Goal: Task Accomplishment & Management: Manage account settings

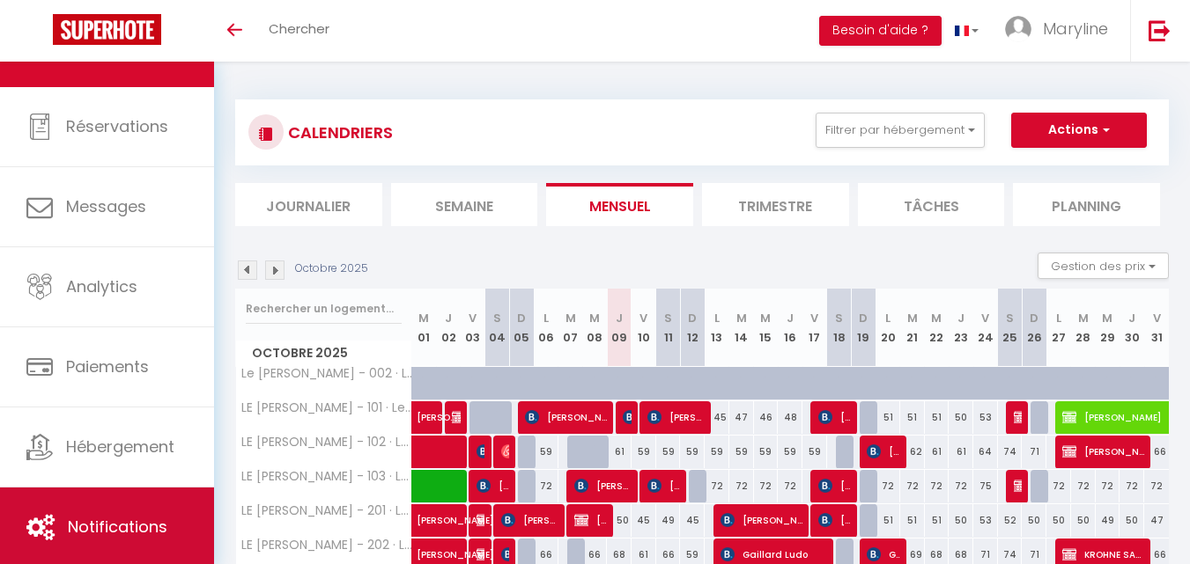
click at [143, 509] on link "Notifications" at bounding box center [107, 527] width 214 height 79
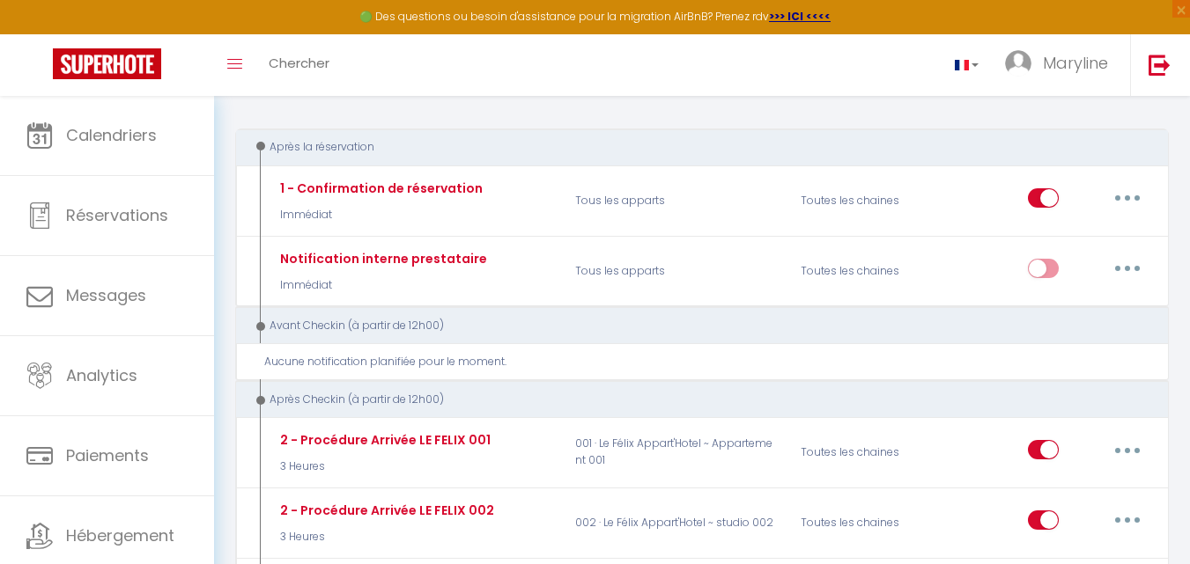
scroll to position [264, 0]
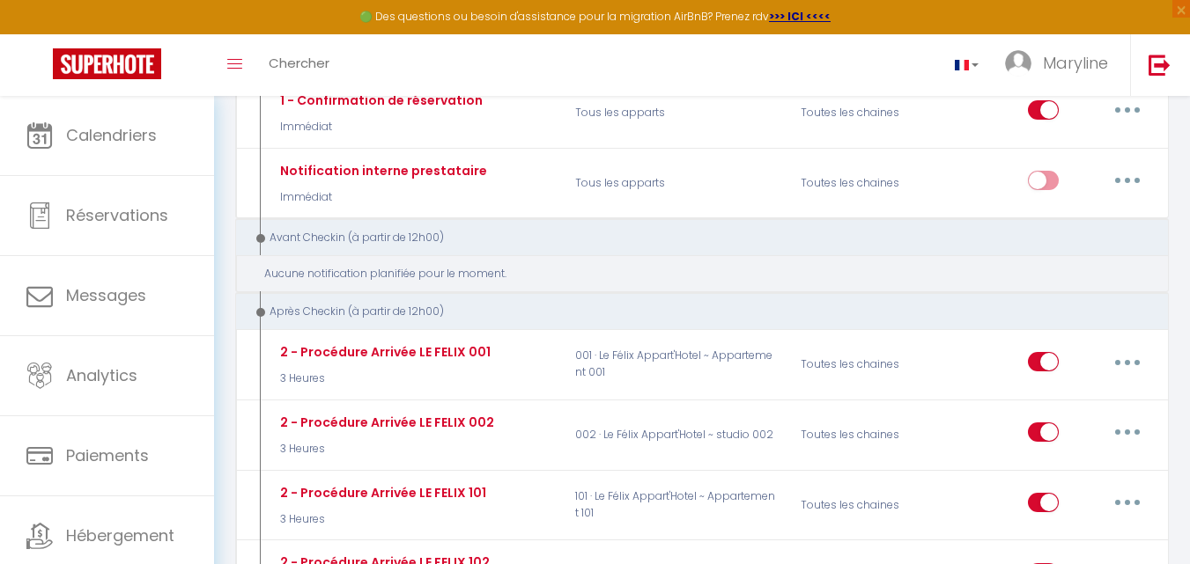
click at [461, 278] on div "Aucune notification planifiée pour le moment." at bounding box center [708, 274] width 888 height 17
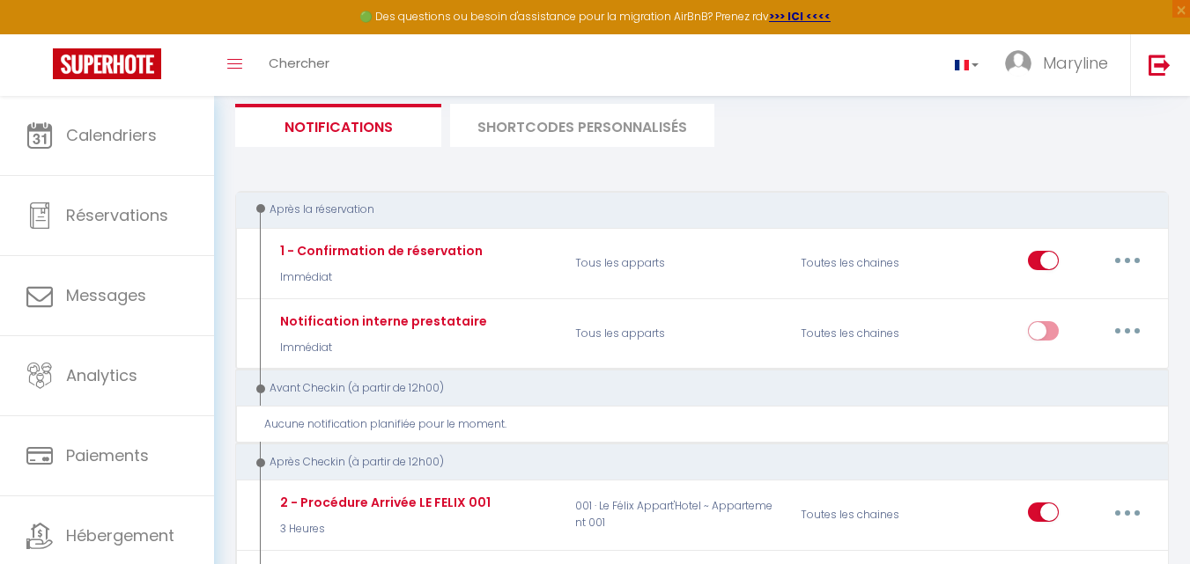
scroll to position [0, 0]
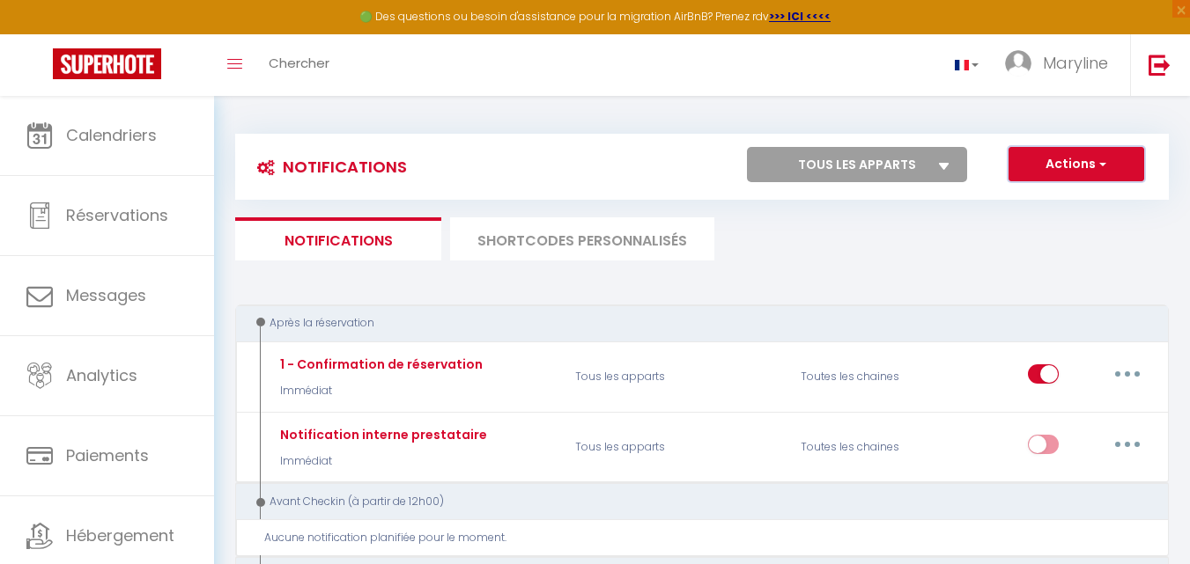
click at [1084, 165] on button "Actions" at bounding box center [1076, 164] width 136 height 35
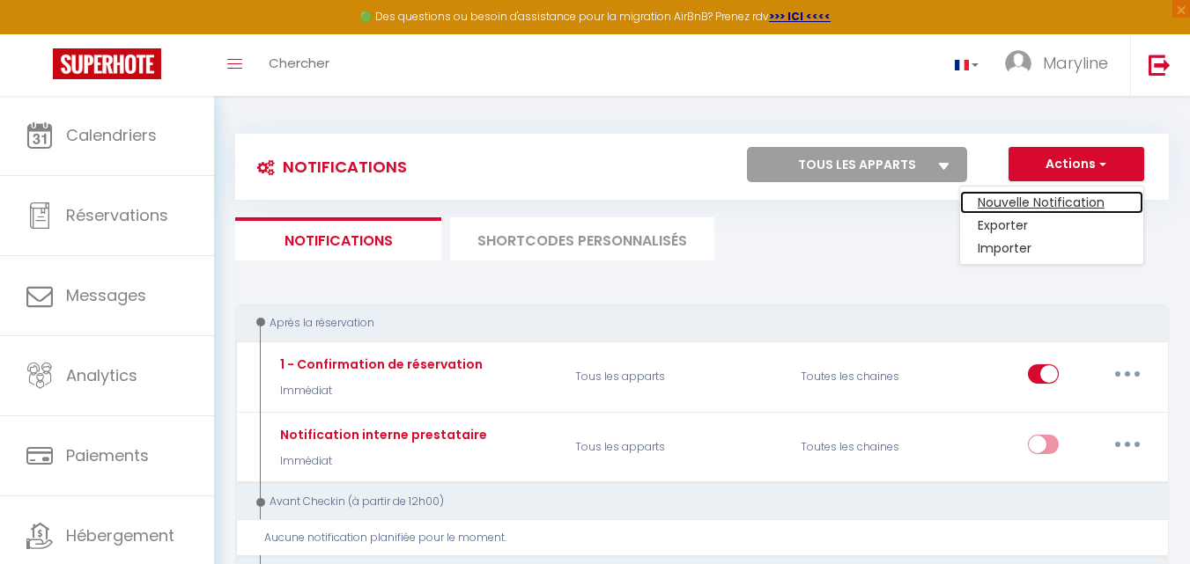
click at [1094, 197] on link "Nouvelle Notification" at bounding box center [1051, 202] width 183 height 23
select select "Immédiat"
select select
checkbox input "false"
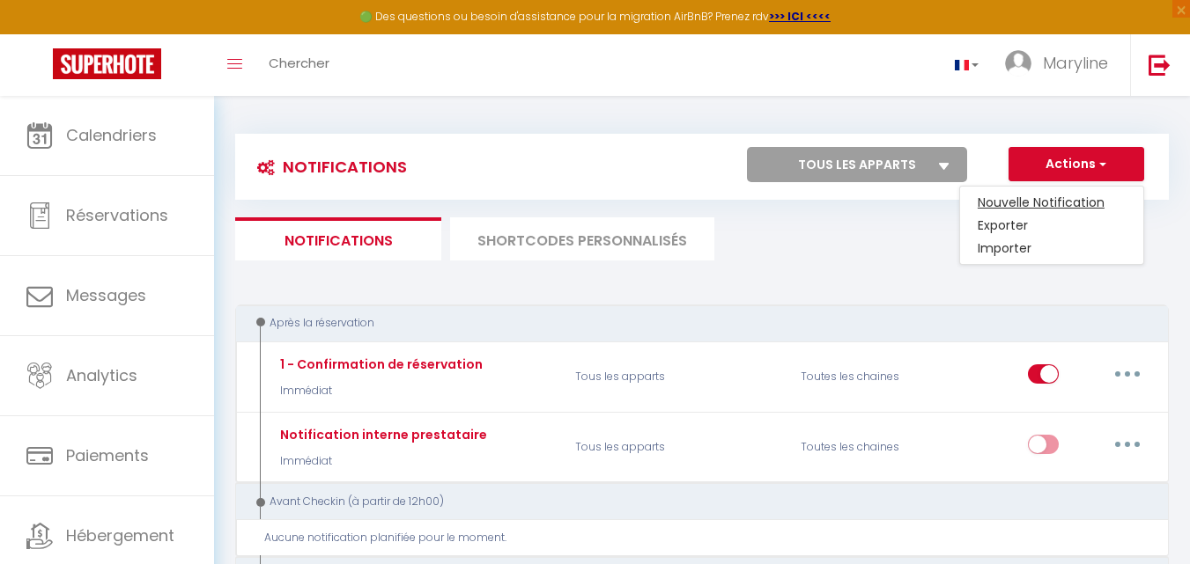
radio input "true"
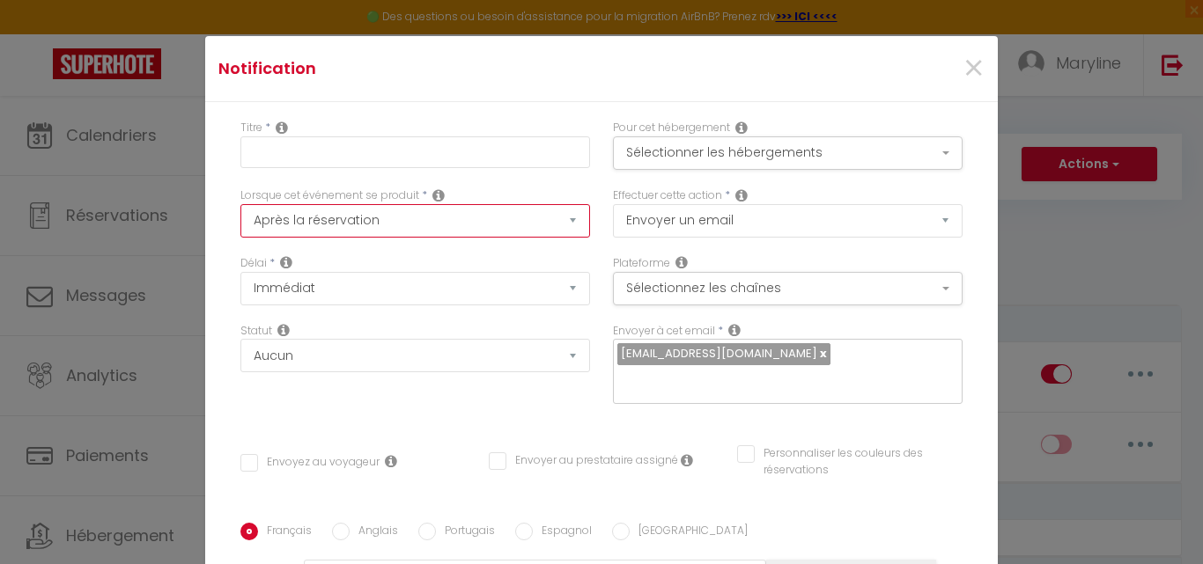
click at [515, 223] on select "Après la réservation Avant Checkin (à partir de 12h00) Après Checkin (à partir …" at bounding box center [415, 220] width 350 height 33
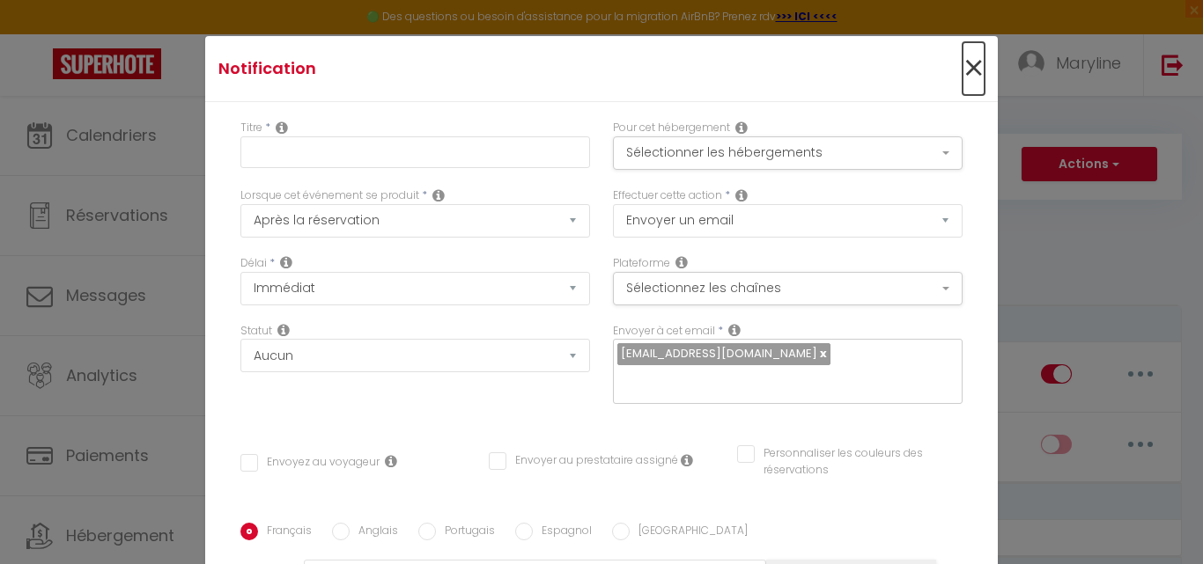
click at [962, 65] on span "×" at bounding box center [973, 68] width 22 height 53
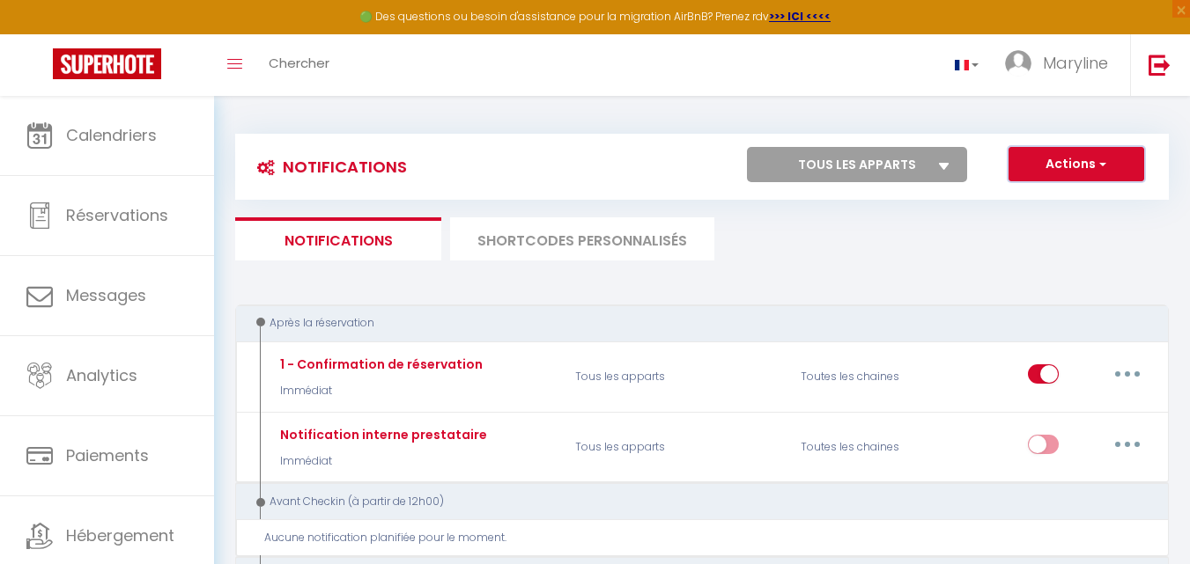
click at [1037, 166] on button "Actions" at bounding box center [1076, 164] width 136 height 35
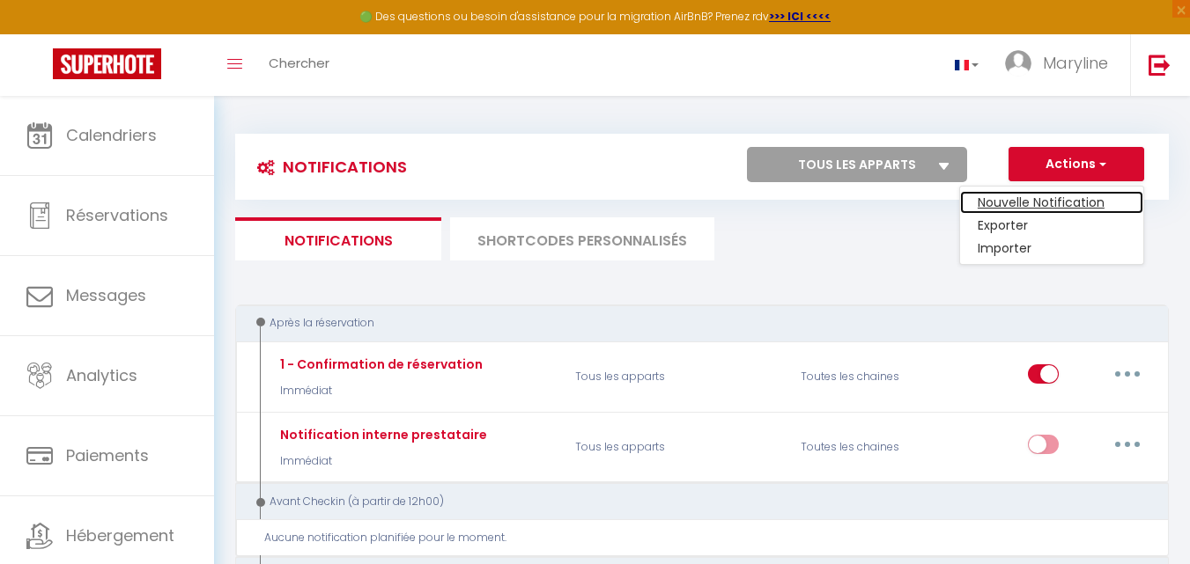
click at [1018, 200] on link "Nouvelle Notification" at bounding box center [1051, 202] width 183 height 23
checkbox input "false"
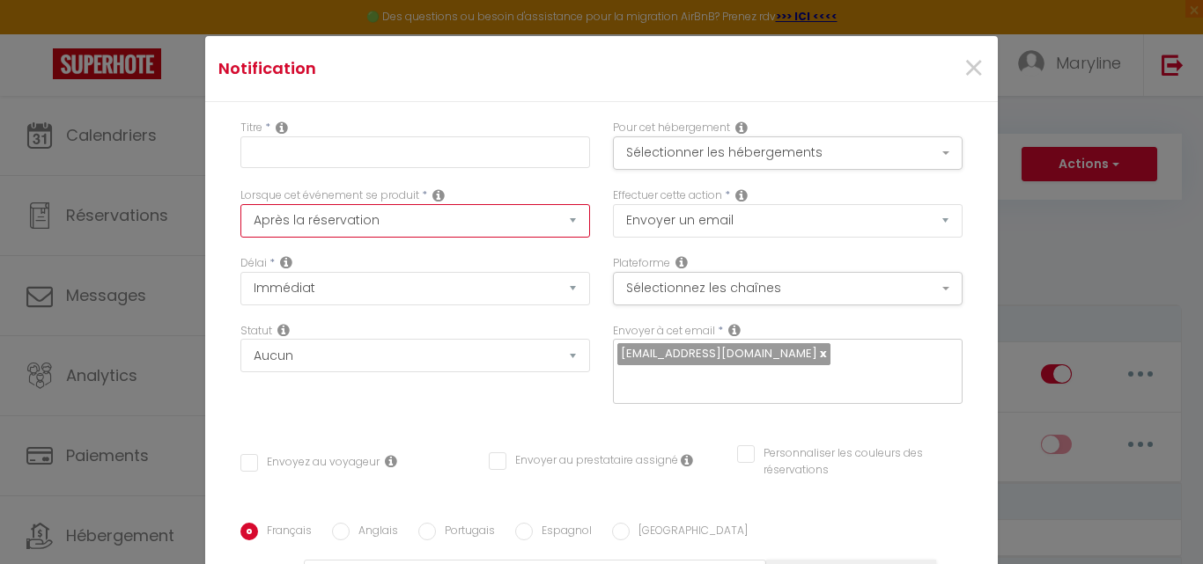
click at [556, 212] on select "Après la réservation Avant Checkin (à partir de 12h00) Après Checkin (à partir …" at bounding box center [415, 220] width 350 height 33
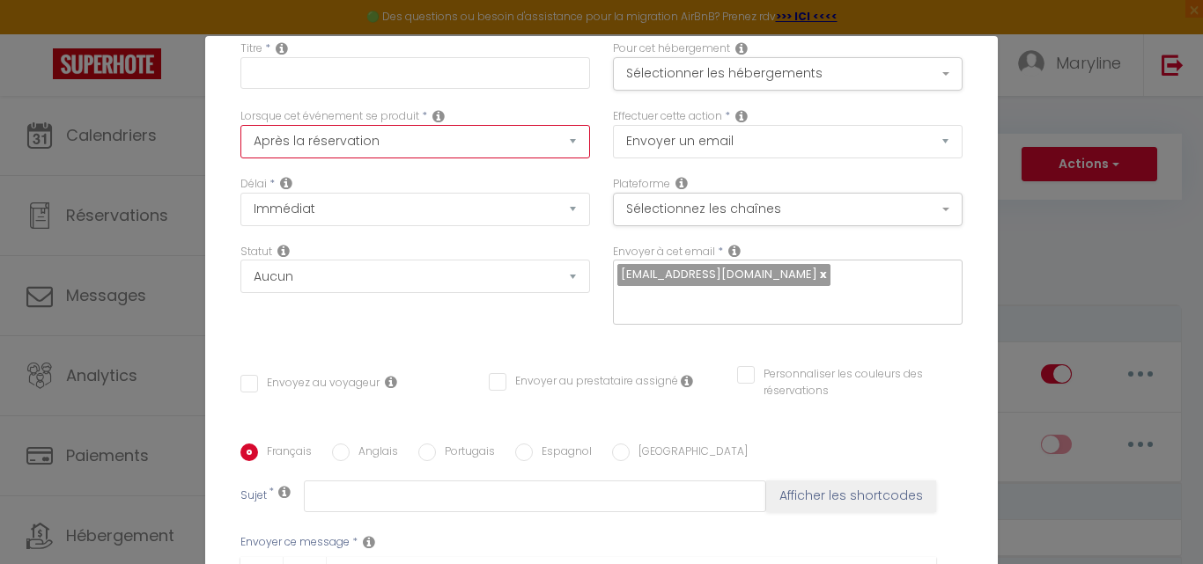
scroll to position [88, 0]
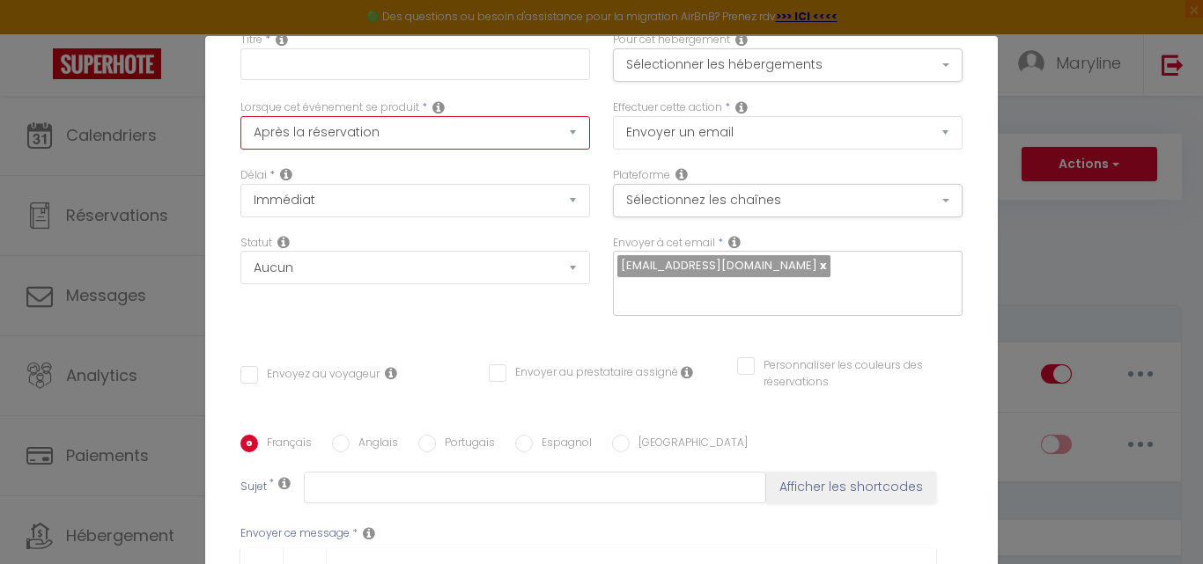
click at [550, 131] on select "Après la réservation Avant Checkin (à partir de 12h00) Après Checkin (à partir …" at bounding box center [415, 132] width 350 height 33
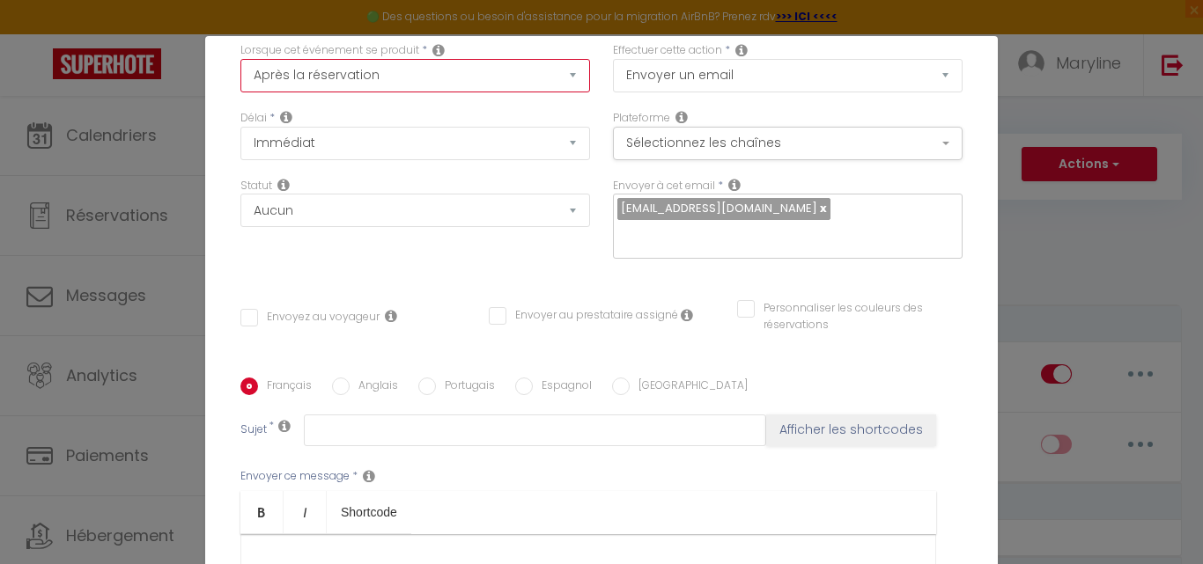
scroll to position [176, 0]
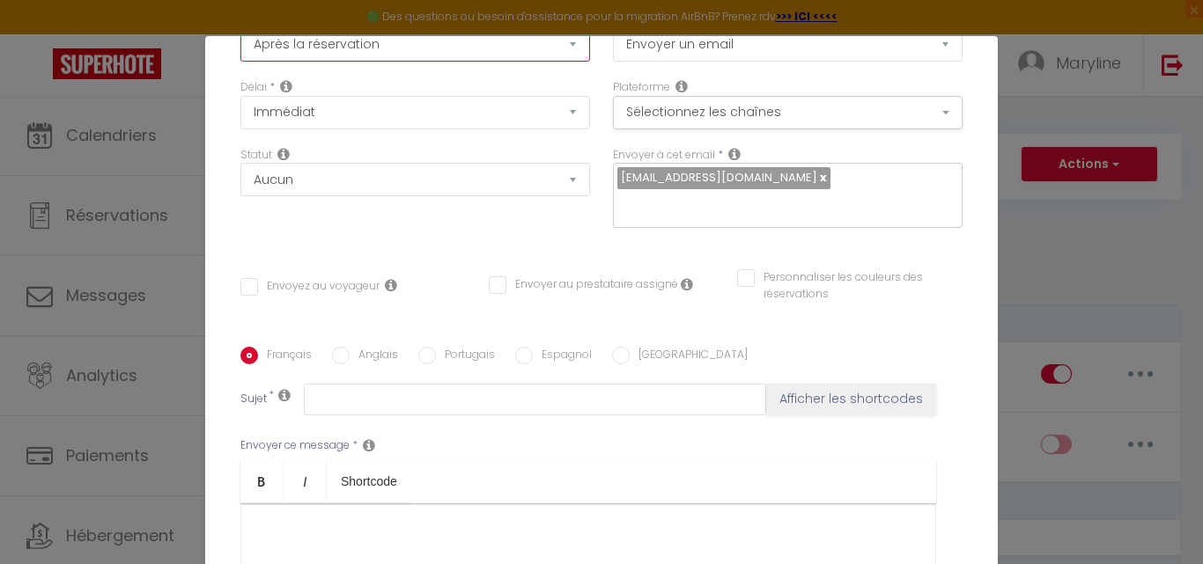
click at [537, 48] on select "Après la réservation Avant Checkin (à partir de 12h00) Après Checkin (à partir …" at bounding box center [415, 44] width 350 height 33
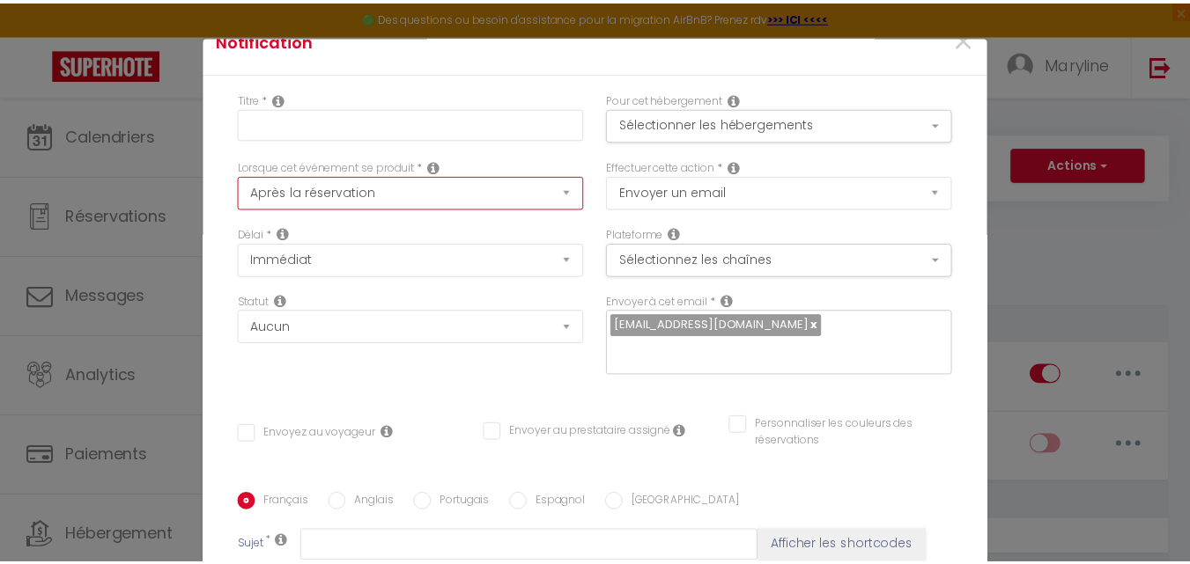
scroll to position [0, 0]
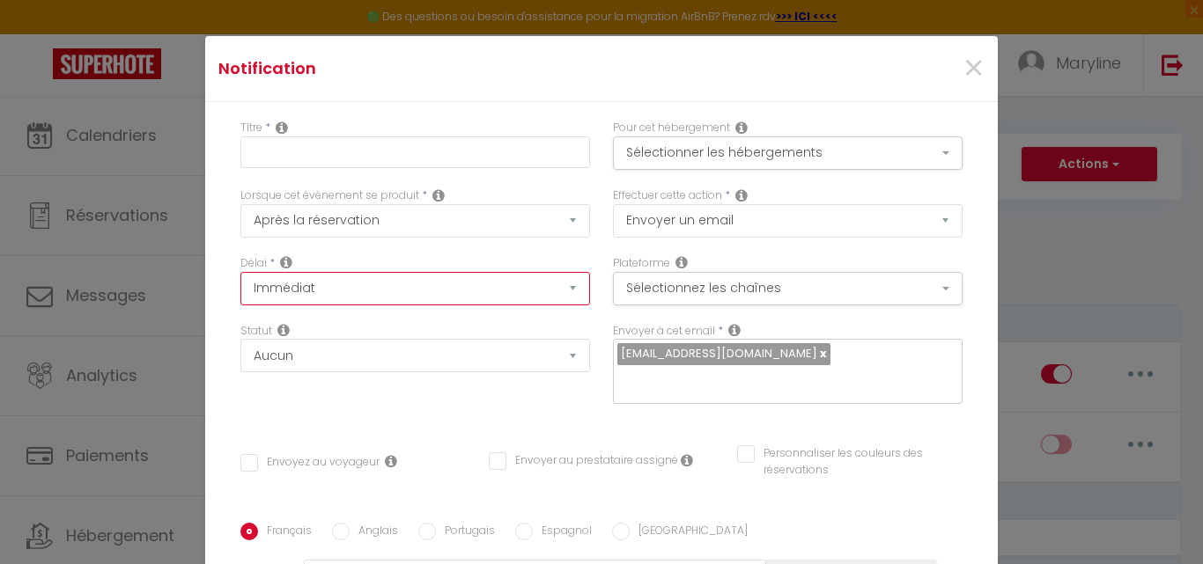
click at [555, 291] on select "Immédiat + 10 Minutes + 1 Heure + 2 Heures + 3 Heures + 4 Heures + 5 Heures + 6…" at bounding box center [415, 288] width 350 height 33
click at [630, 76] on h4 "Notification" at bounding box center [469, 68] width 503 height 25
click at [280, 259] on icon at bounding box center [286, 262] width 12 height 14
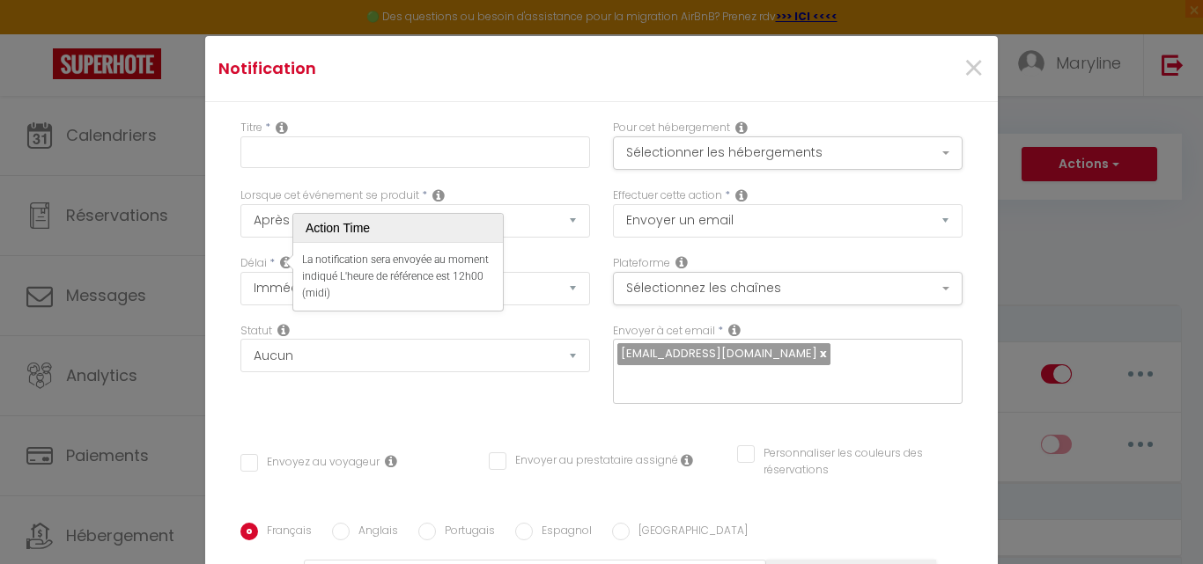
click at [282, 258] on icon at bounding box center [286, 262] width 12 height 14
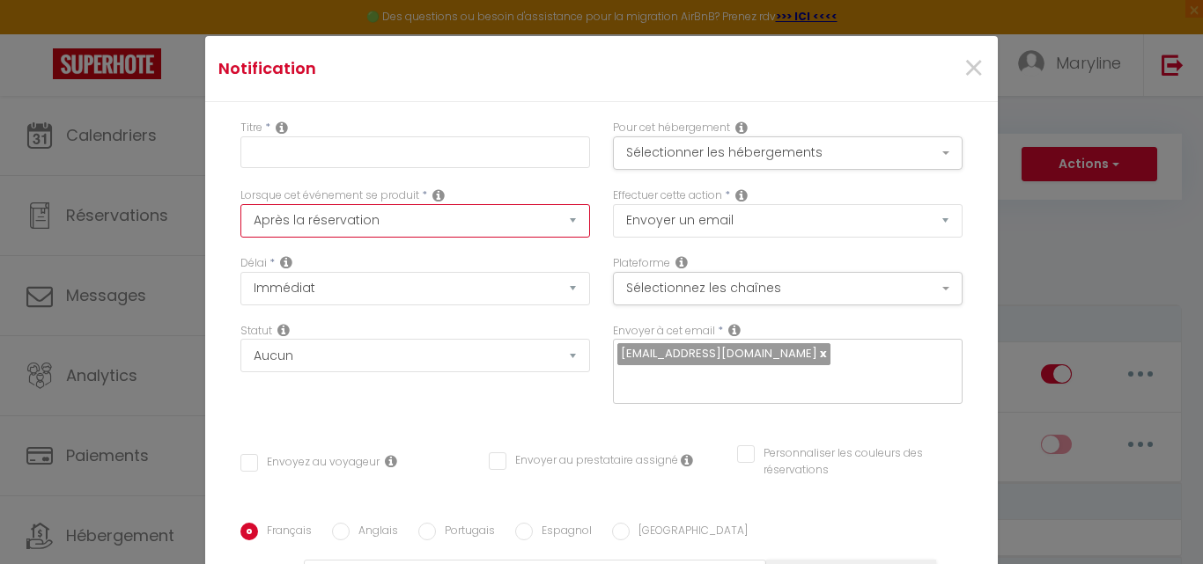
click at [277, 220] on select "Après la réservation Avant Checkin (à partir de 12h00) Après Checkin (à partir …" at bounding box center [415, 220] width 350 height 33
click at [280, 222] on select "Après la réservation Avant Checkin (à partir de 12h00) Après Checkin (à partir …" at bounding box center [415, 220] width 350 height 33
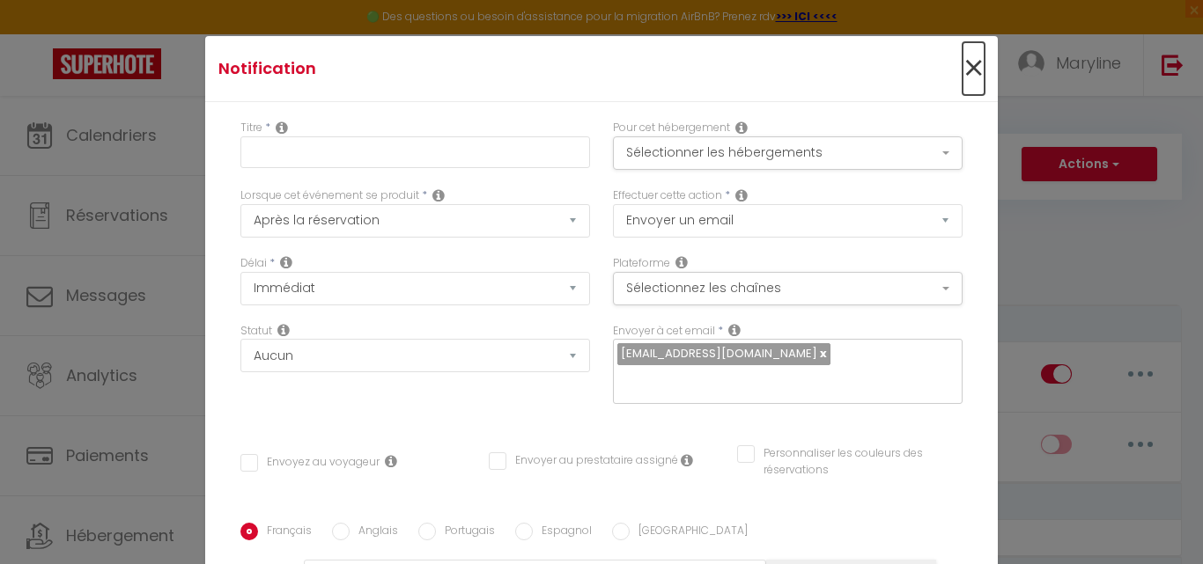
click at [962, 67] on span "×" at bounding box center [973, 68] width 22 height 53
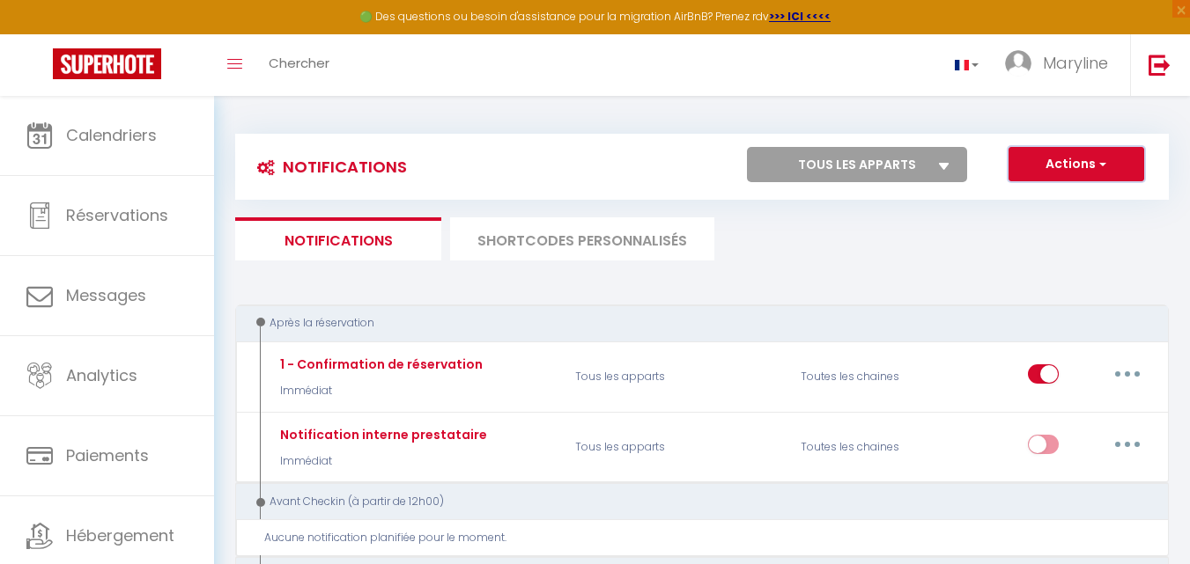
click at [1096, 167] on span "button" at bounding box center [1100, 164] width 11 height 18
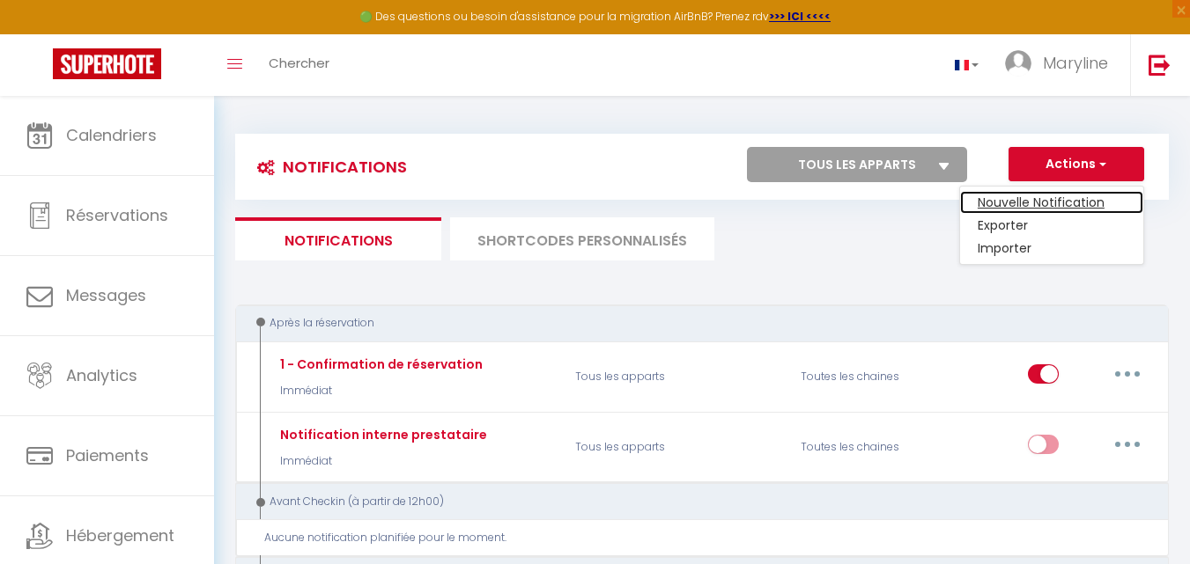
click at [1060, 196] on link "Nouvelle Notification" at bounding box center [1051, 202] width 183 height 23
checkbox input "false"
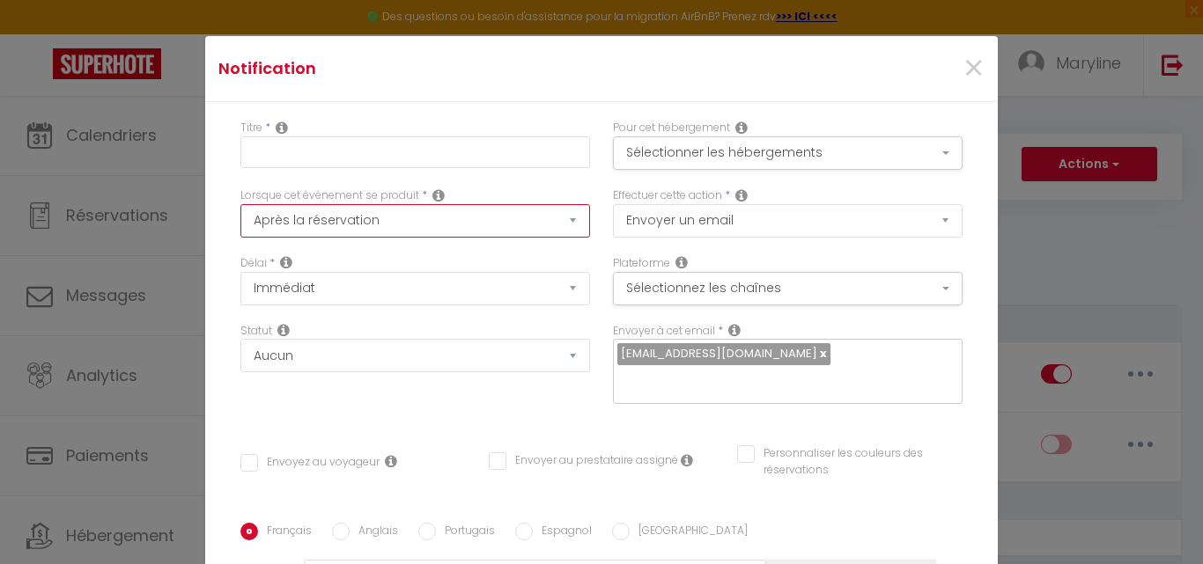
click at [488, 217] on select "Après la réservation Avant Checkin (à partir de 12h00) Après Checkin (à partir …" at bounding box center [415, 220] width 350 height 33
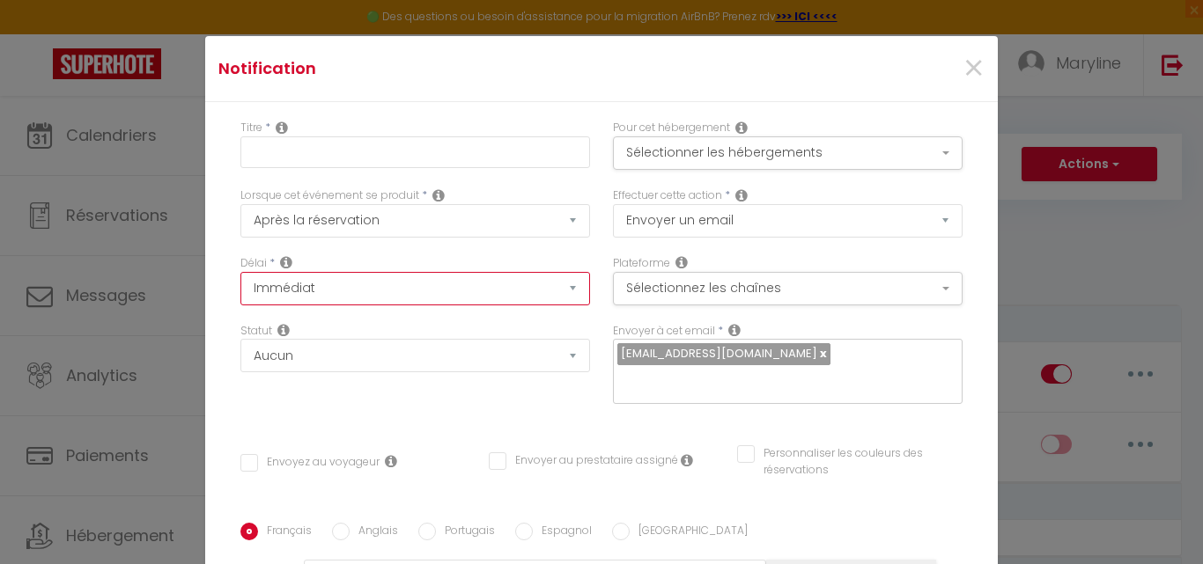
click at [482, 291] on select "Immédiat + 10 Minutes + 1 Heure + 2 Heures + 3 Heures + 4 Heures + 5 Heures + 6…" at bounding box center [415, 288] width 350 height 33
select select "12 Heures"
click at [240, 272] on select "Immédiat + 10 Minutes + 1 Heure + 2 Heures + 3 Heures + 4 Heures + 5 Heures + 6…" at bounding box center [415, 288] width 350 height 33
checkbox input "false"
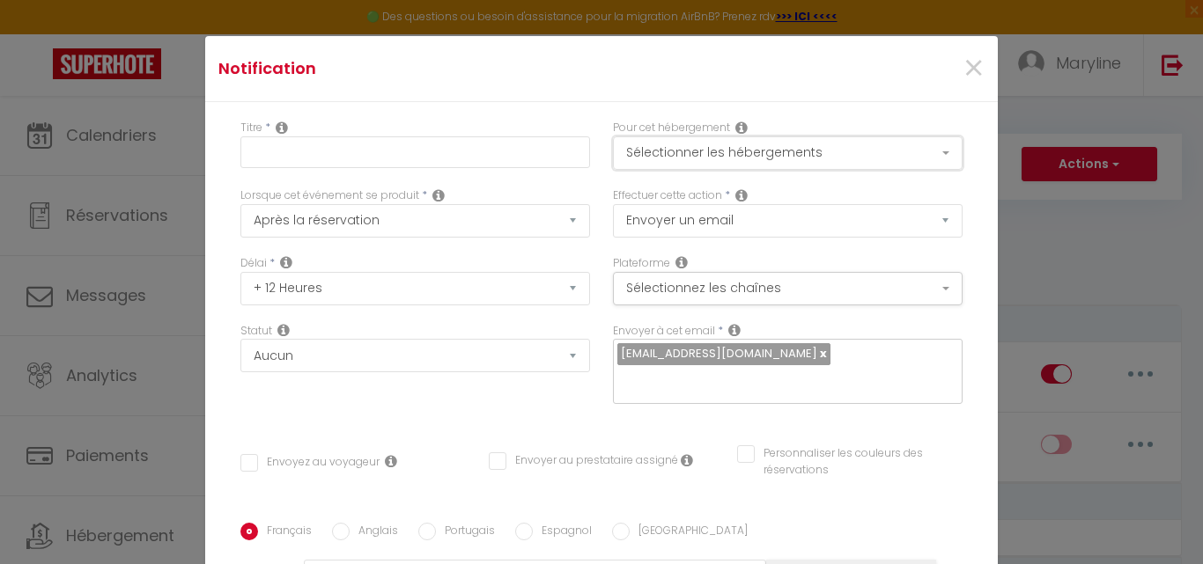
click at [665, 154] on button "Sélectionner les hébergements" at bounding box center [788, 152] width 350 height 33
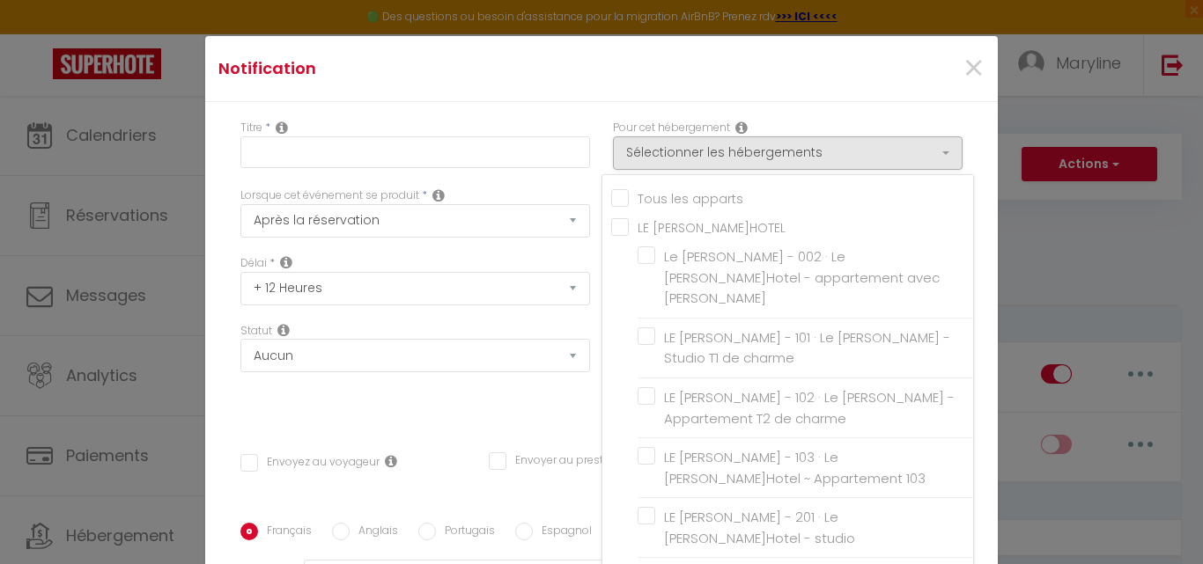
click at [611, 195] on input "Tous les apparts" at bounding box center [792, 197] width 362 height 18
checkbox input "true"
checkbox input "false"
checkbox input "true"
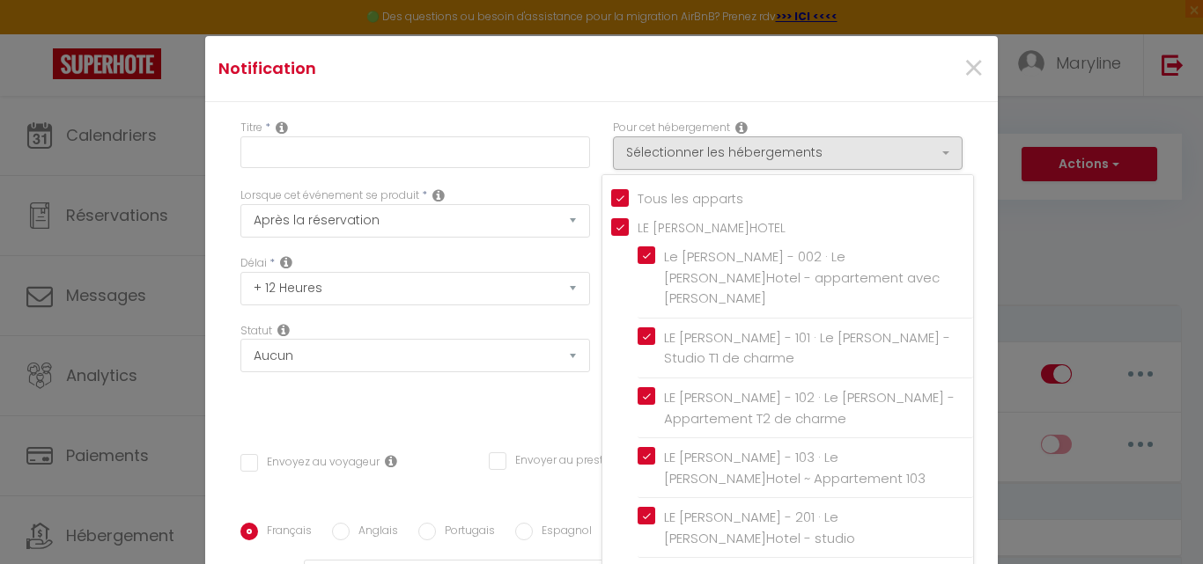
checkbox input "true"
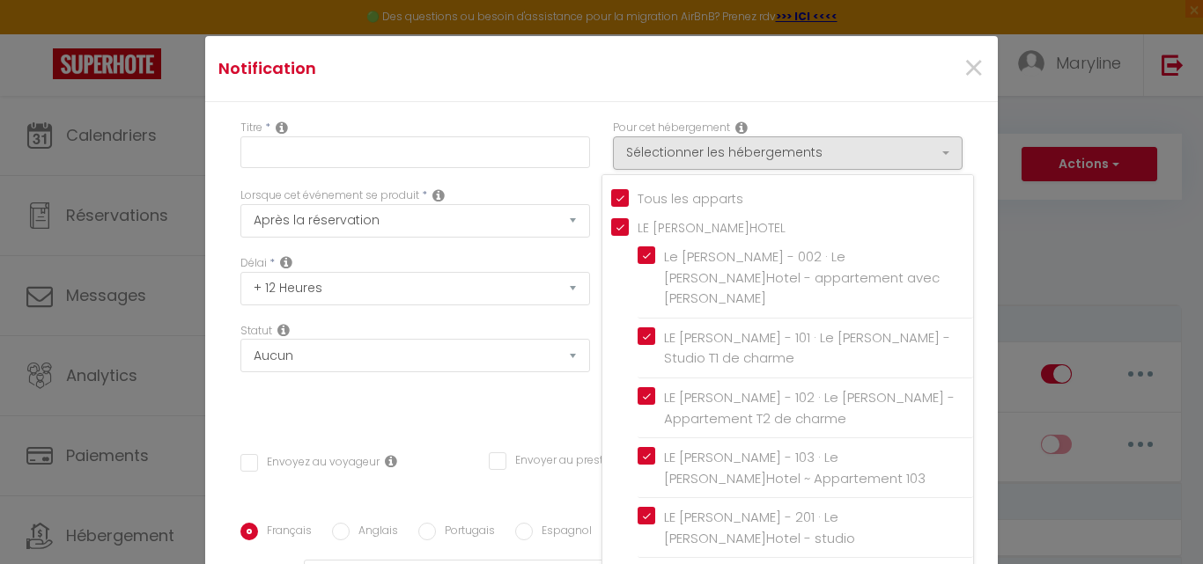
checkbox input "true"
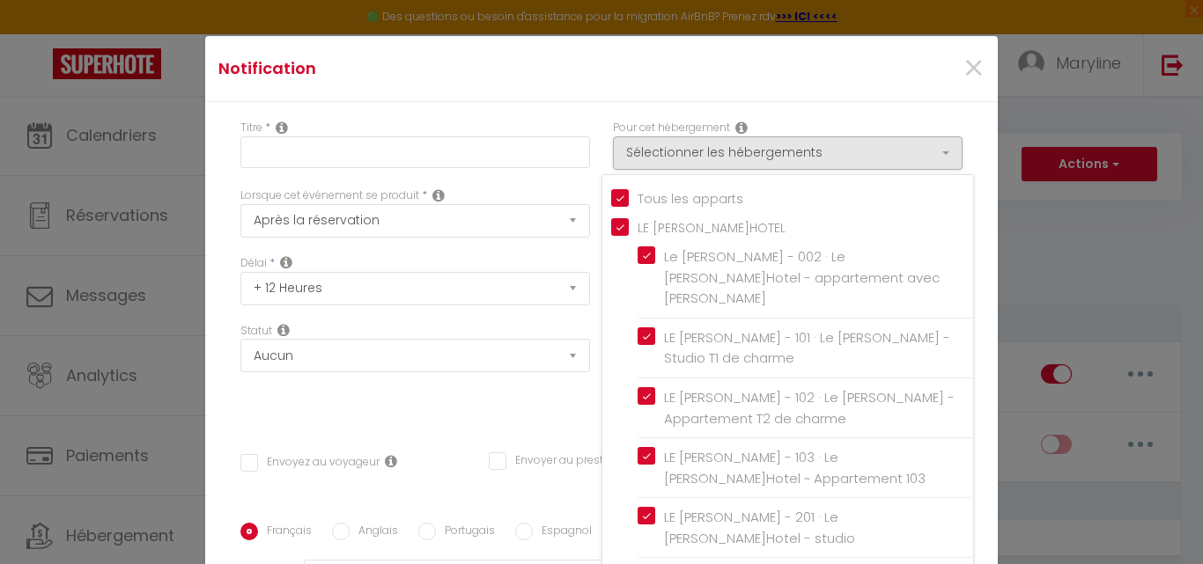
checkbox input "true"
click at [814, 93] on div "Notification ×" at bounding box center [601, 69] width 792 height 66
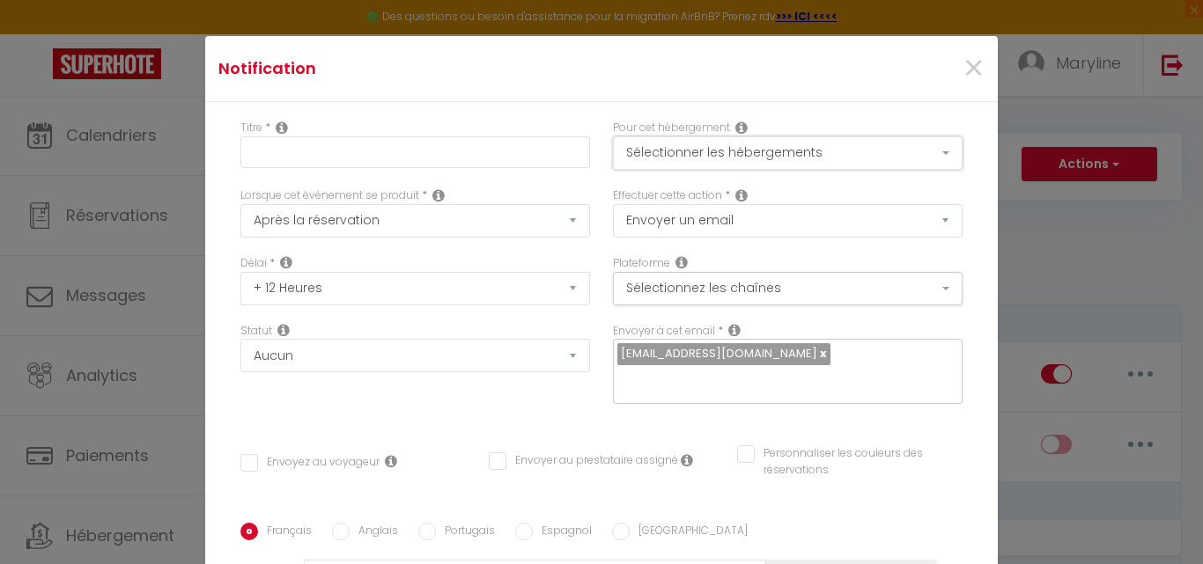
click at [780, 148] on button "Sélectionner les hébergements" at bounding box center [788, 152] width 350 height 33
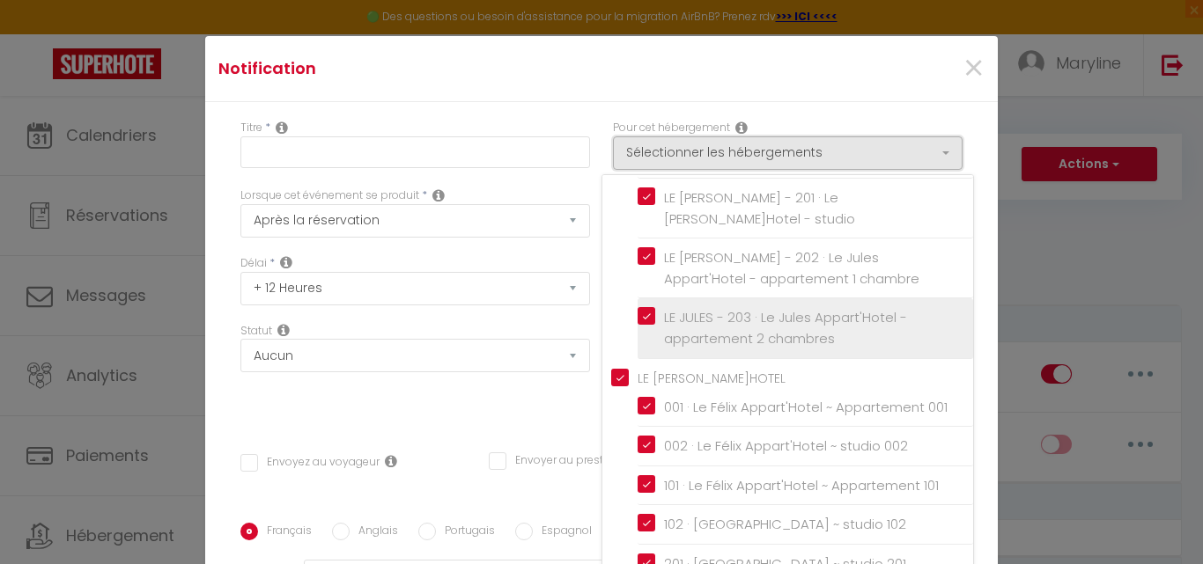
scroll to position [343, 0]
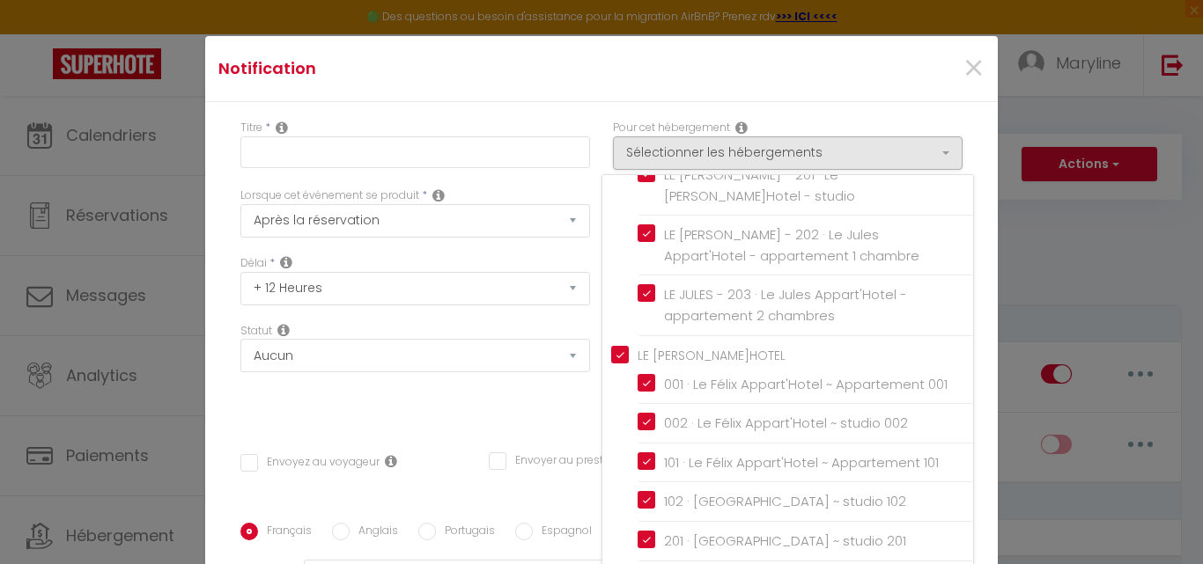
click at [790, 81] on div "×" at bounding box center [864, 68] width 263 height 39
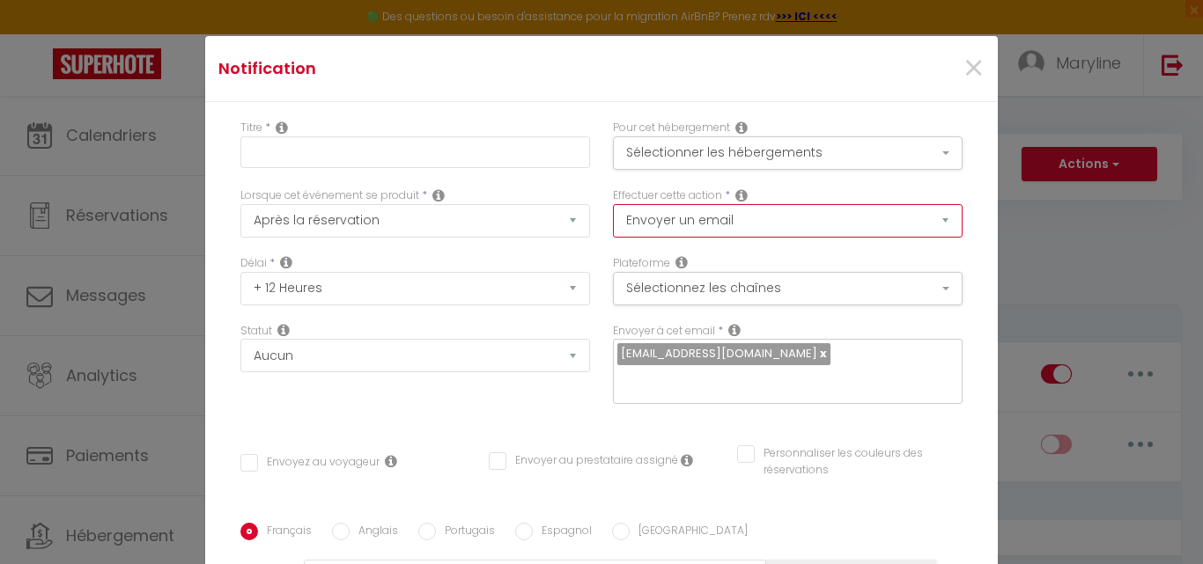
click at [737, 217] on select "Envoyer un email Envoyer un SMS Envoyer une notification push" at bounding box center [788, 220] width 350 height 33
click at [756, 291] on button "Sélectionnez les chaînes" at bounding box center [788, 288] width 350 height 33
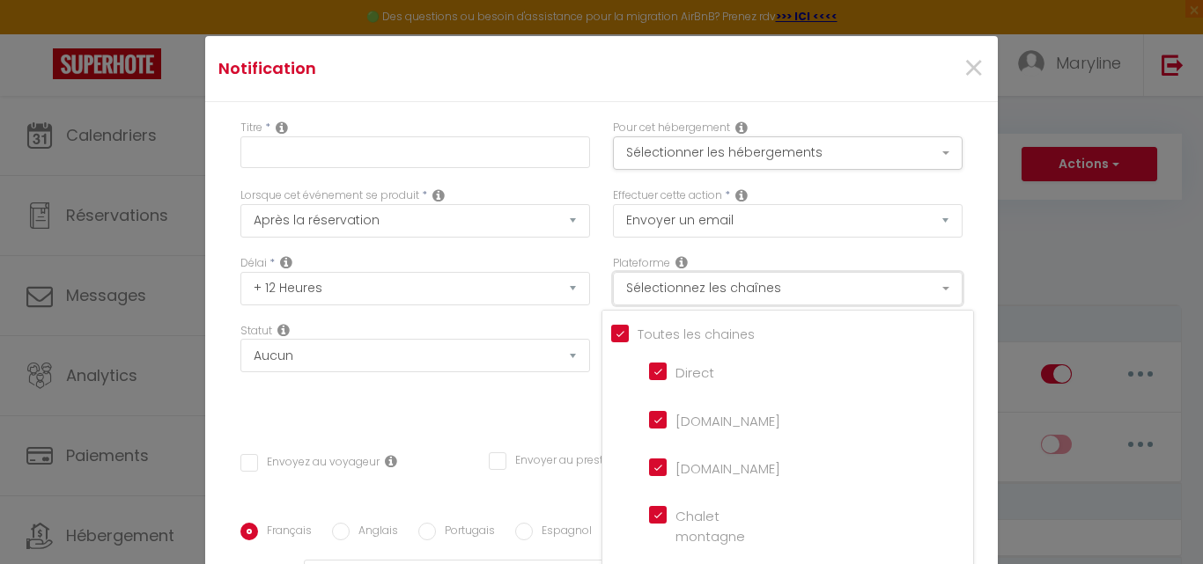
click at [755, 286] on button "Sélectionnez les chaînes" at bounding box center [788, 288] width 350 height 33
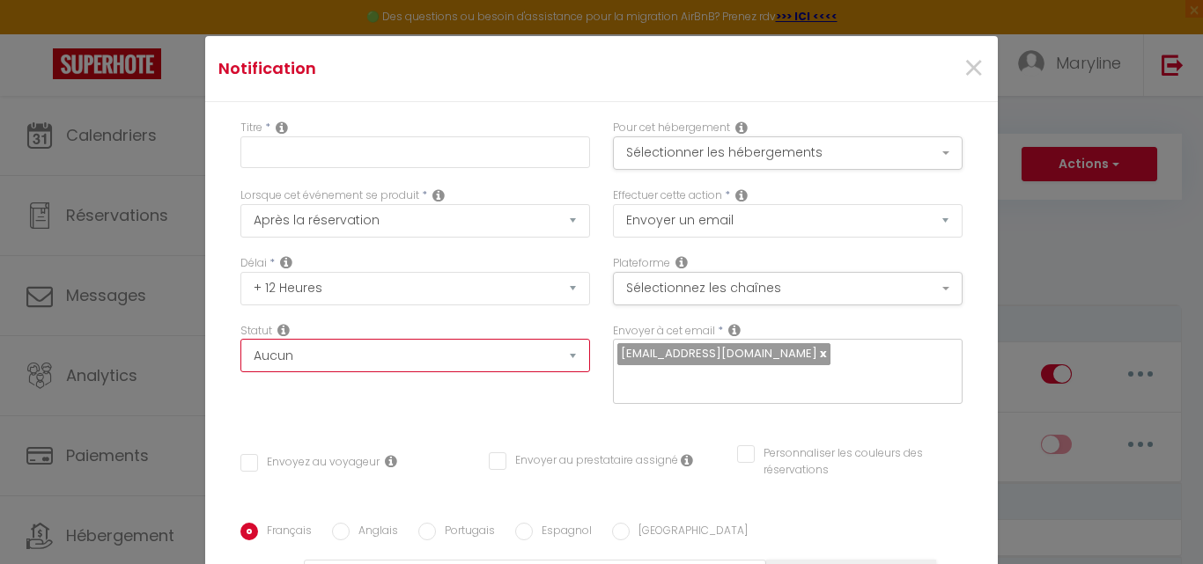
click at [355, 351] on select "Aucun Si la réservation est payée Si réservation non payée Si la caution a été …" at bounding box center [415, 355] width 350 height 33
click at [356, 351] on select "Aucun Si la réservation est payée Si réservation non payée Si la caution a été …" at bounding box center [415, 355] width 350 height 33
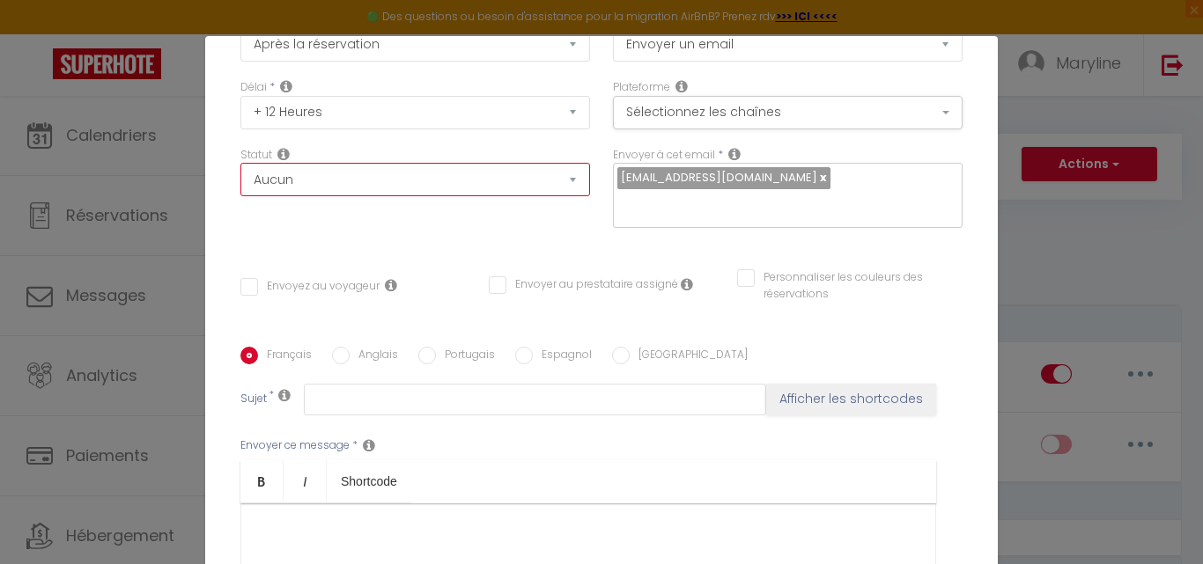
scroll to position [352, 0]
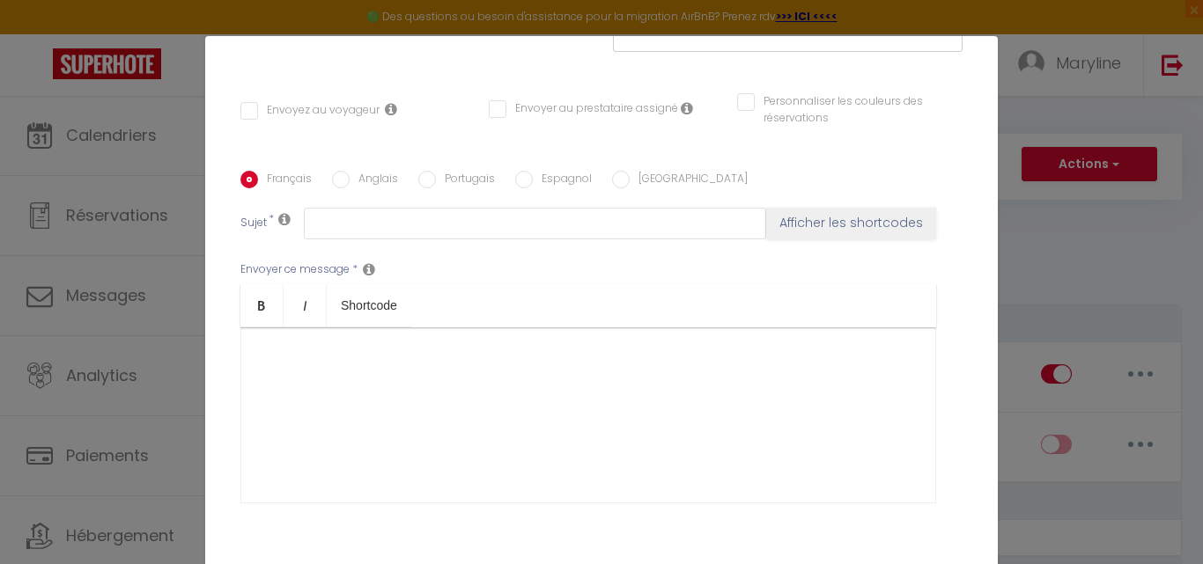
click at [255, 328] on div at bounding box center [588, 416] width 696 height 176
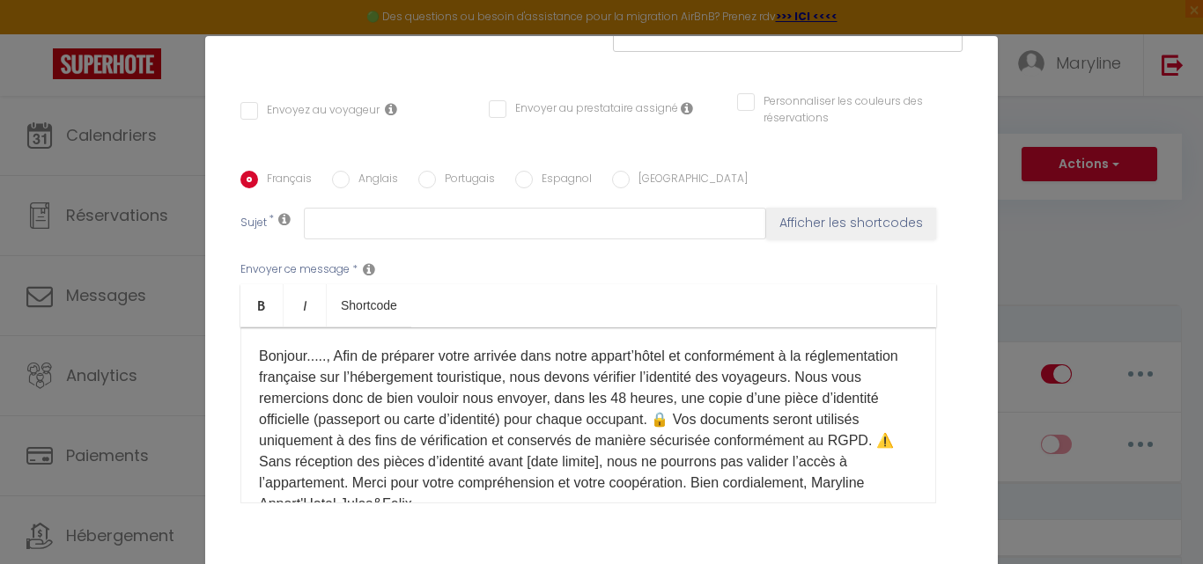
click at [332, 346] on p "Bonjour....., Afin de préparer votre arrivée dans notre appart’hôtel et conform…" at bounding box center [588, 430] width 659 height 169
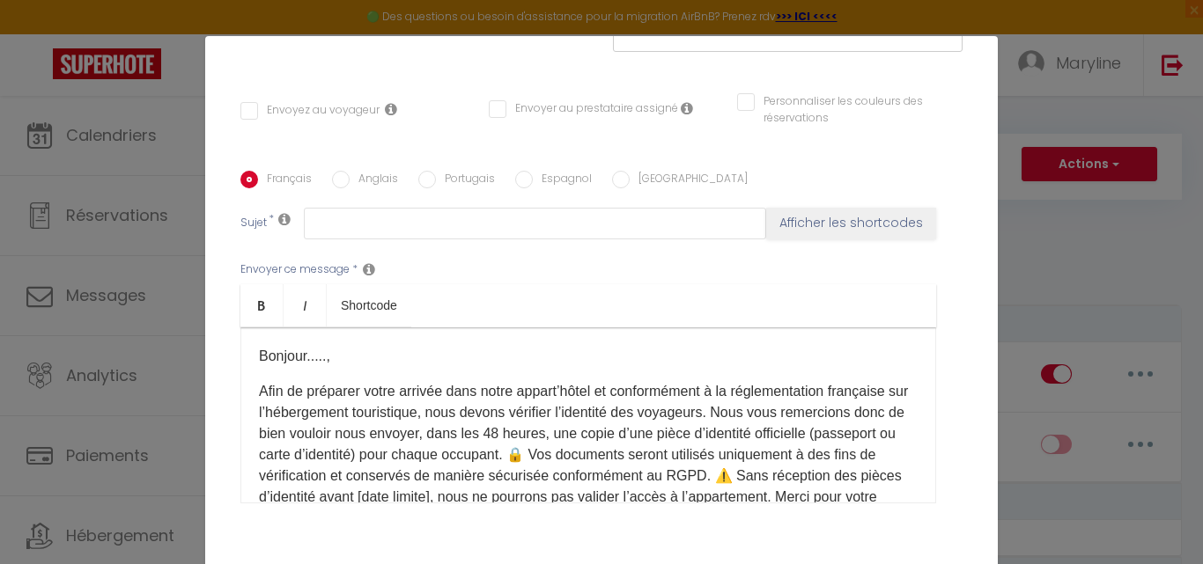
click at [805, 389] on p "Afin de préparer votre arrivée dans notre appart’hôtel et conformément à la rég…" at bounding box center [588, 455] width 659 height 148
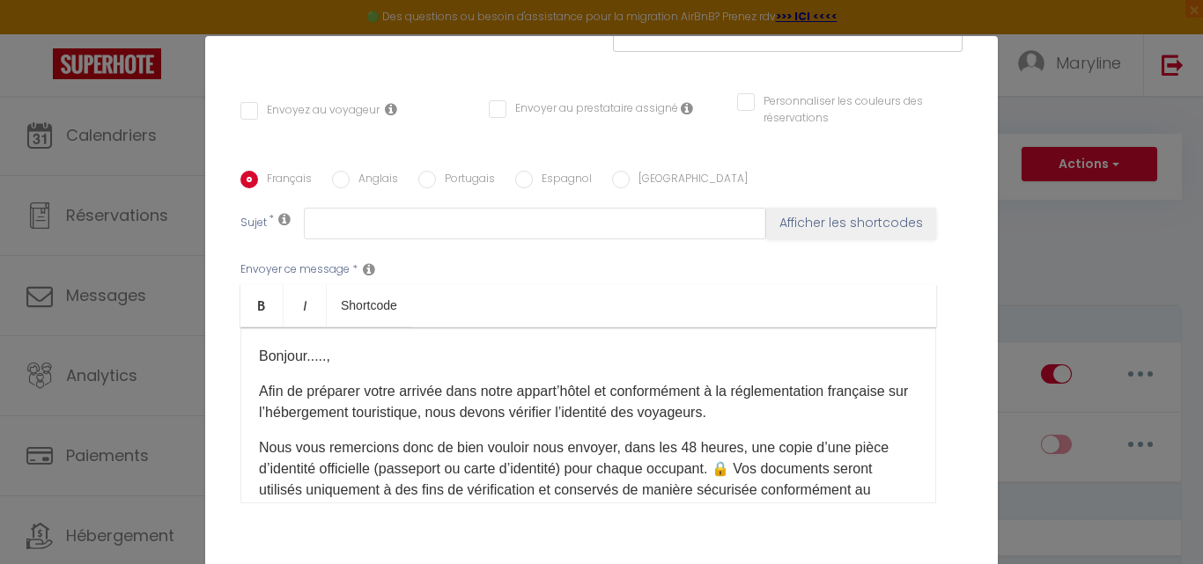
click at [770, 443] on p "Nous vous remercions donc de bien vouloir nous envoyer, dans les 48 heures, une…" at bounding box center [588, 501] width 659 height 127
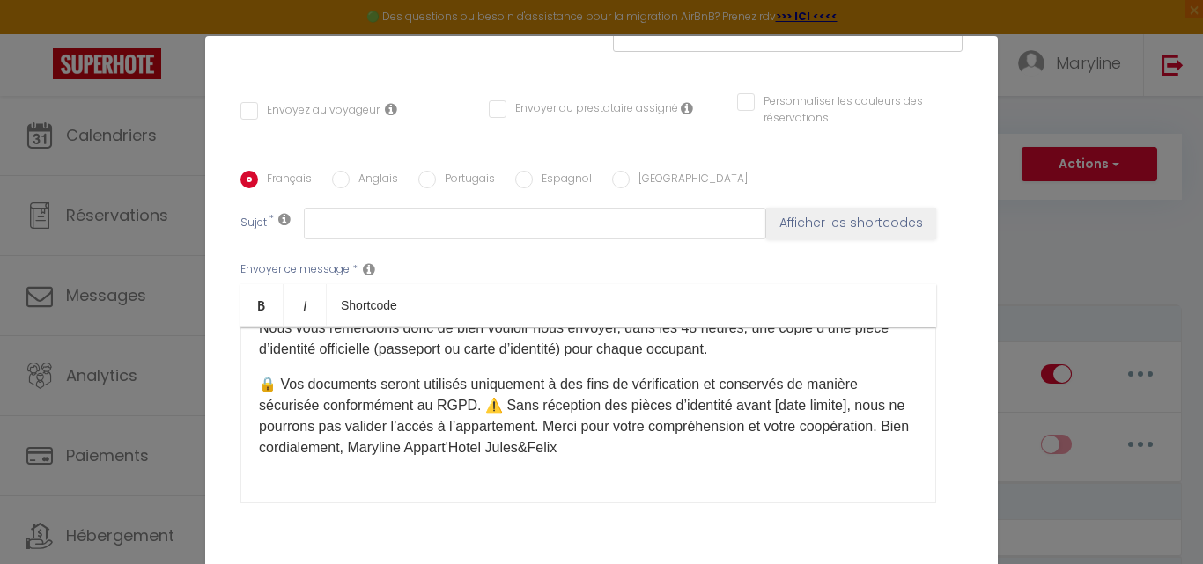
scroll to position [132, 0]
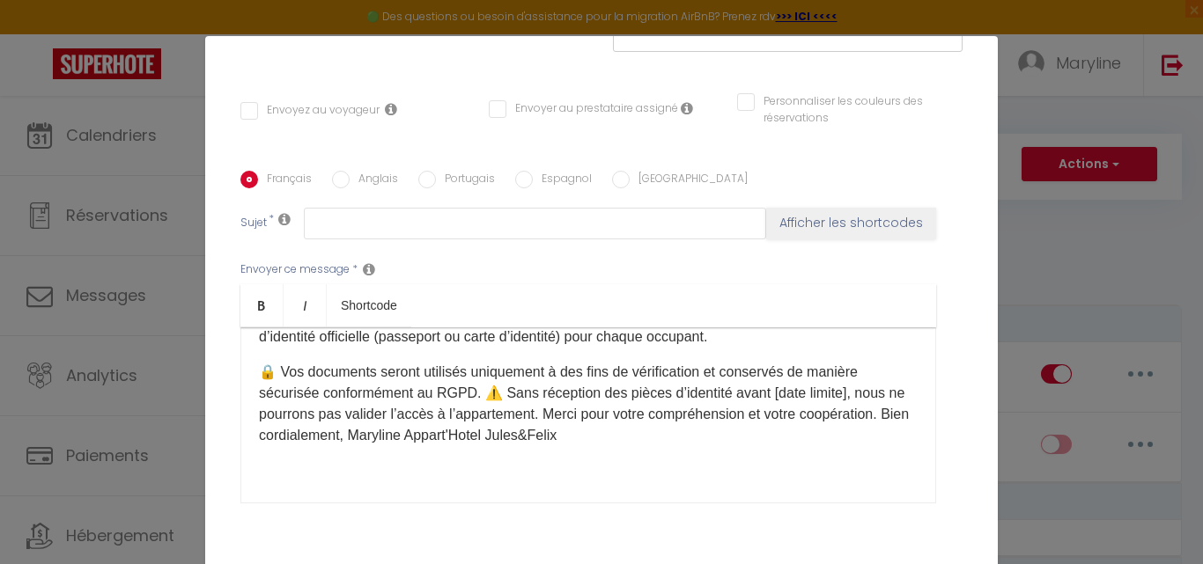
drag, startPoint x: 473, startPoint y: 371, endPoint x: 484, endPoint y: 367, distance: 12.0
click at [479, 369] on p "🔒 Vos documents seront utilisés uniquement à des fins de vérification et conser…" at bounding box center [588, 404] width 659 height 85
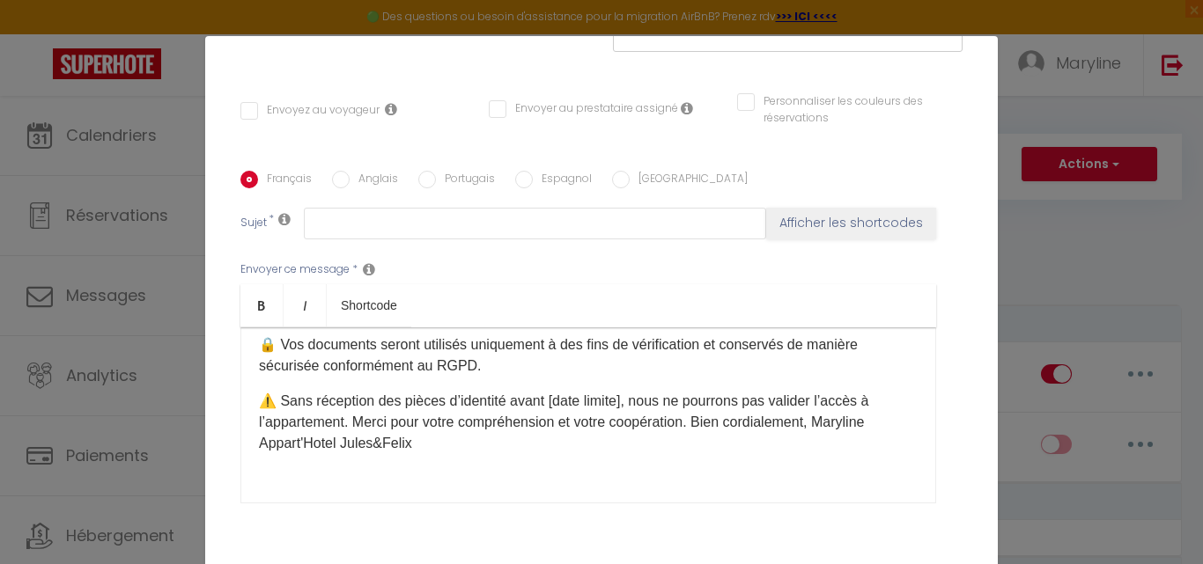
scroll to position [167, 0]
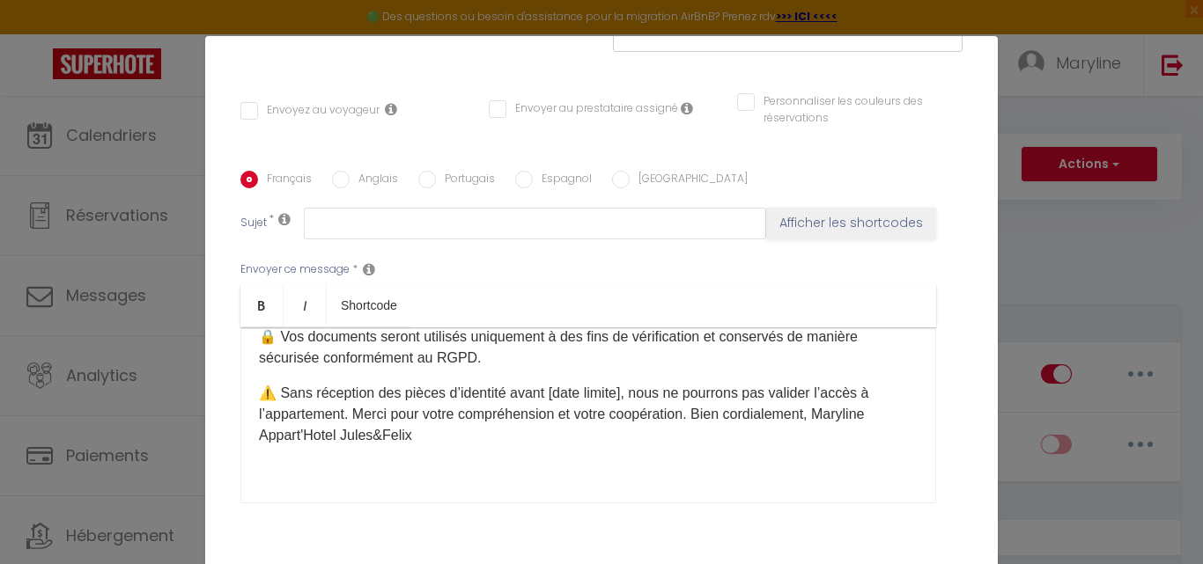
click at [700, 389] on p "⚠️ Sans réception des pièces d’identité avant [date limite], nous ne pourrons p…" at bounding box center [588, 414] width 659 height 63
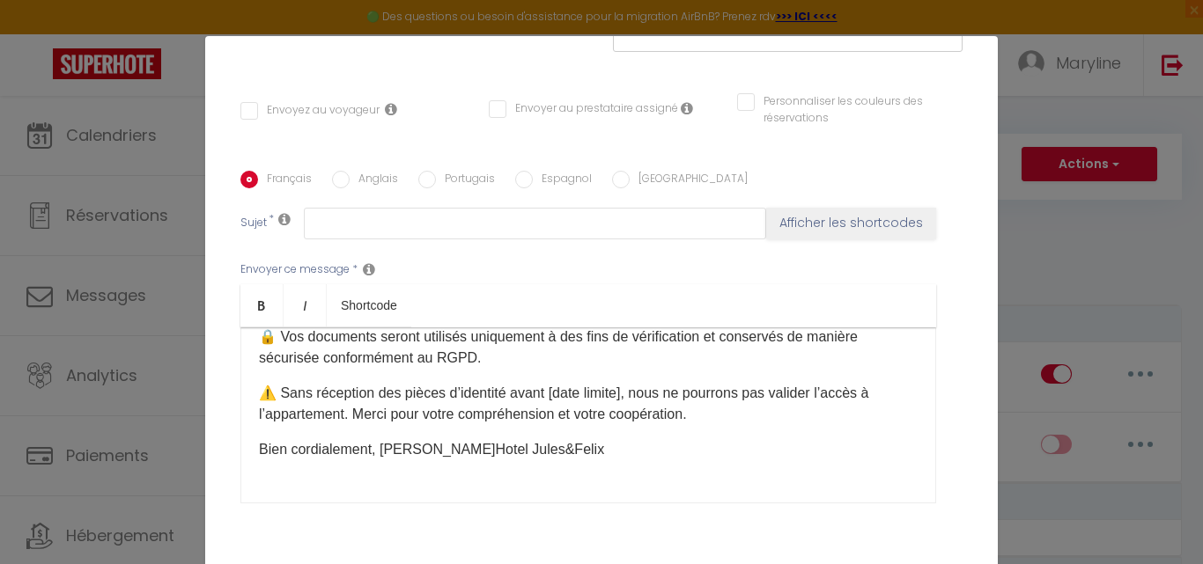
click at [383, 439] on p "Bien cordialement, [PERSON_NAME]Hotel Jules&Felix" at bounding box center [588, 449] width 659 height 21
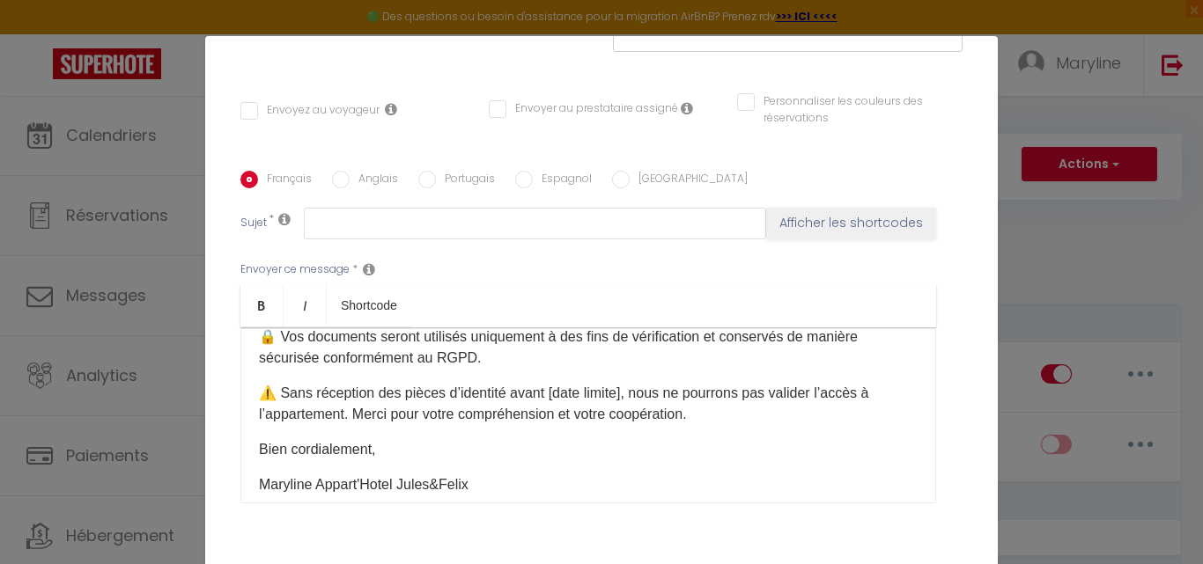
click at [313, 475] on p "Maryline Appart'Hotel Jules&Felix" at bounding box center [588, 485] width 659 height 21
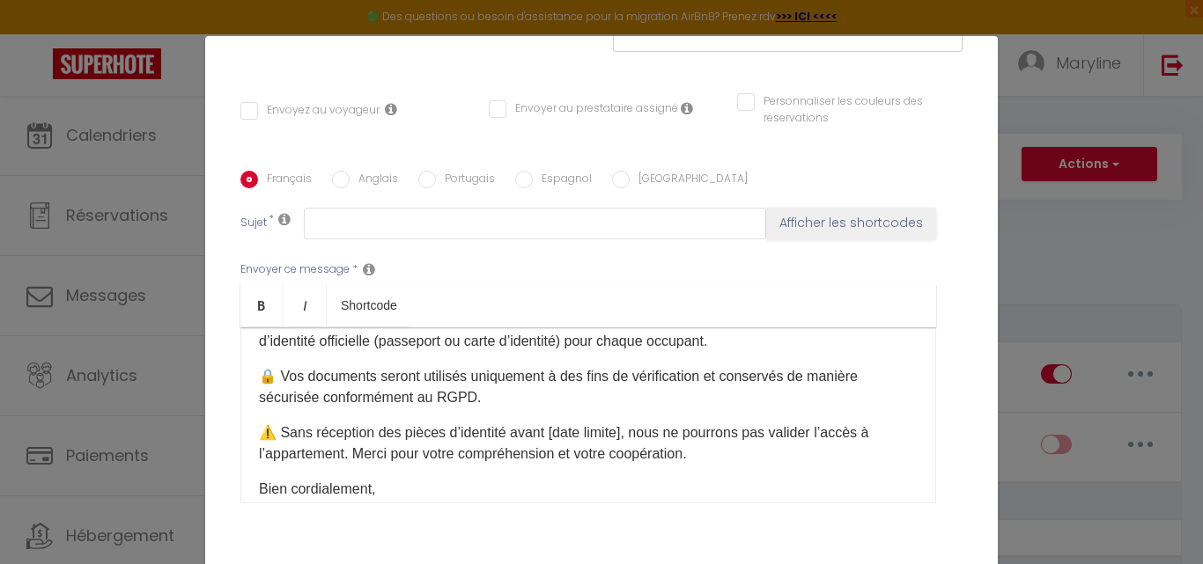
scroll to position [193, 0]
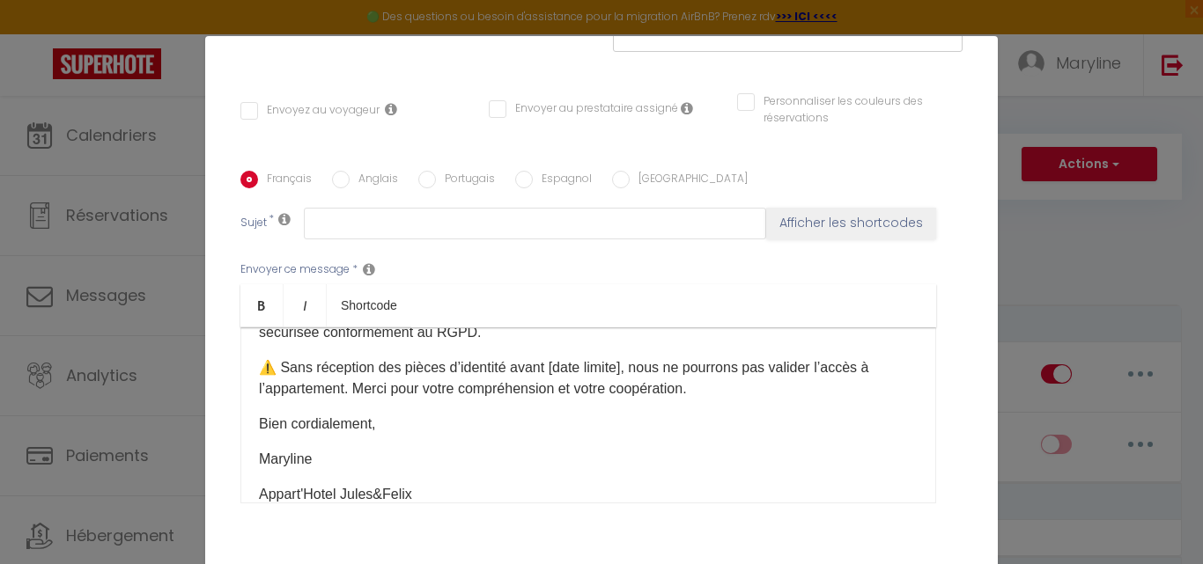
click at [253, 399] on div "Bonjour....., Afin de préparer votre arrivée dans notre appart’hôtel et conform…" at bounding box center [588, 416] width 696 height 176
click at [387, 449] on p "Bien cordialement," at bounding box center [588, 459] width 659 height 21
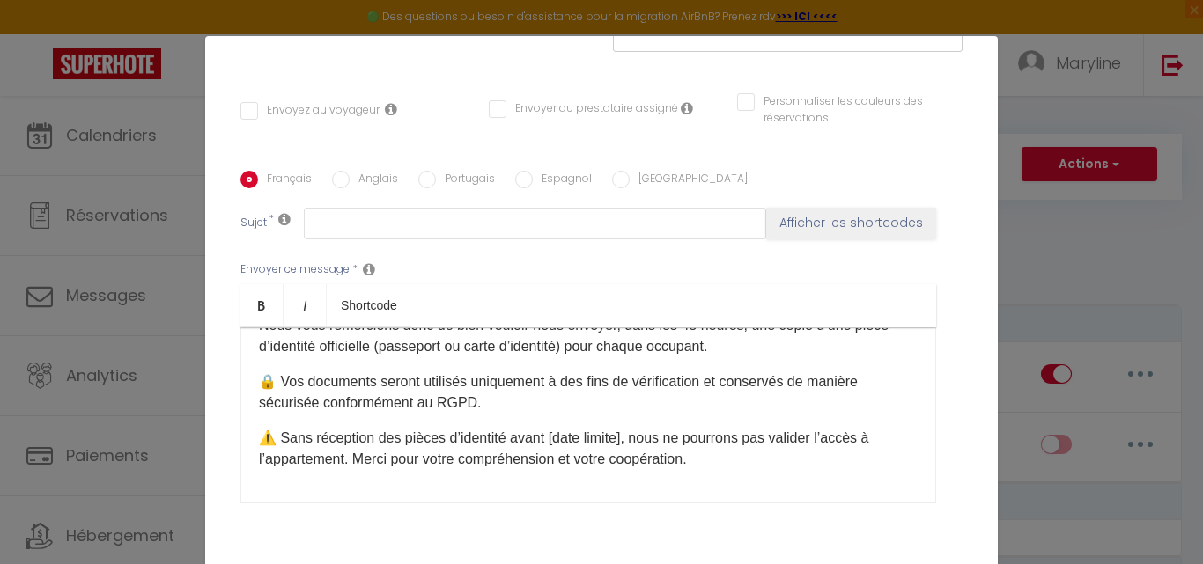
scroll to position [0, 0]
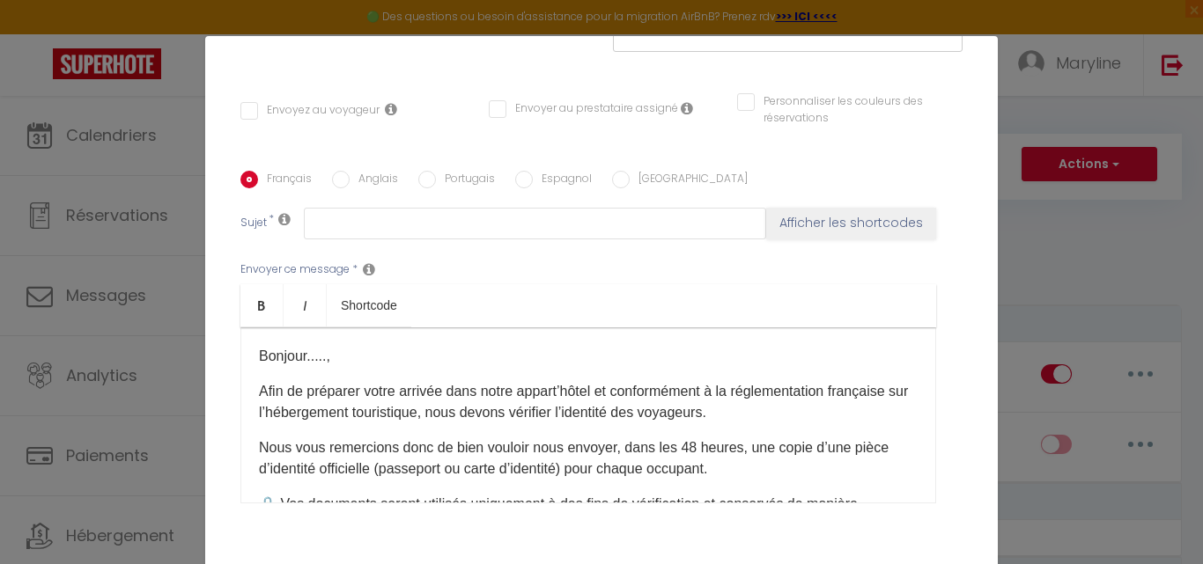
click at [325, 346] on p "Bonjour.....," at bounding box center [588, 356] width 659 height 21
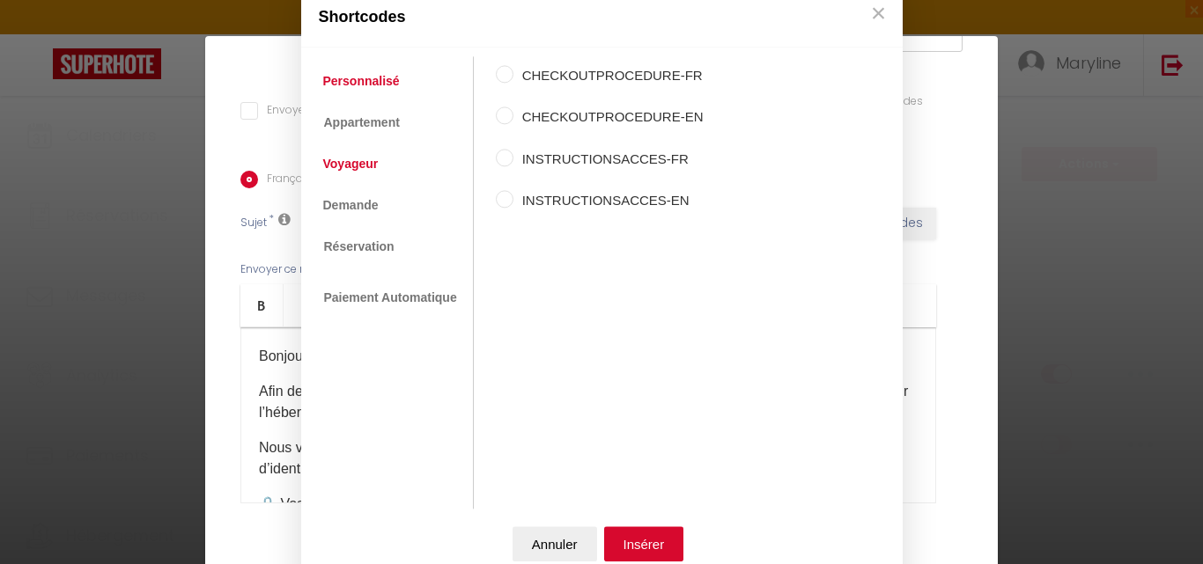
click at [356, 163] on link "Voyageur" at bounding box center [350, 165] width 73 height 32
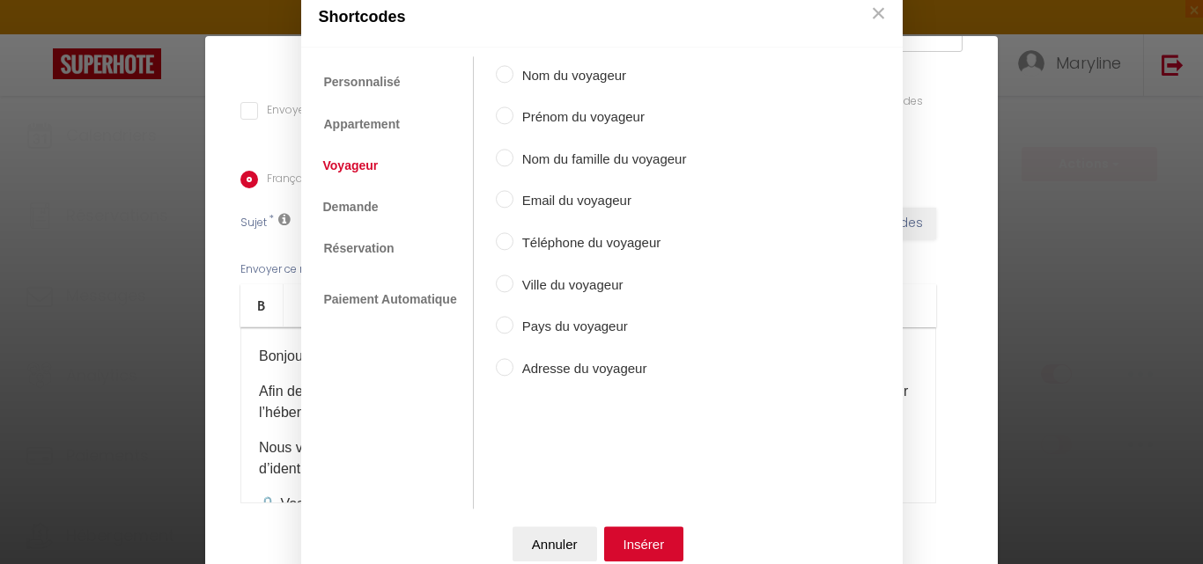
click at [497, 110] on input "Prénom du voyageur" at bounding box center [505, 116] width 18 height 18
radio input "true"
click at [637, 536] on button "Insérer" at bounding box center [644, 544] width 80 height 35
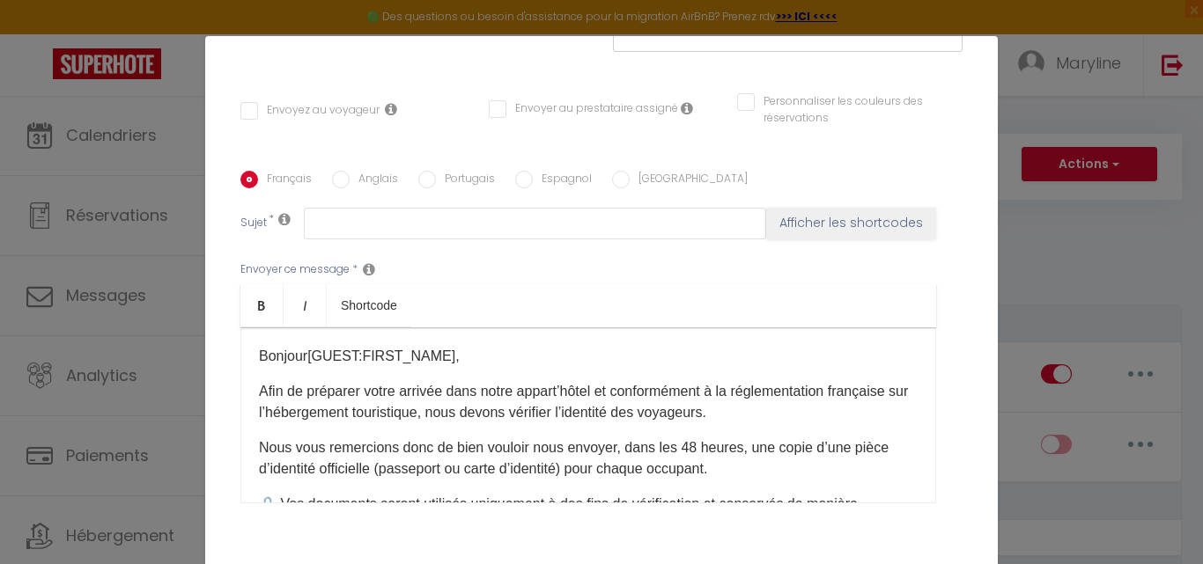
click at [298, 346] on p "Bonjour [GUEST:FIRST_NAME] ​ ," at bounding box center [588, 356] width 659 height 21
click at [259, 381] on p "Afin de préparer votre arrivée dans notre appart’hôtel et conformément à la rég…" at bounding box center [588, 402] width 659 height 42
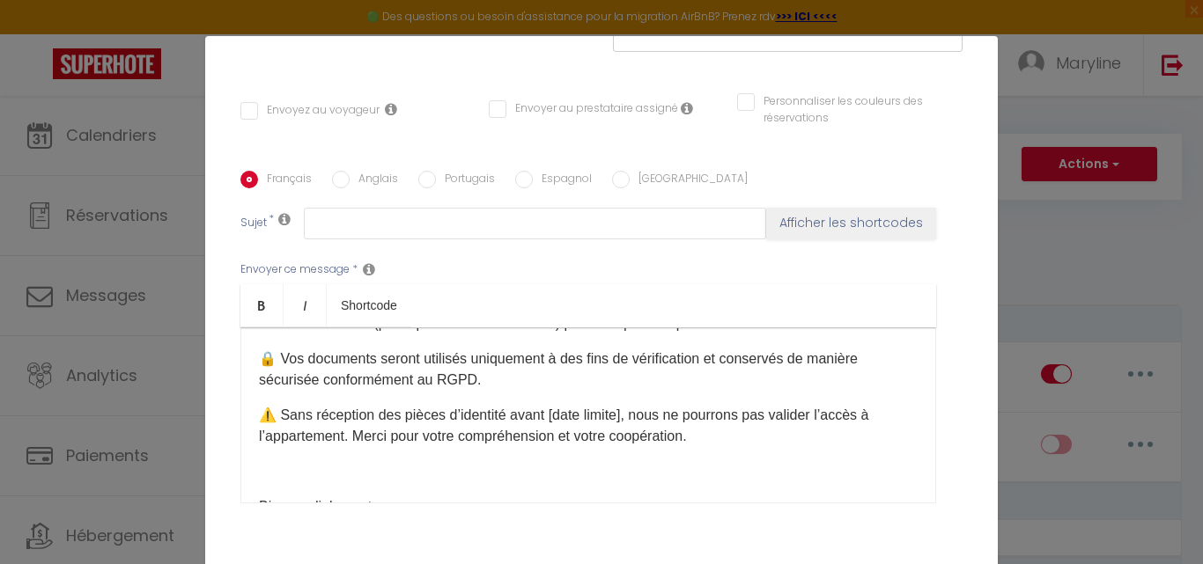
scroll to position [176, 0]
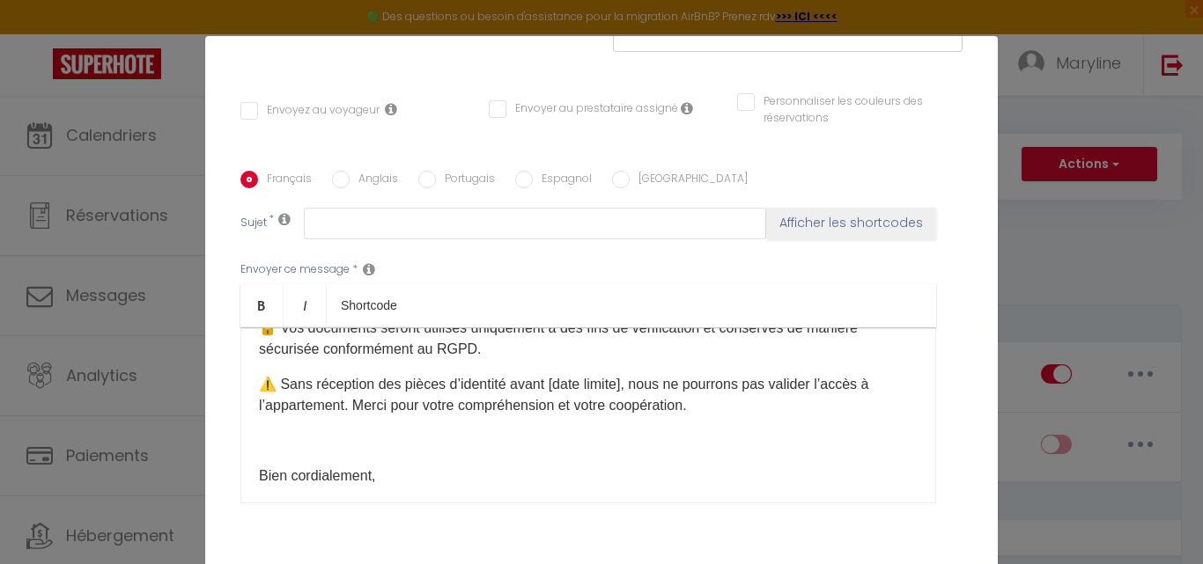
click at [631, 374] on p "⚠️ Sans réception des pièces d’identité avant [date limite], nous ne pourrons p…" at bounding box center [588, 395] width 659 height 42
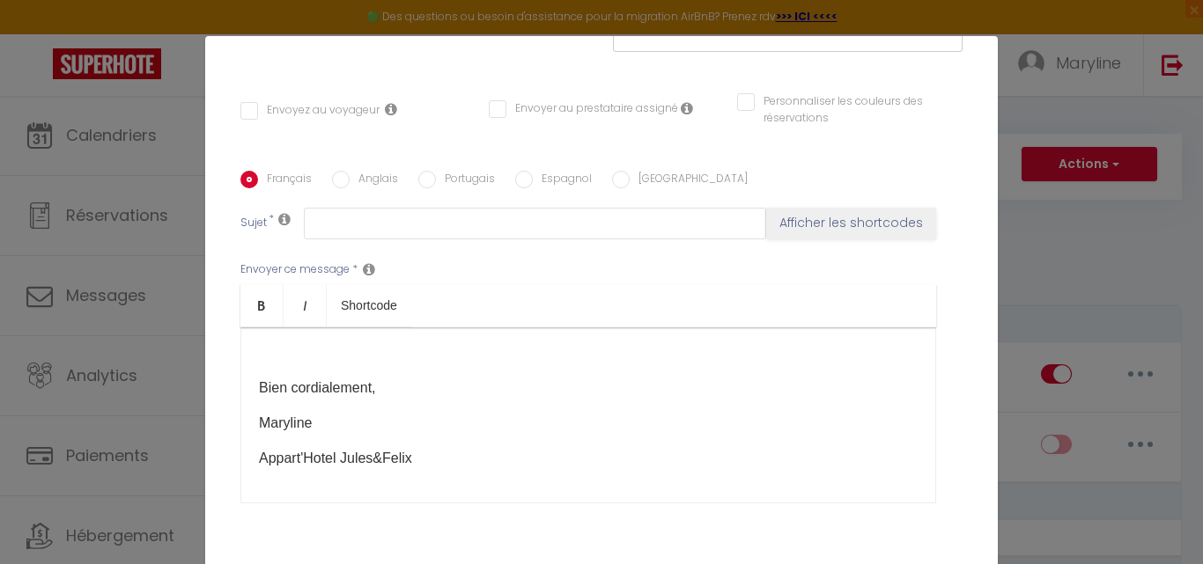
click at [332, 413] on p "Maryline" at bounding box center [588, 423] width 659 height 21
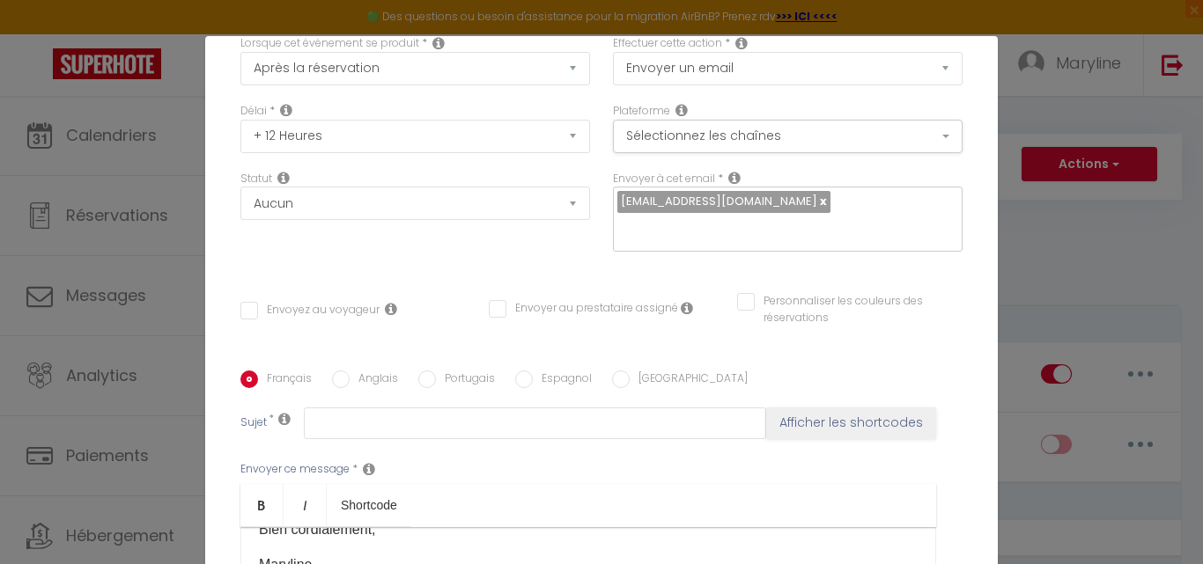
scroll to position [0, 0]
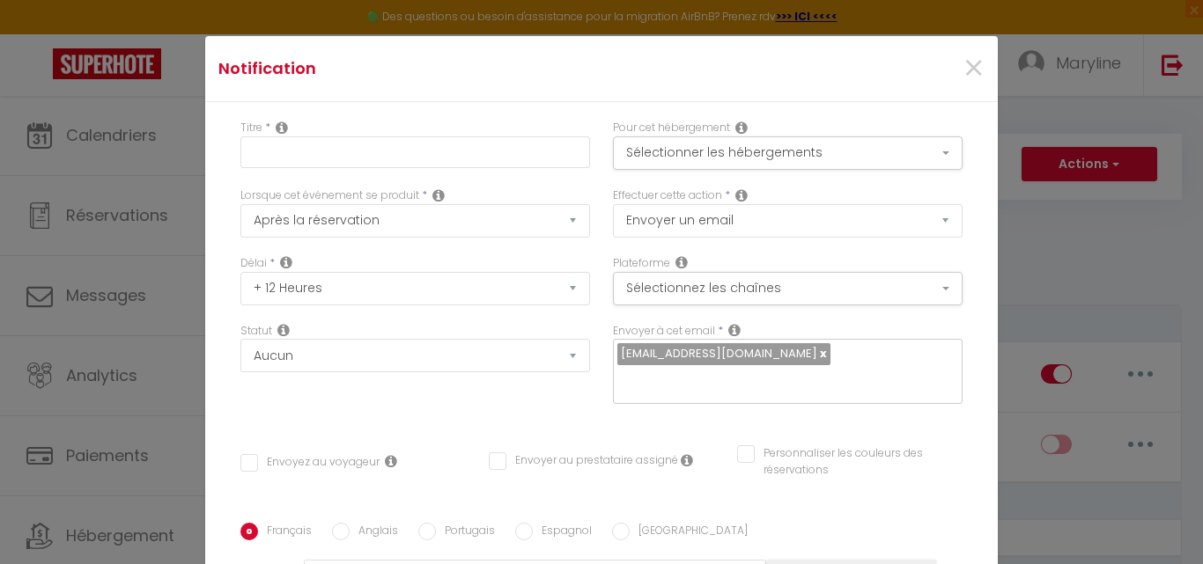
click at [817, 350] on link at bounding box center [822, 353] width 10 height 17
checkbox input "false"
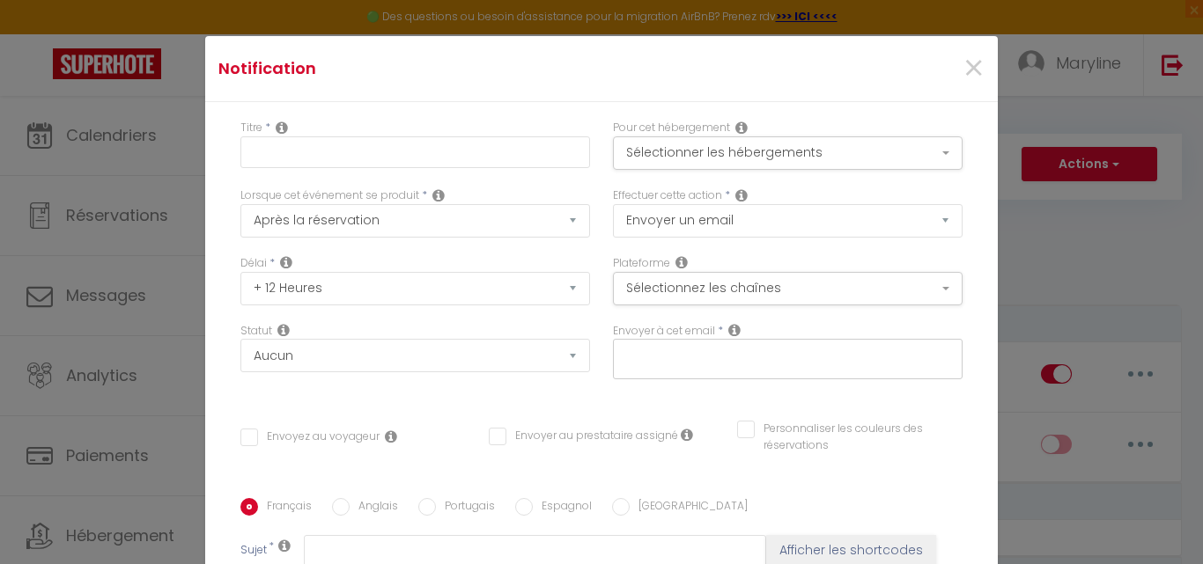
click at [757, 352] on input "text" at bounding box center [783, 355] width 332 height 23
type input "m"
checkbox input "false"
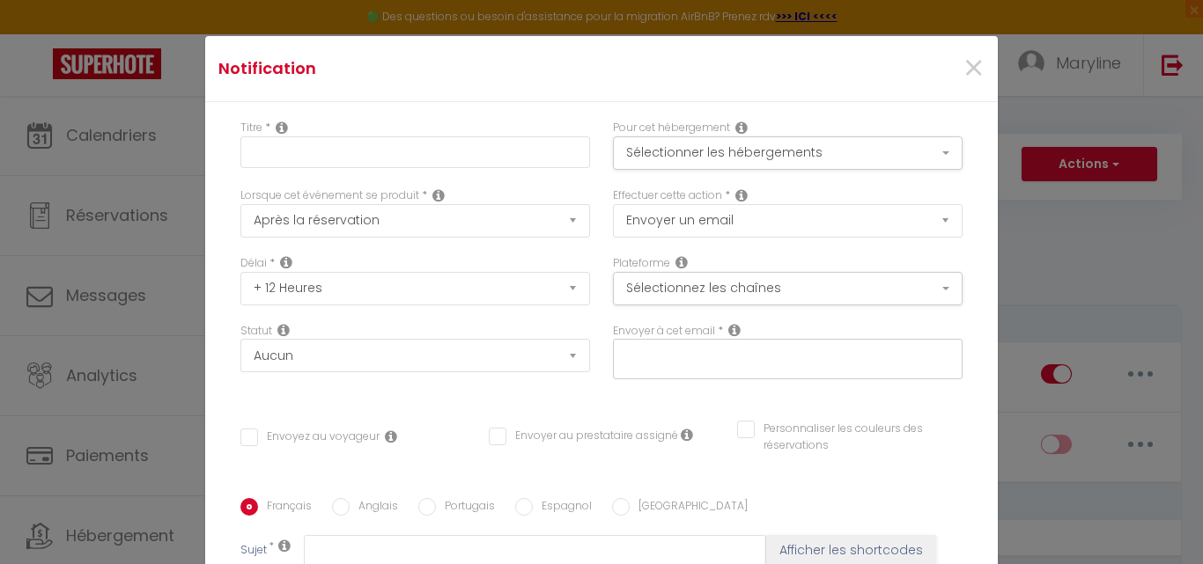
checkbox input "false"
click at [244, 437] on input "Envoyez au voyageur" at bounding box center [309, 438] width 139 height 18
checkbox input "true"
checkbox input "false"
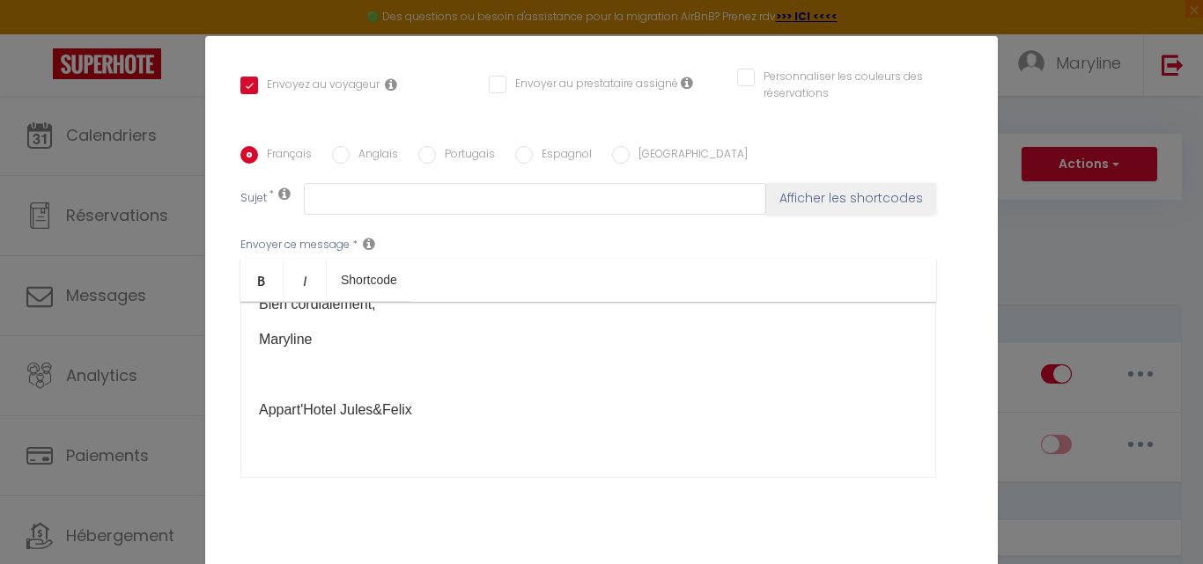
scroll to position [416, 0]
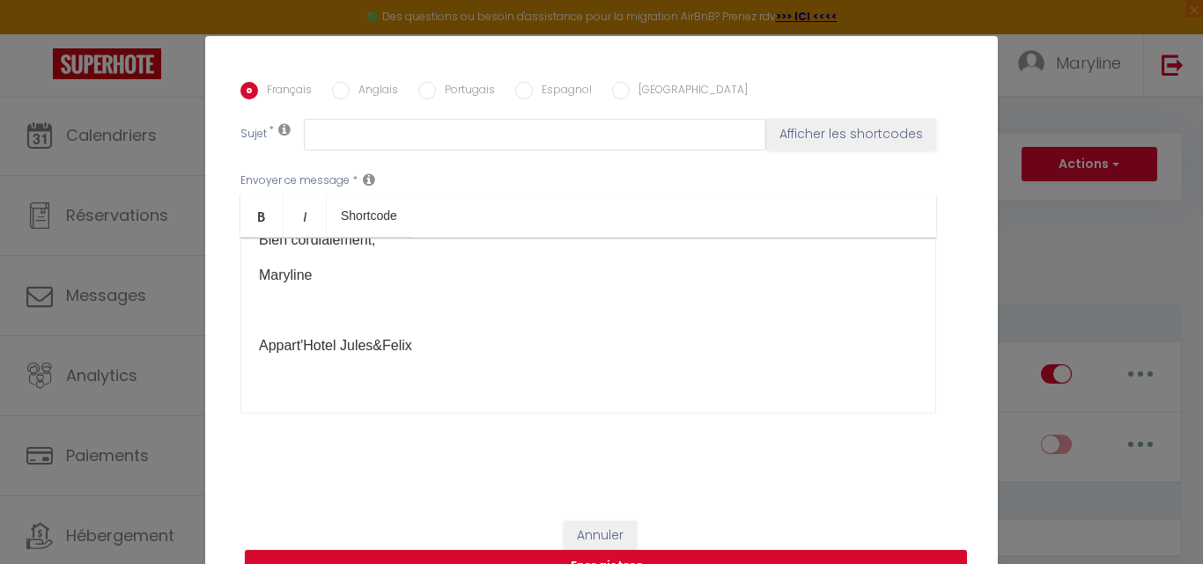
click at [262, 309] on p at bounding box center [588, 310] width 659 height 21
click at [259, 306] on p "[EMAIL_ADDRESS][DOMAIN_NAME]" at bounding box center [588, 310] width 659 height 21
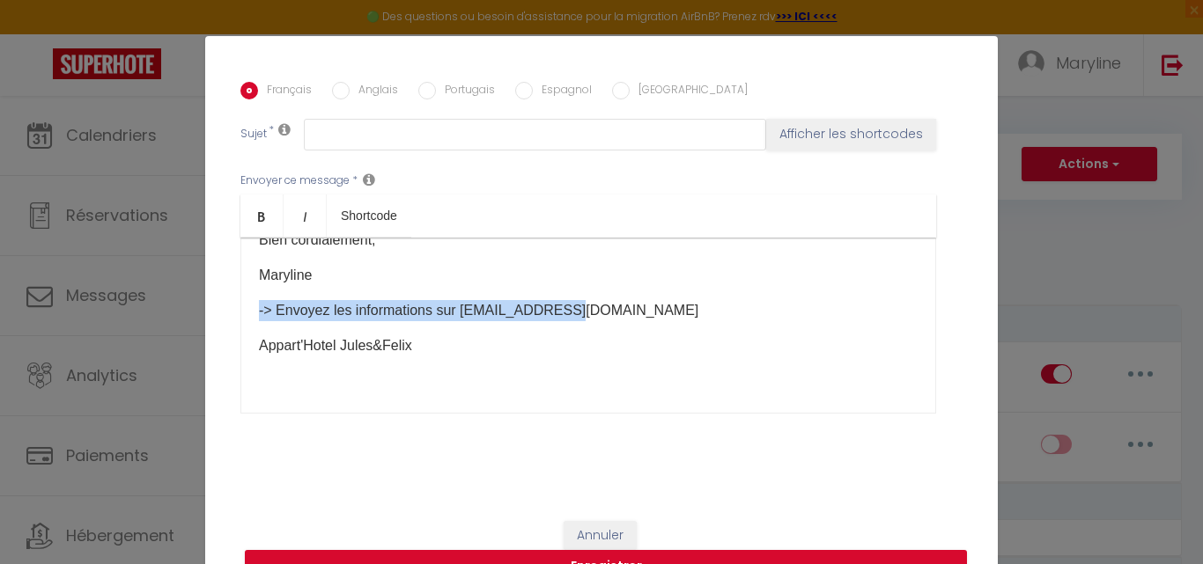
drag, startPoint x: 246, startPoint y: 309, endPoint x: 556, endPoint y: 313, distance: 310.9
click at [556, 313] on div "Bonjour [GUEST:FIRST_NAME] ​ , Afin de préparer votre arrivée dans notre appart…" at bounding box center [588, 326] width 696 height 176
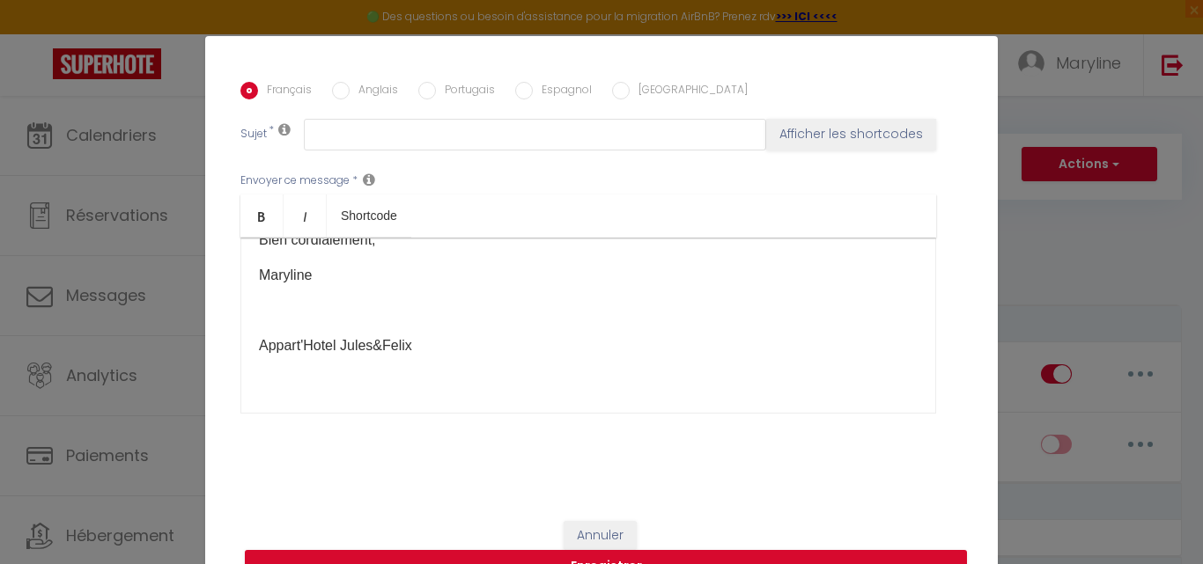
click at [254, 384] on div "Bonjour [GUEST:FIRST_NAME] ​ , Afin de préparer votre arrivée dans notre appart…" at bounding box center [588, 326] width 696 height 176
click at [259, 350] on p "Appart'Hotel Jules&Felix" at bounding box center [588, 345] width 659 height 21
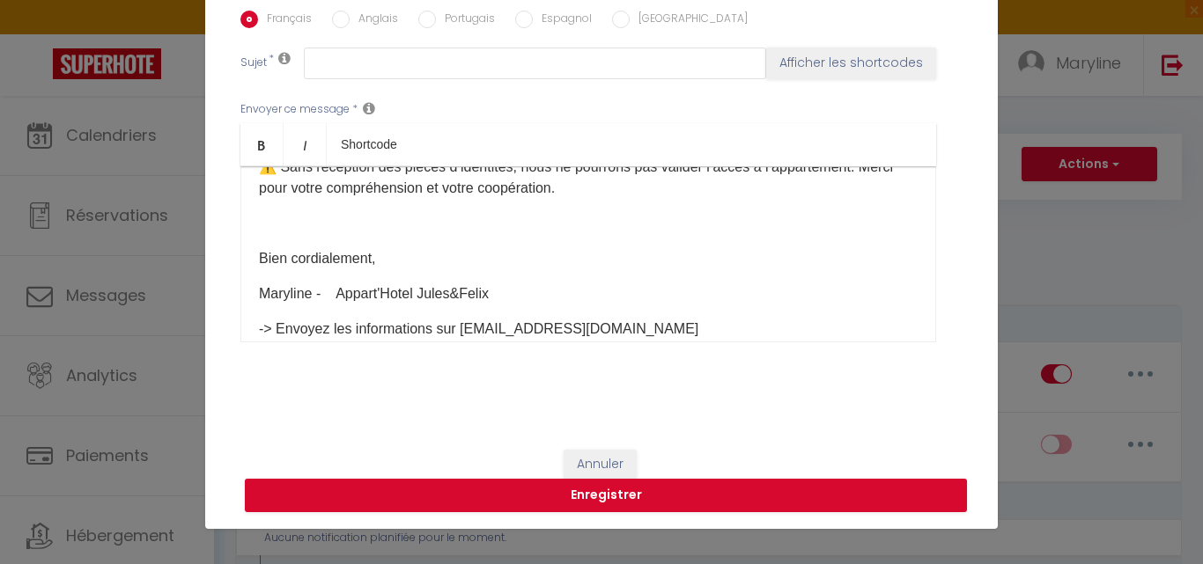
scroll to position [252, 0]
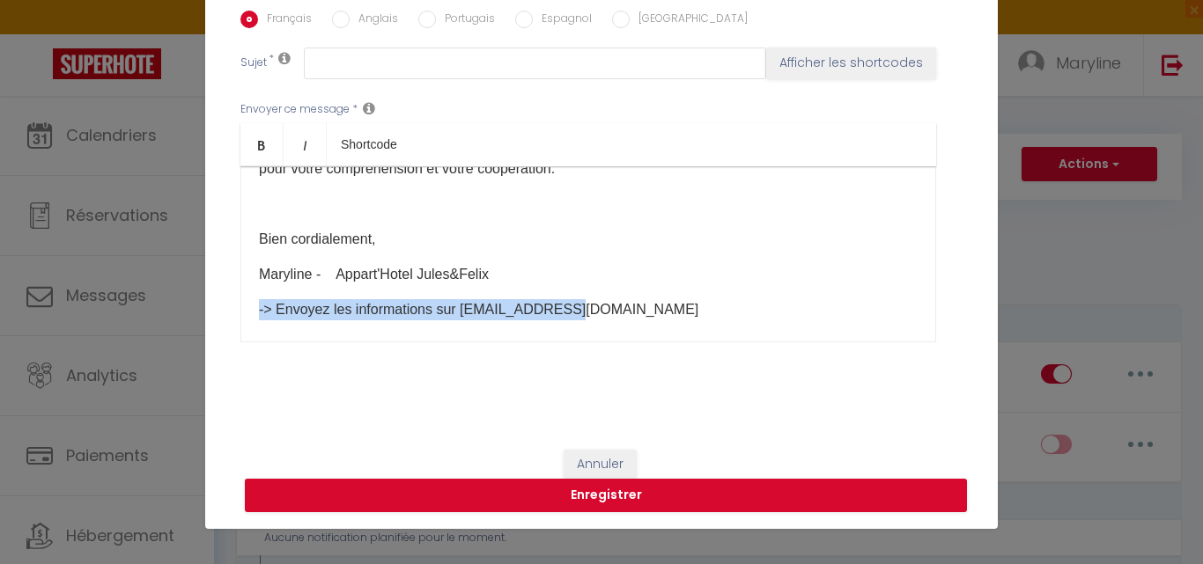
drag, startPoint x: 499, startPoint y: 306, endPoint x: 233, endPoint y: 292, distance: 266.2
click at [221, 307] on div "Titre * Pour cet hébergement Sélectionner les hébergements Tous les apparts LE …" at bounding box center [601, 23] width 792 height 818
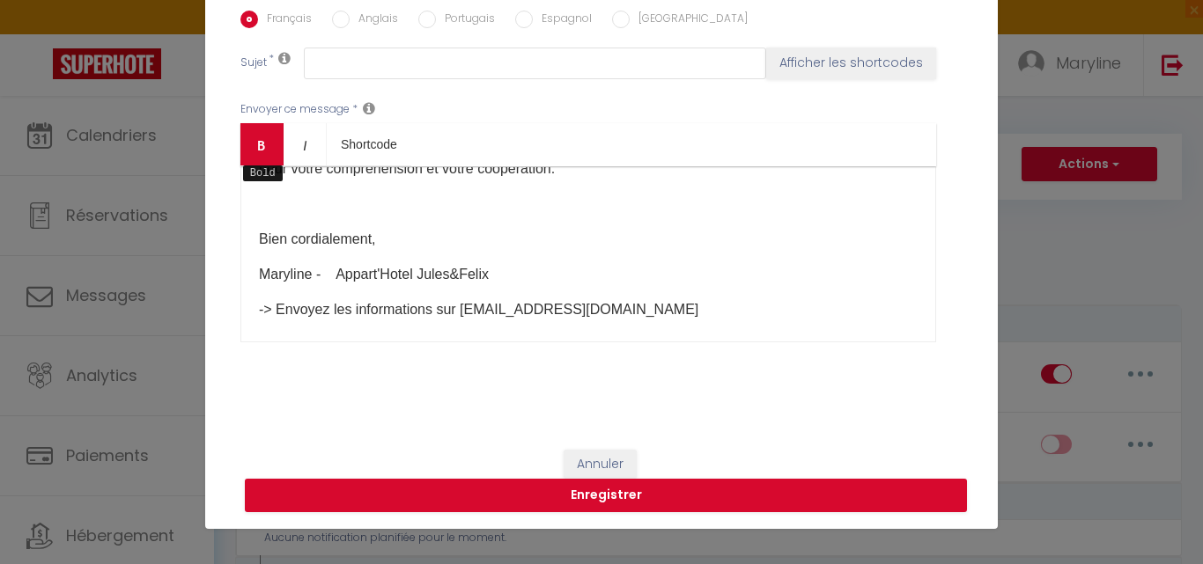
click at [254, 142] on icon "Bold" at bounding box center [261, 145] width 14 height 14
click at [314, 277] on p "Maryline - Appart'Hotel Jules&Felix" at bounding box center [588, 274] width 659 height 21
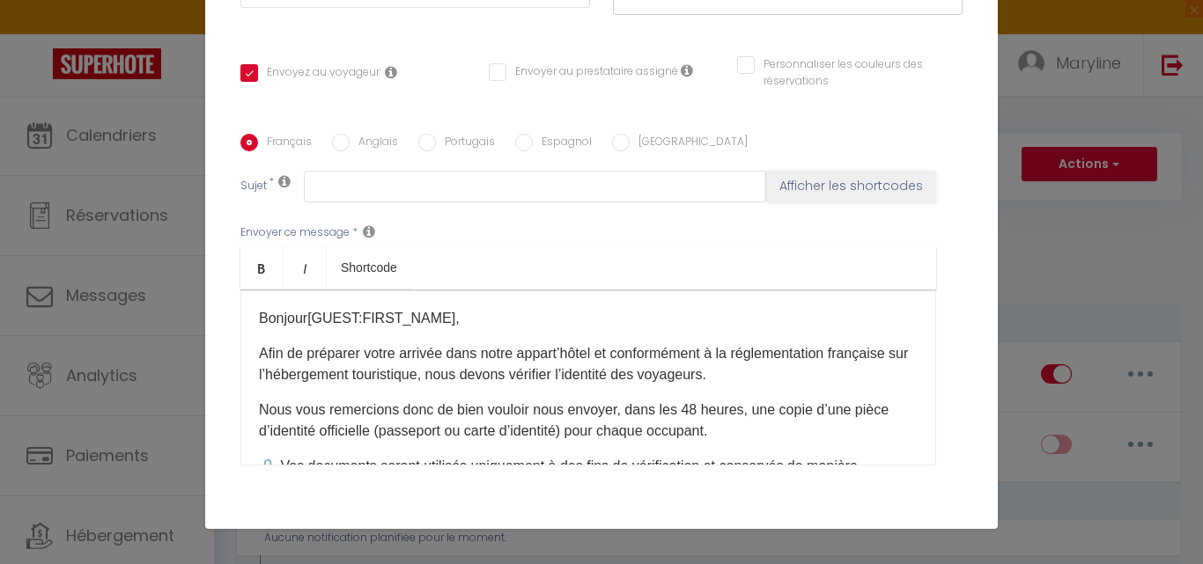
scroll to position [240, 0]
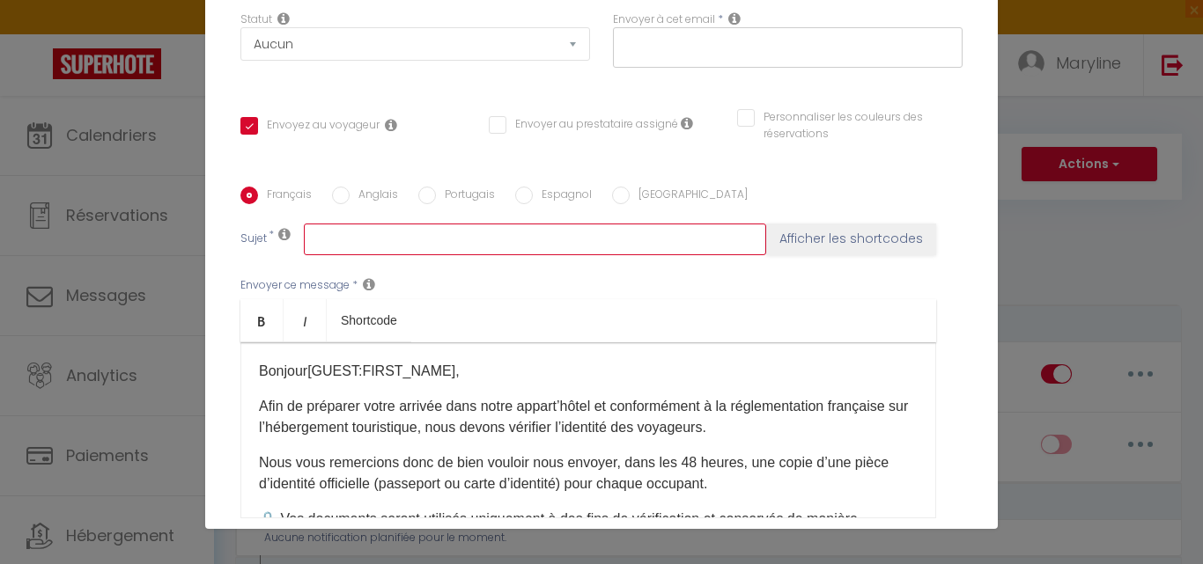
drag, startPoint x: 446, startPoint y: 240, endPoint x: 494, endPoint y: 258, distance: 50.7
click at [446, 240] on input "text" at bounding box center [535, 240] width 462 height 32
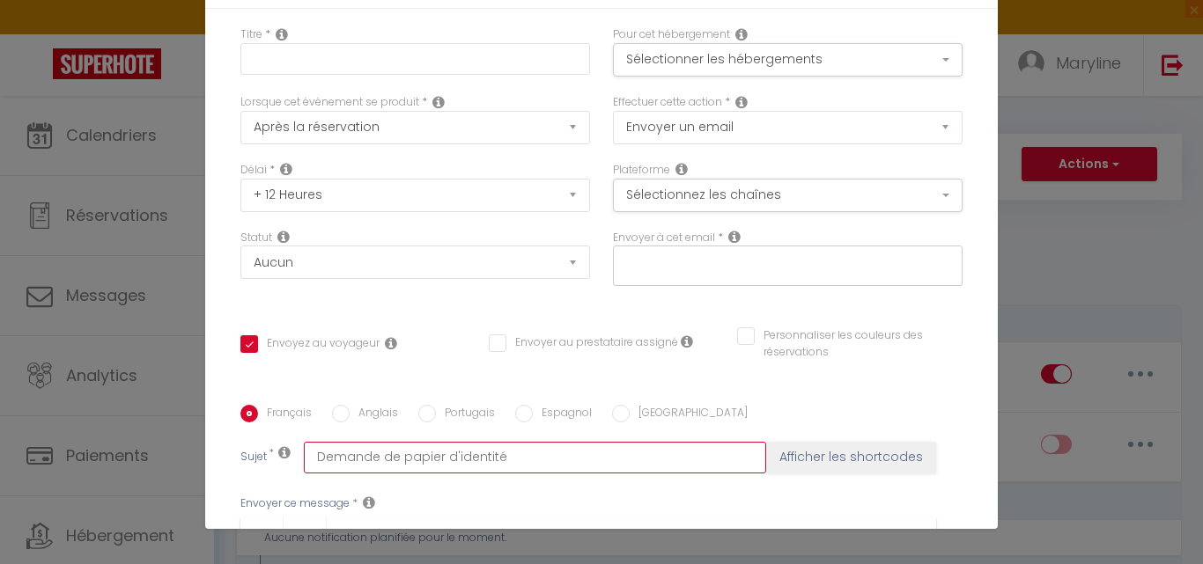
scroll to position [0, 0]
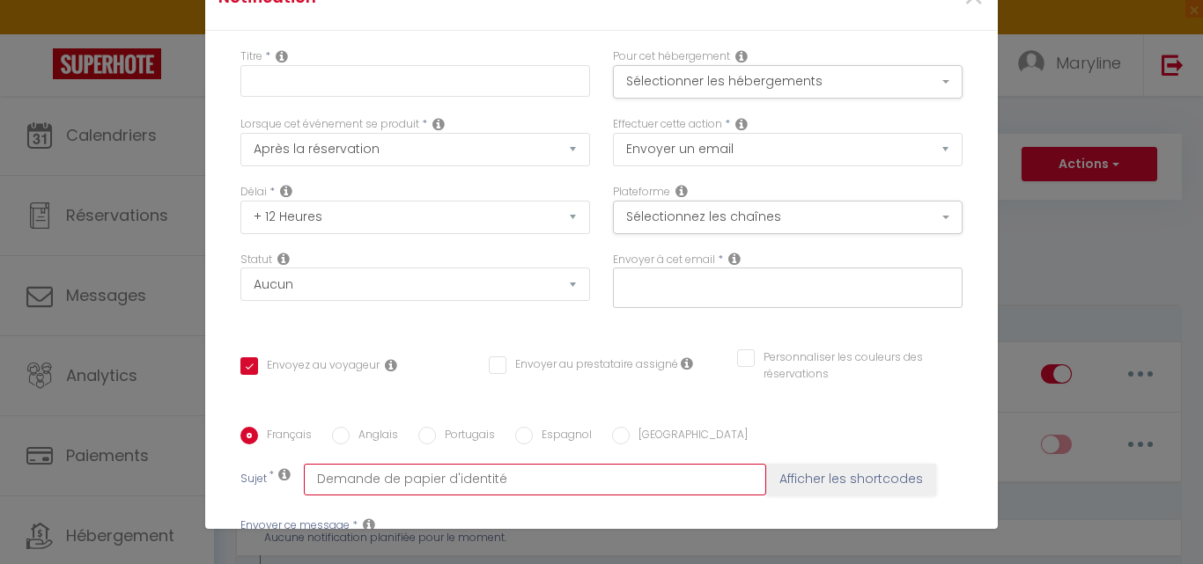
type input "Demande de papier d'identité"
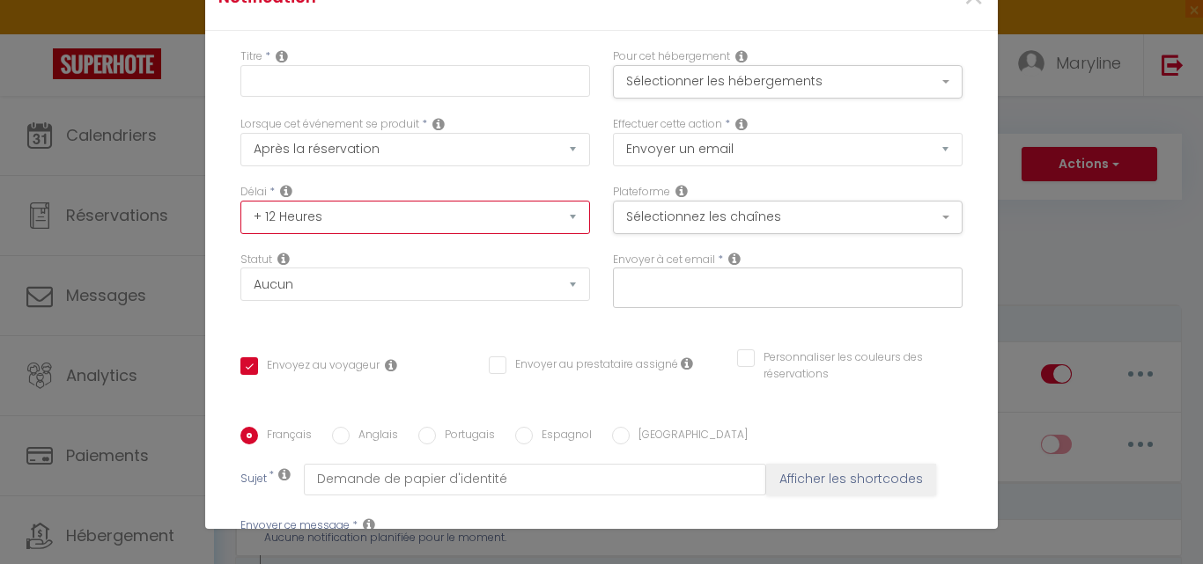
click at [333, 214] on select "Immédiat + 10 Minutes + 1 Heure + 2 Heures + 3 Heures + 4 Heures + 5 Heures + 6…" at bounding box center [415, 217] width 350 height 33
click at [431, 184] on div "Délai * Immédiat + 10 Minutes + 1 Heure + 2 Heures + 3 Heures + 4 Heures + 5 He…" at bounding box center [415, 209] width 350 height 50
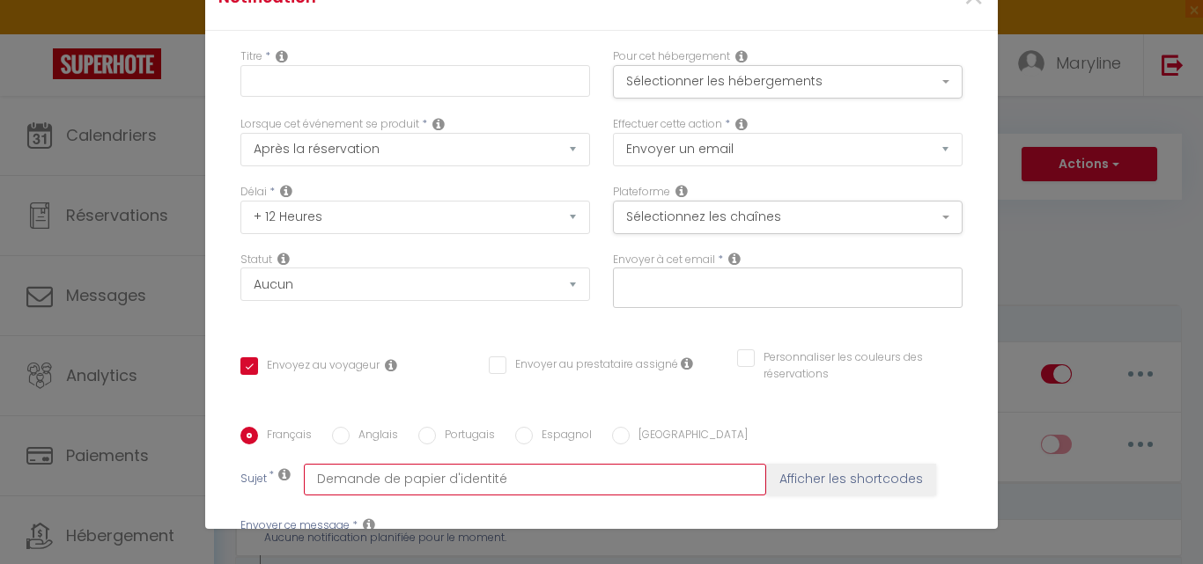
drag, startPoint x: 498, startPoint y: 469, endPoint x: 298, endPoint y: 474, distance: 199.9
click at [274, 474] on div "Sujet * Demande de papier d'identité Afficher les shortcodes" at bounding box center [601, 480] width 722 height 32
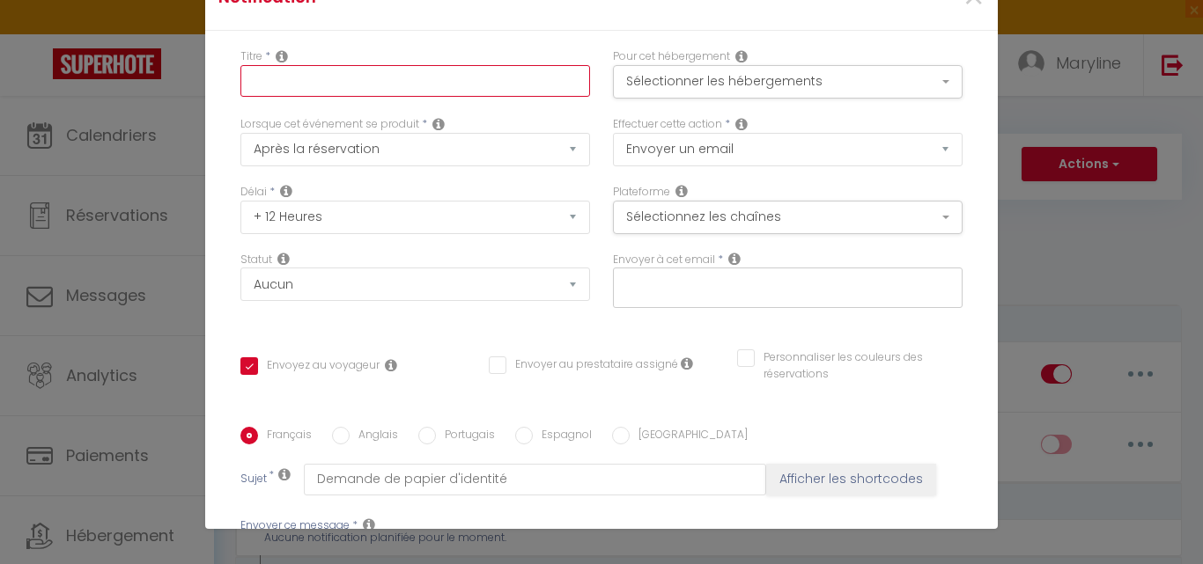
click at [247, 77] on input "text" at bounding box center [415, 81] width 350 height 32
paste input "Demande de papier d'identité"
type input "Demande de papier d'identité"
click at [413, 327] on div "Titre * Demande de papier d'identité Pour cet hébergement Sélectionner les hébe…" at bounding box center [601, 440] width 792 height 818
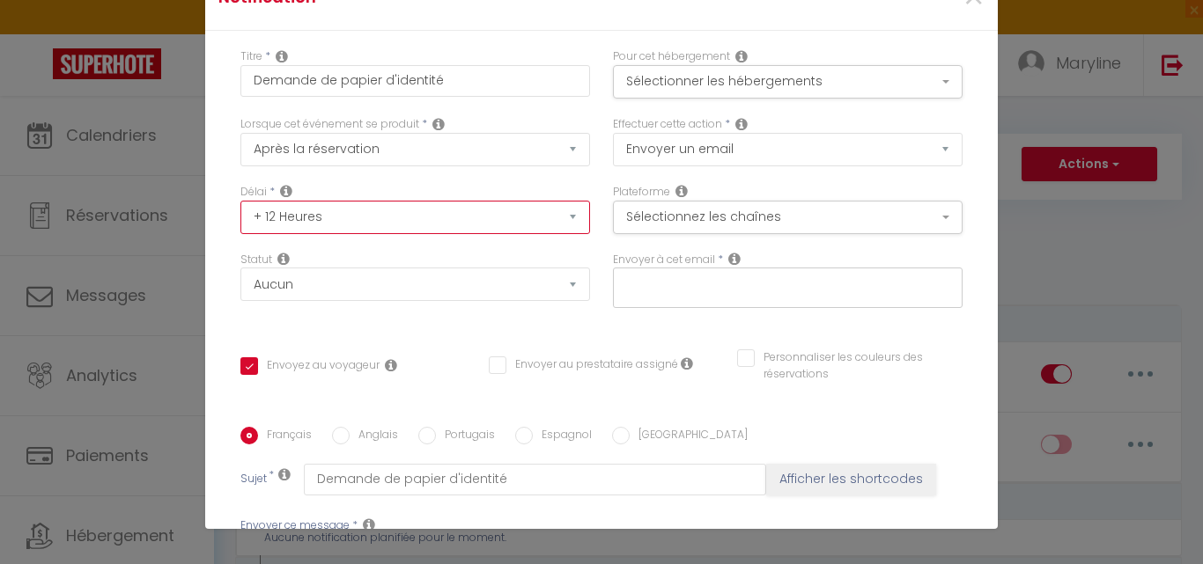
click at [347, 210] on select "Immédiat + 10 Minutes + 1 Heure + 2 Heures + 3 Heures + 4 Heures + 5 Heures + 6…" at bounding box center [415, 217] width 350 height 33
select select "2 Heures"
click at [240, 201] on select "Immédiat + 10 Minutes + 1 Heure + 2 Heures + 3 Heures + 4 Heures + 5 Heures + 6…" at bounding box center [415, 217] width 350 height 33
checkbox input "false"
click at [400, 215] on select "Immédiat + 10 Minutes + 1 Heure + 2 Heures + 3 Heures + 4 Heures + 5 Heures + 6…" at bounding box center [415, 217] width 350 height 33
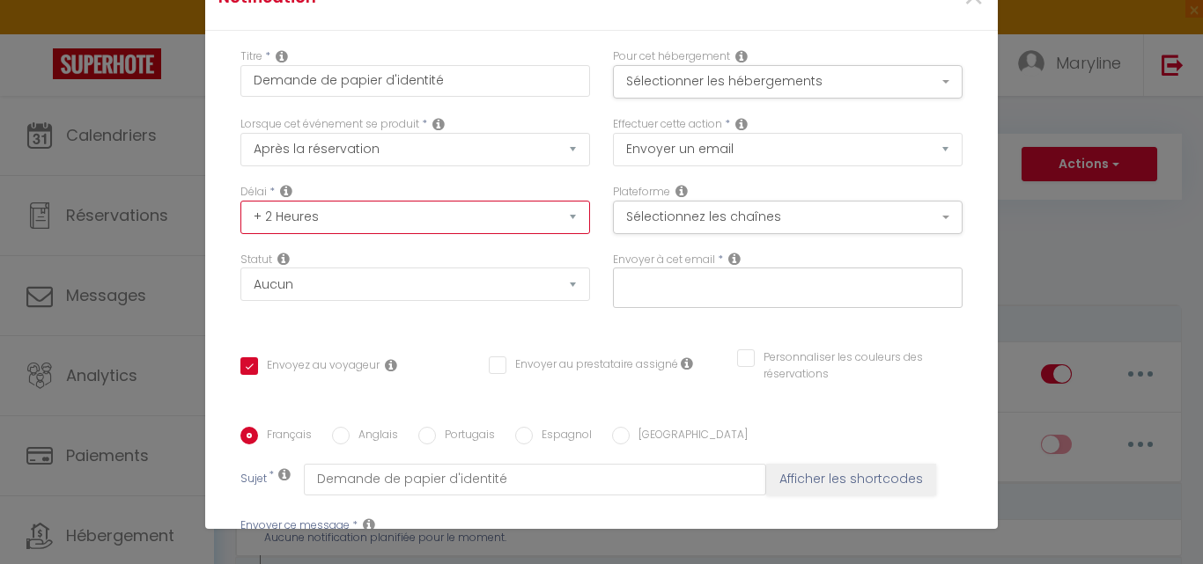
select select "10 Minutes"
click at [240, 201] on select "Immédiat + 10 Minutes + 1 Heure + 2 Heures + 3 Heures + 4 Heures + 5 Heures + 6…" at bounding box center [415, 217] width 350 height 33
click at [387, 250] on div "Délai * Immédiat + 10 Minutes + 1 Heure + 2 Heures + 3 Heures + 4 Heures + 5 He…" at bounding box center [415, 218] width 372 height 68
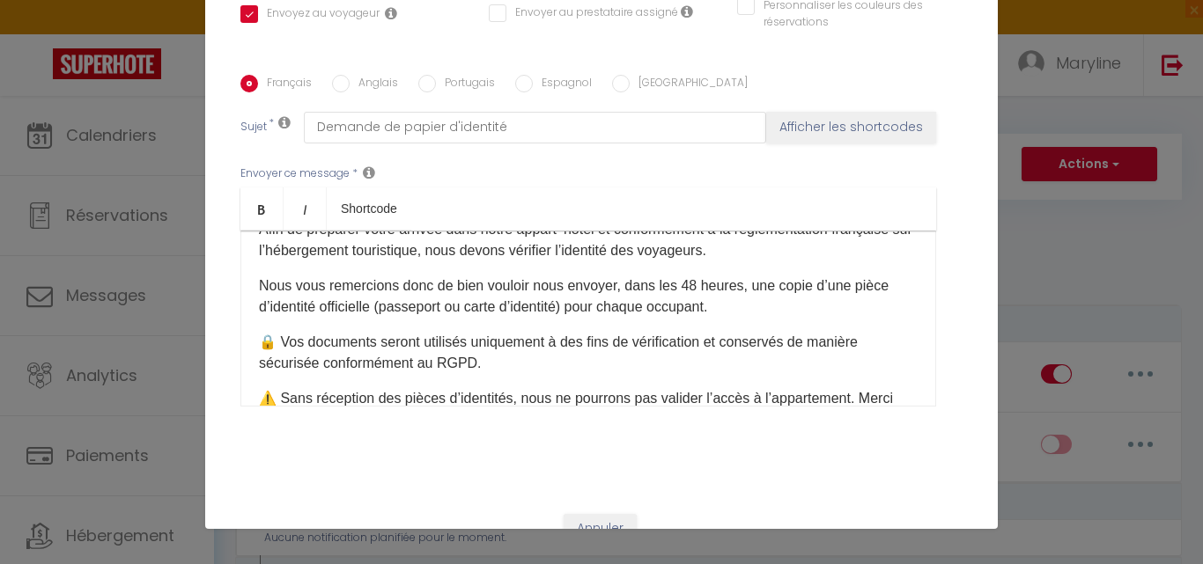
scroll to position [88, 0]
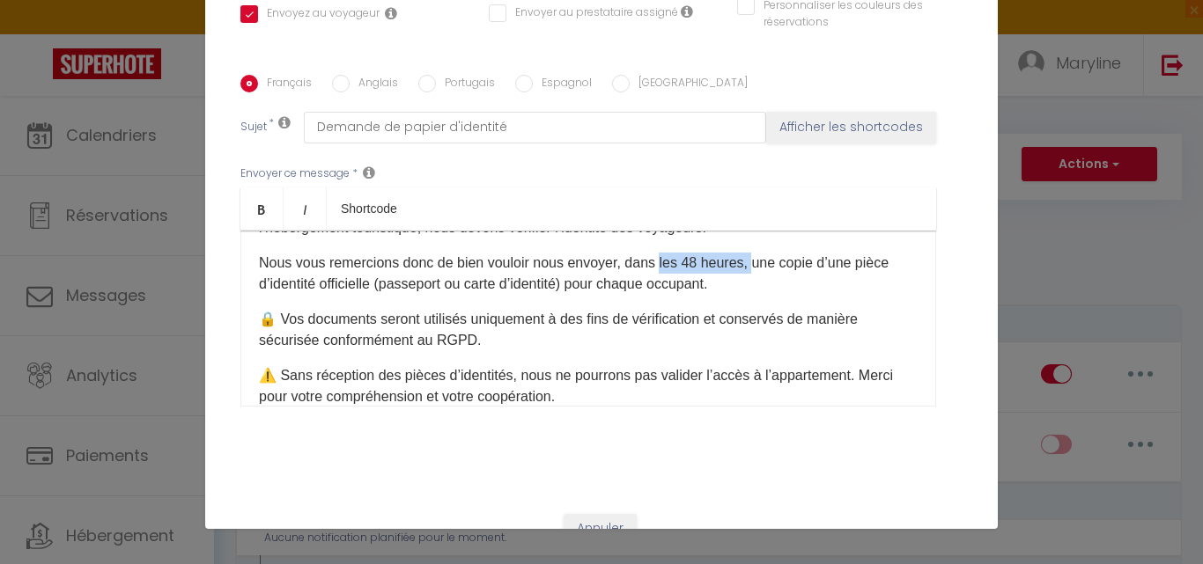
drag, startPoint x: 740, startPoint y: 262, endPoint x: 647, endPoint y: 252, distance: 93.1
click at [647, 253] on p "Nous vous remercions donc de bien vouloir nous envoyer, dans les 48 heures, une…" at bounding box center [588, 274] width 659 height 42
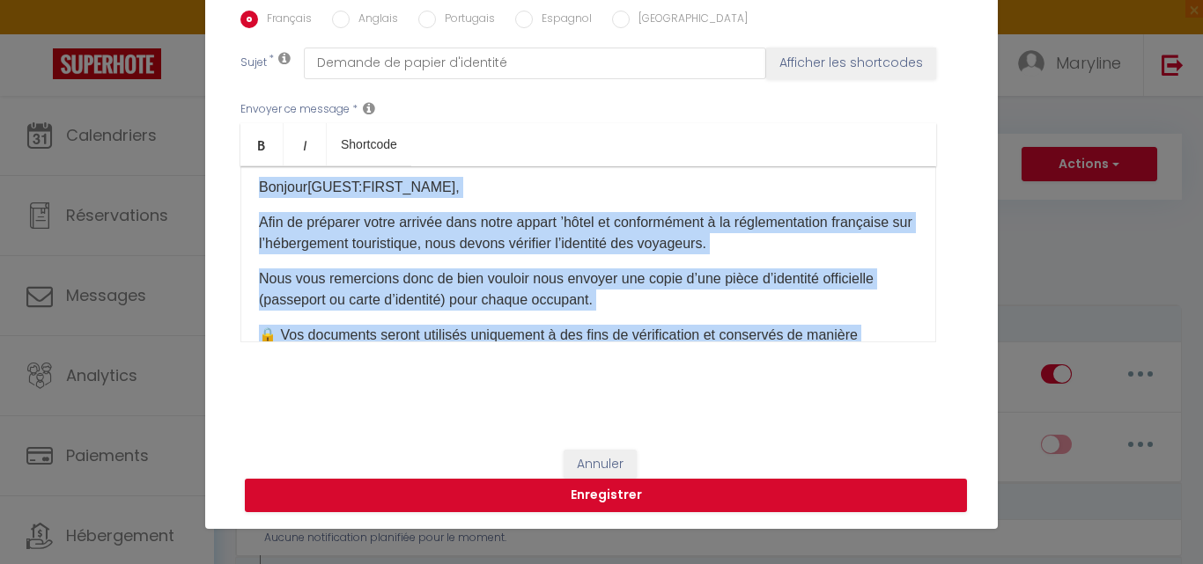
scroll to position [0, 0]
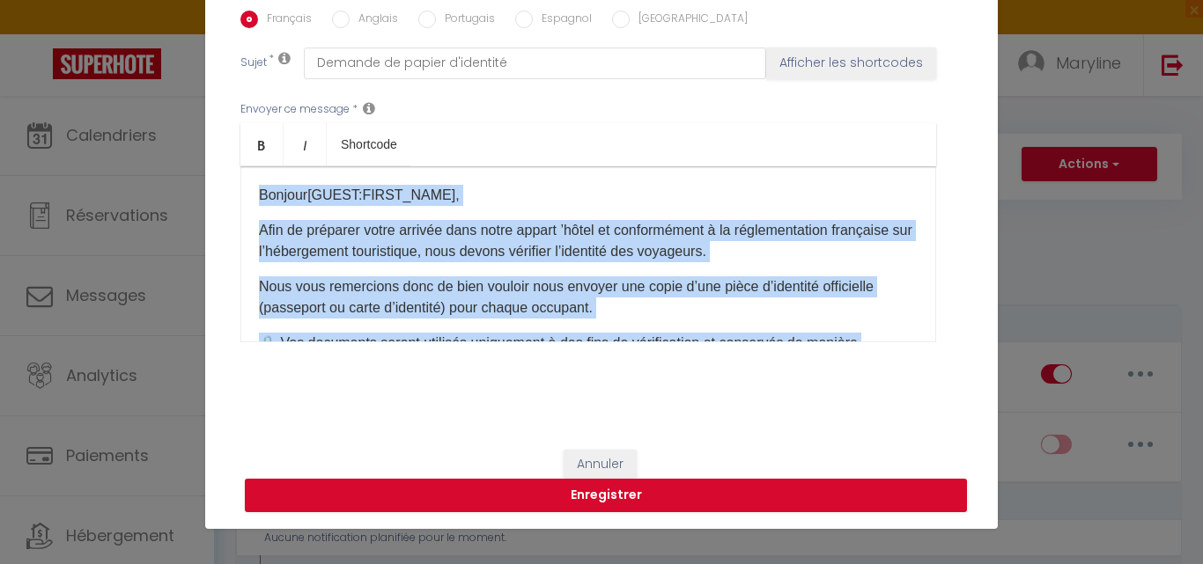
drag, startPoint x: 583, startPoint y: 307, endPoint x: 210, endPoint y: 117, distance: 419.0
click at [210, 117] on div "Titre * Demande de papier d'identité Pour cet hébergement Sélectionner les hébe…" at bounding box center [601, 23] width 792 height 818
copy div "Bonjour [GUEST:FIRST_NAME] ​ , Afin de préparer votre arrivée dans notre appart…"
click at [577, 493] on button "Enregistrer" at bounding box center [606, 495] width 722 height 33
checkbox input "false"
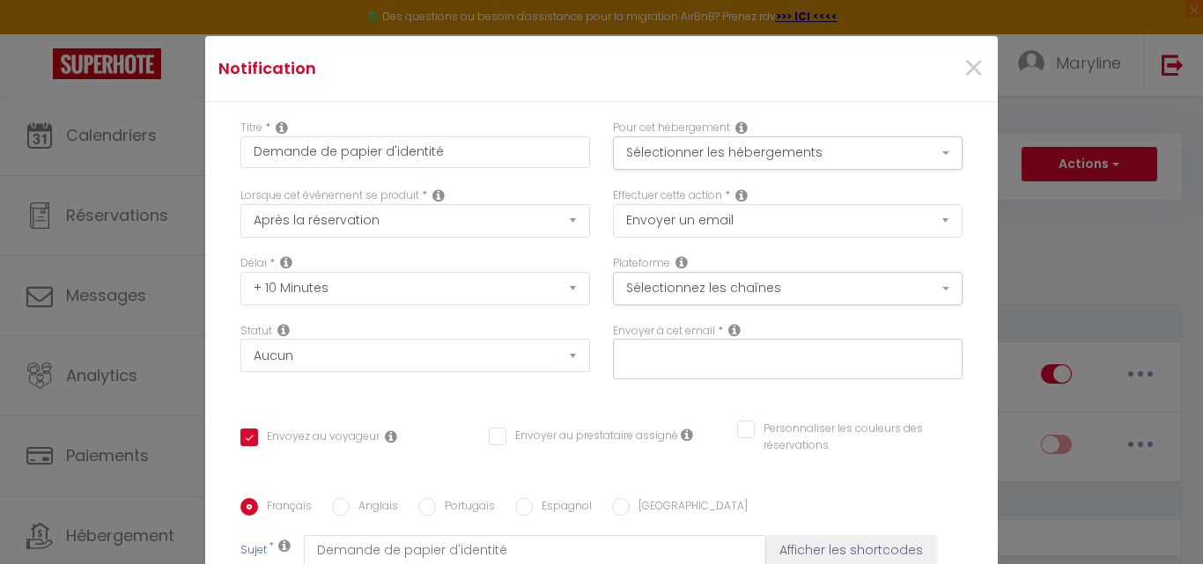
click at [693, 349] on input "text" at bounding box center [783, 355] width 332 height 23
click at [728, 330] on icon at bounding box center [734, 330] width 12 height 14
click at [678, 347] on input "text" at bounding box center [783, 355] width 332 height 23
click at [676, 354] on input "text" at bounding box center [783, 355] width 332 height 23
click at [728, 330] on icon at bounding box center [734, 330] width 12 height 14
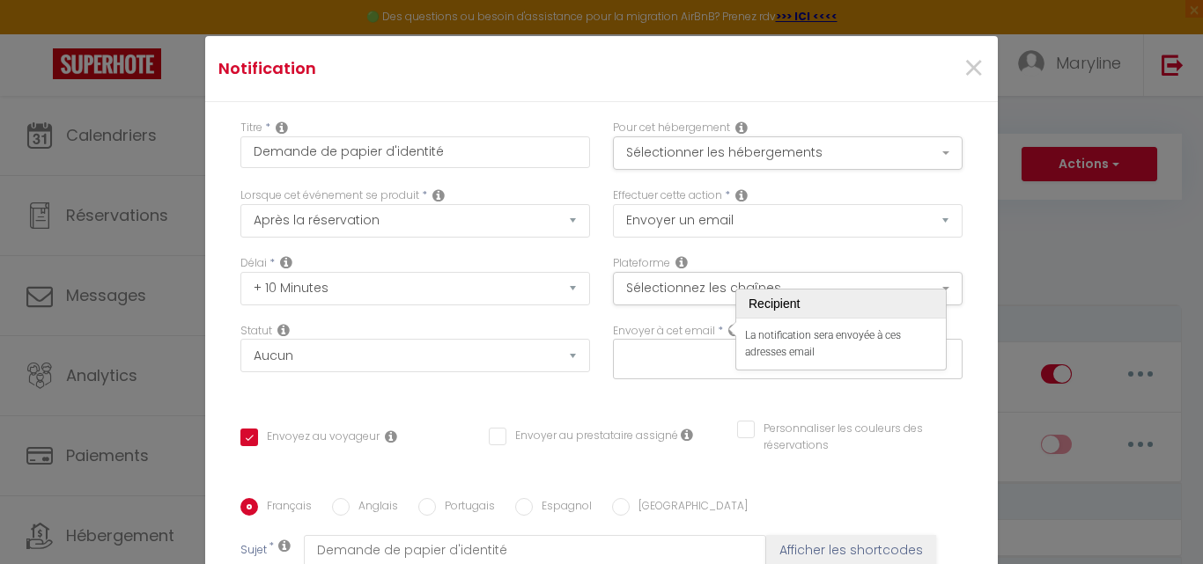
click at [636, 356] on input "text" at bounding box center [783, 355] width 332 height 23
click at [636, 354] on input "text" at bounding box center [783, 355] width 332 height 23
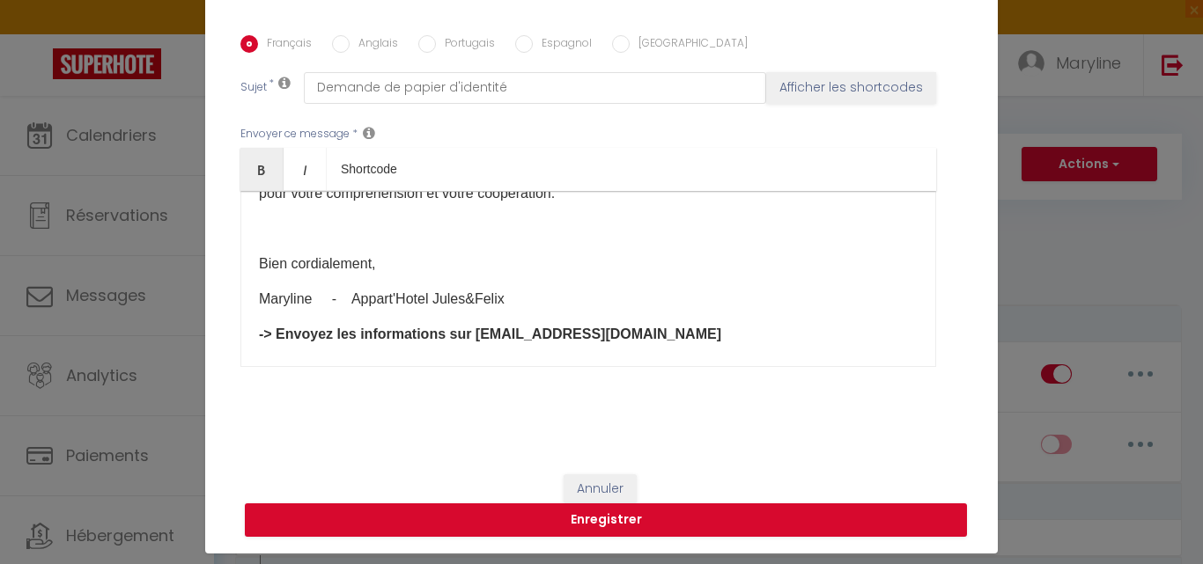
scroll to position [71, 0]
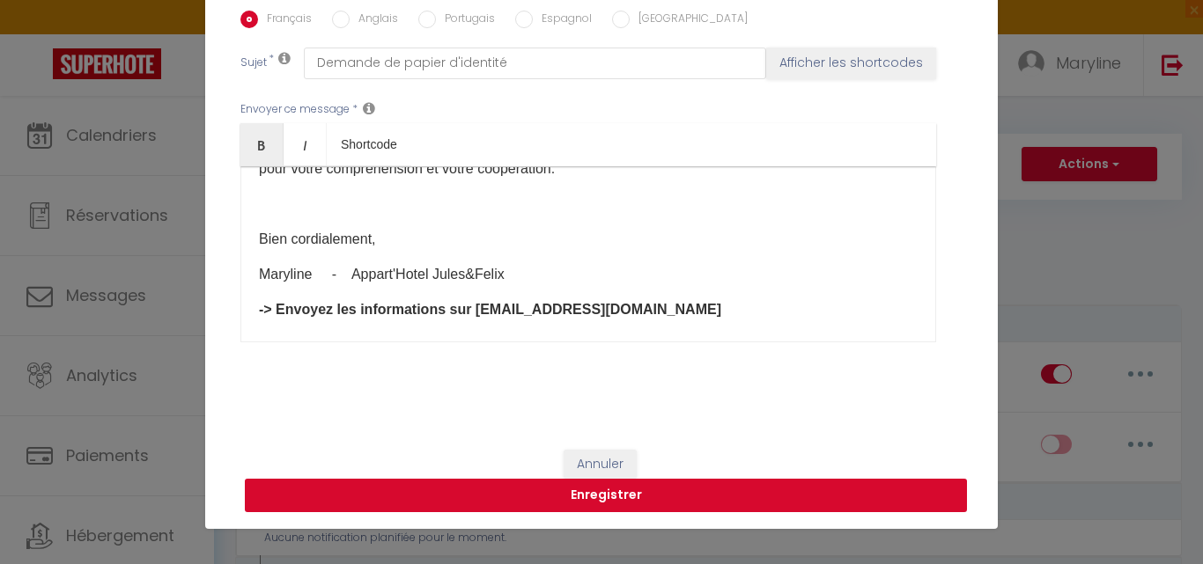
type input "a"
click at [652, 491] on button "Enregistrer" at bounding box center [606, 495] width 722 height 33
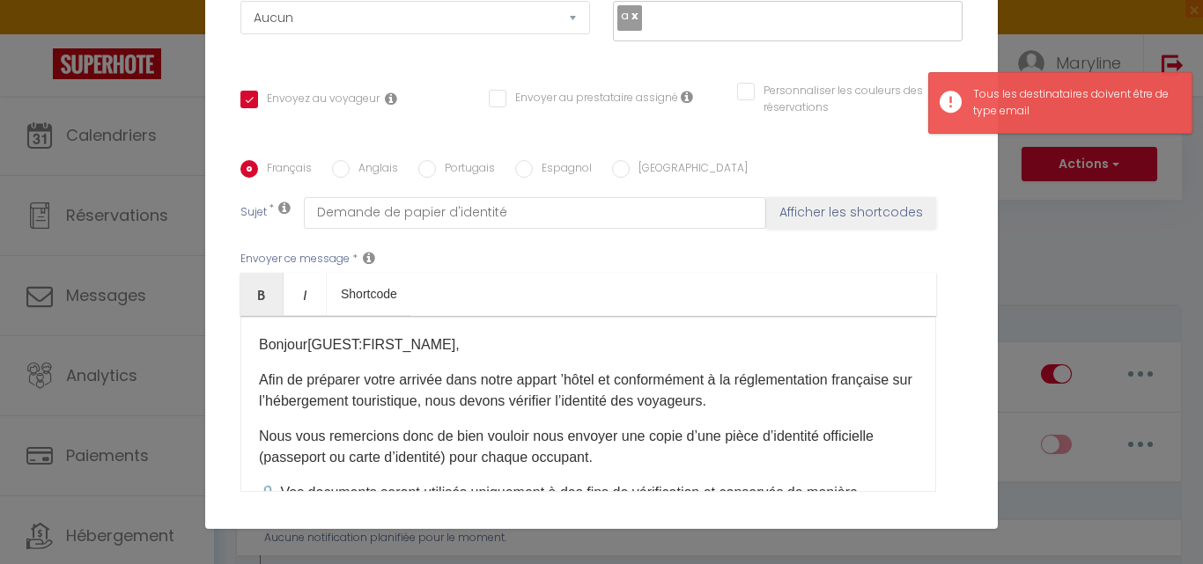
scroll to position [0, 0]
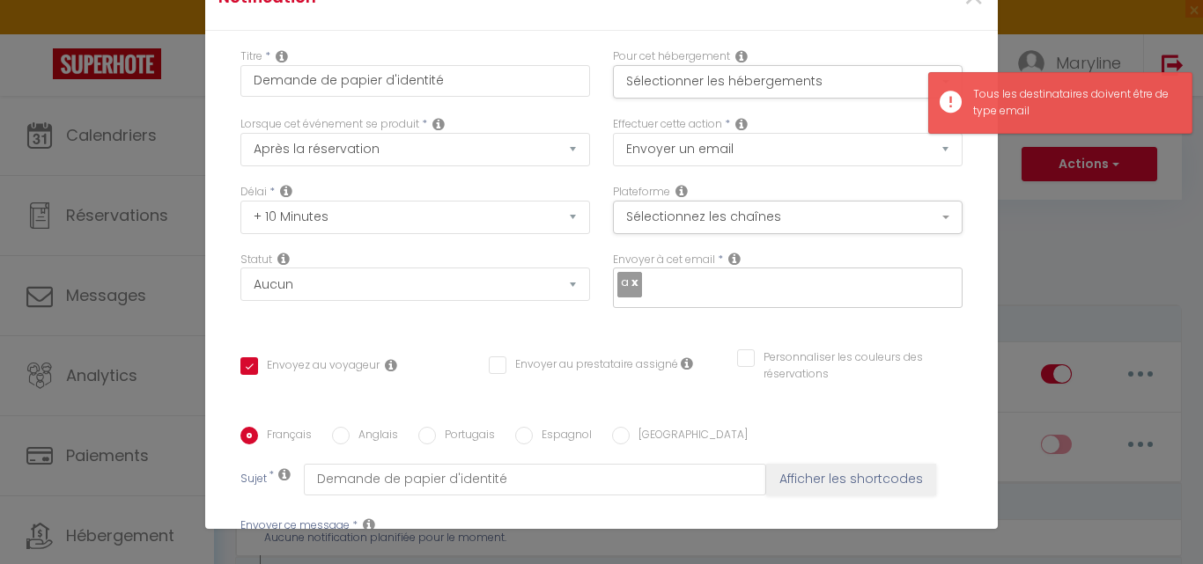
click at [654, 286] on input "text" at bounding box center [797, 284] width 304 height 23
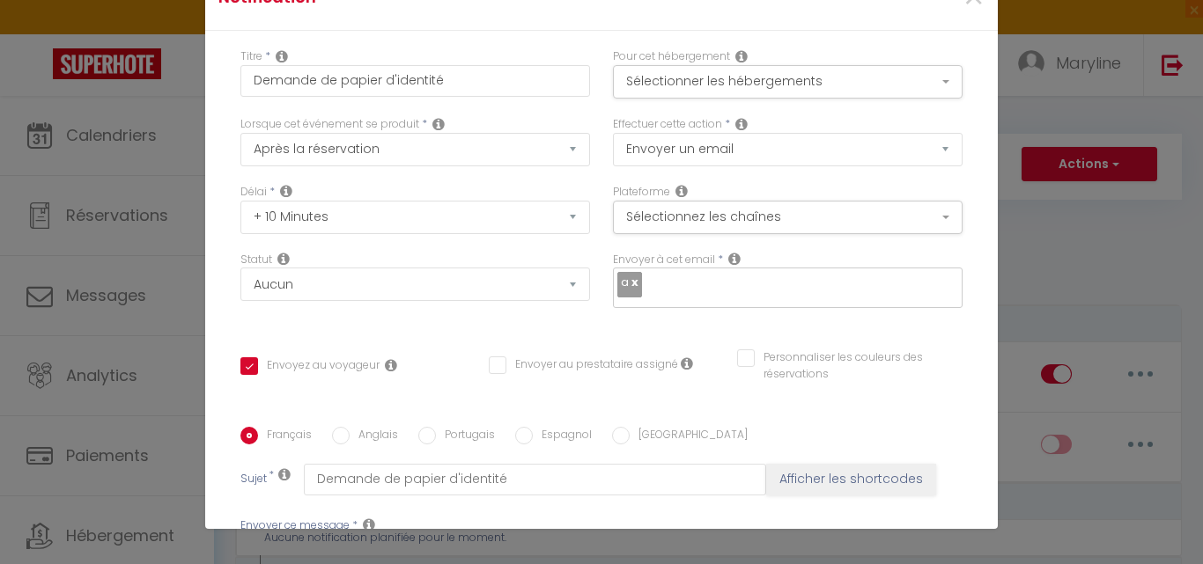
checkbox input "false"
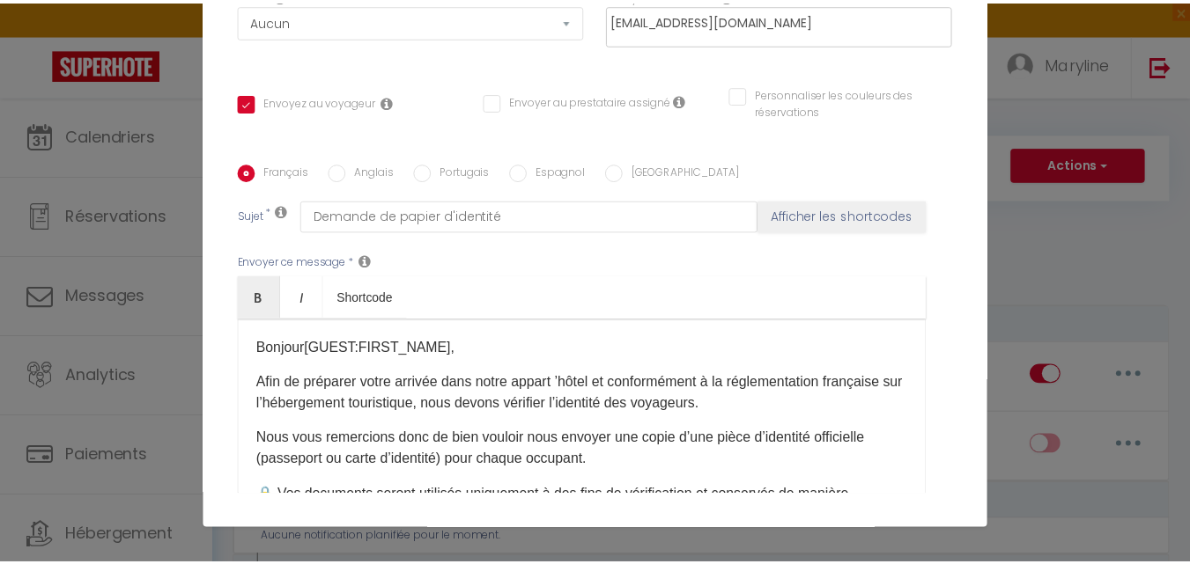
scroll to position [416, 0]
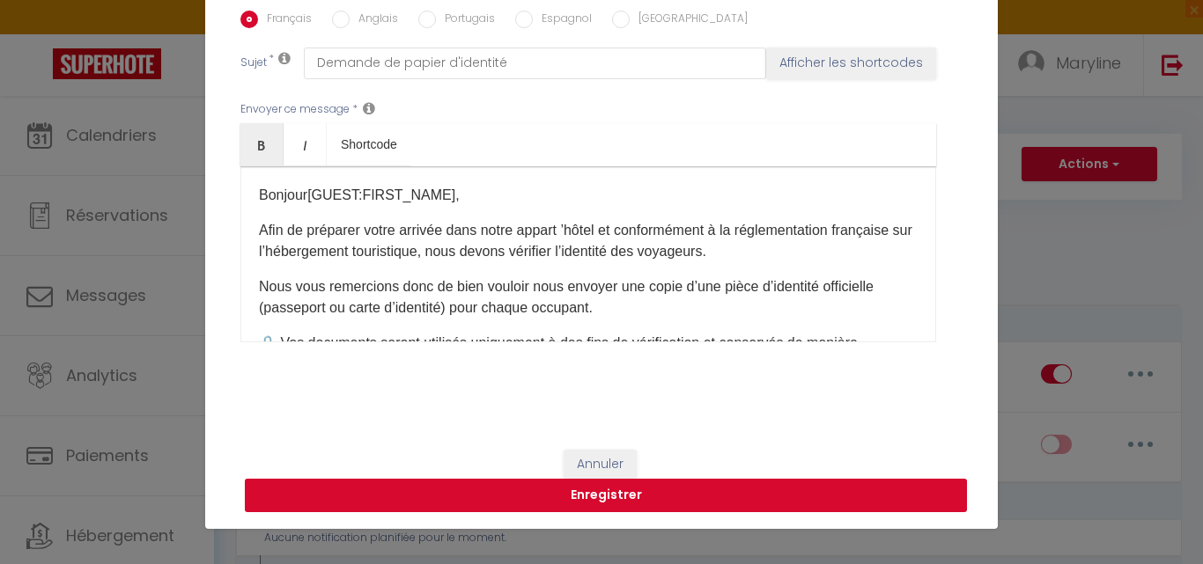
type input "[EMAIL_ADDRESS][DOMAIN_NAME]"
checkbox input "false"
click at [610, 490] on button "Enregistrer" at bounding box center [606, 495] width 722 height 33
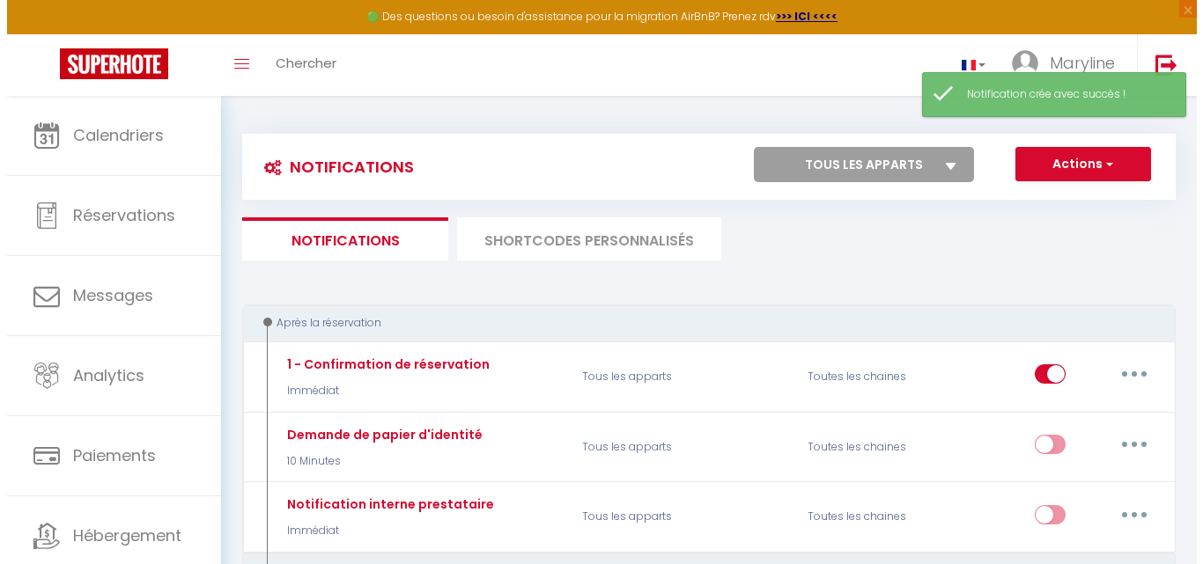
scroll to position [176, 0]
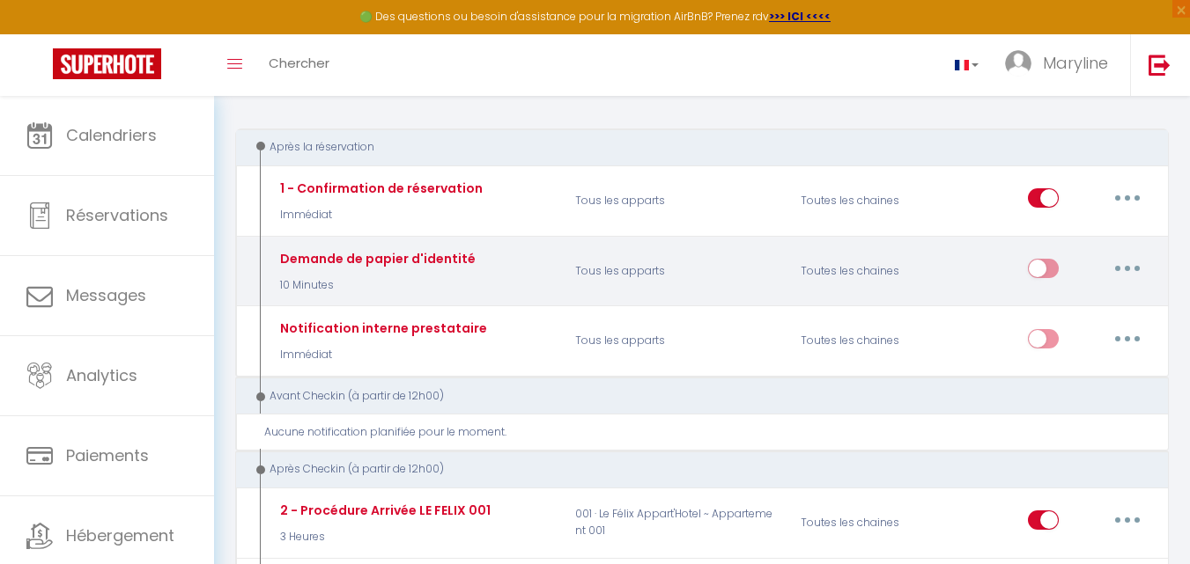
click at [1121, 265] on button "button" at bounding box center [1126, 268] width 49 height 28
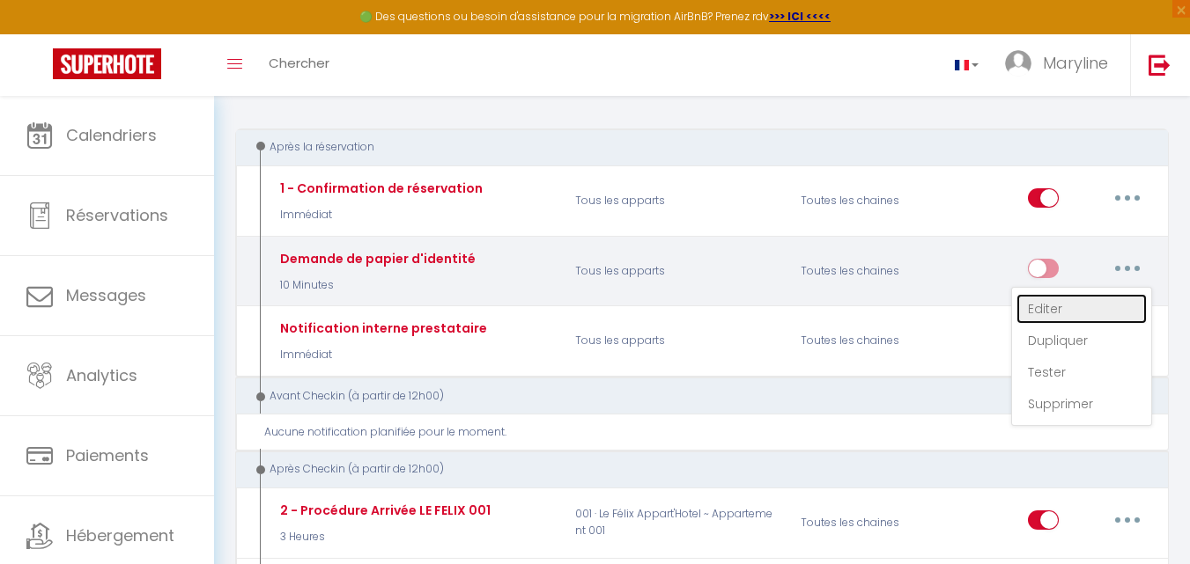
click at [1047, 307] on link "Editer" at bounding box center [1081, 309] width 130 height 30
type input "Demande de papier d'identité"
select select "10 Minutes"
select select
checkbox input "true"
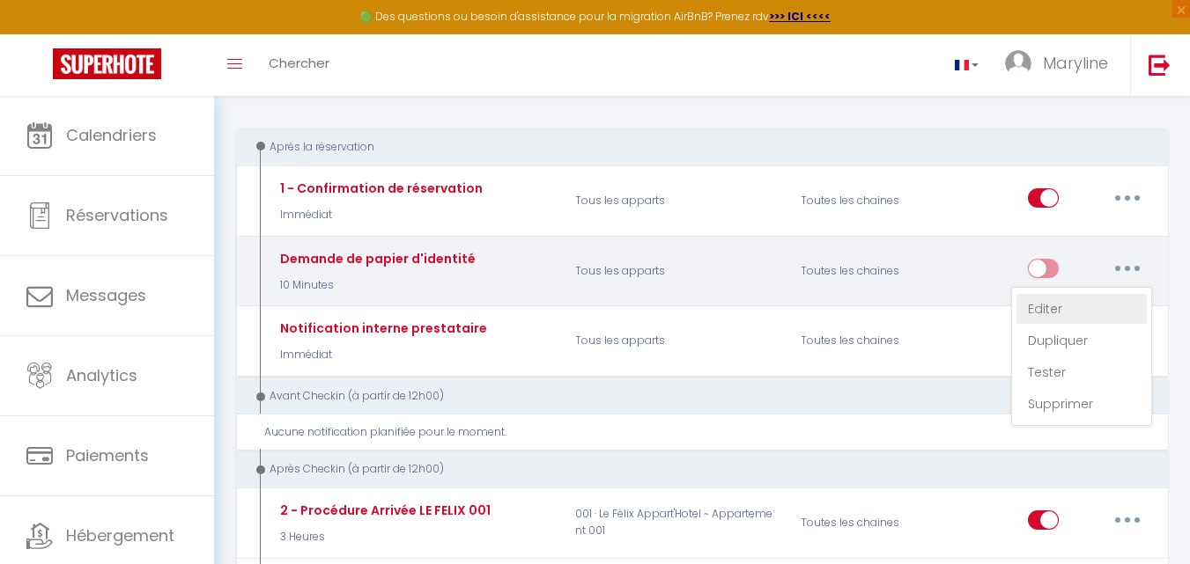
checkbox input "false"
radio input "true"
type input "Demande de papier d'identité"
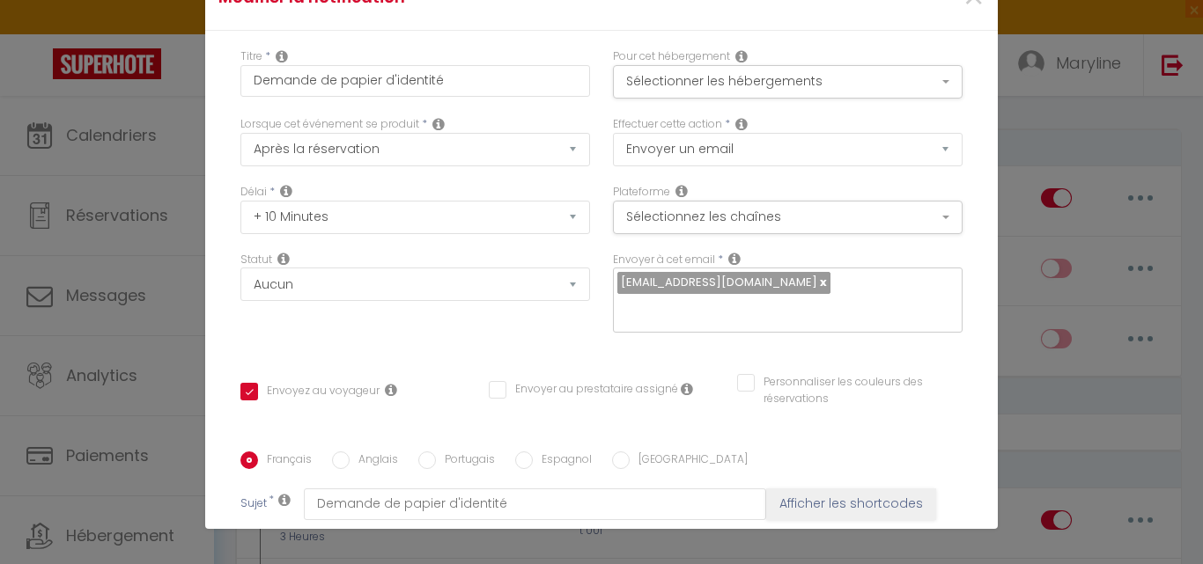
click at [332, 452] on input "Anglais" at bounding box center [341, 461] width 18 height 18
radio input "true"
checkbox input "true"
checkbox input "false"
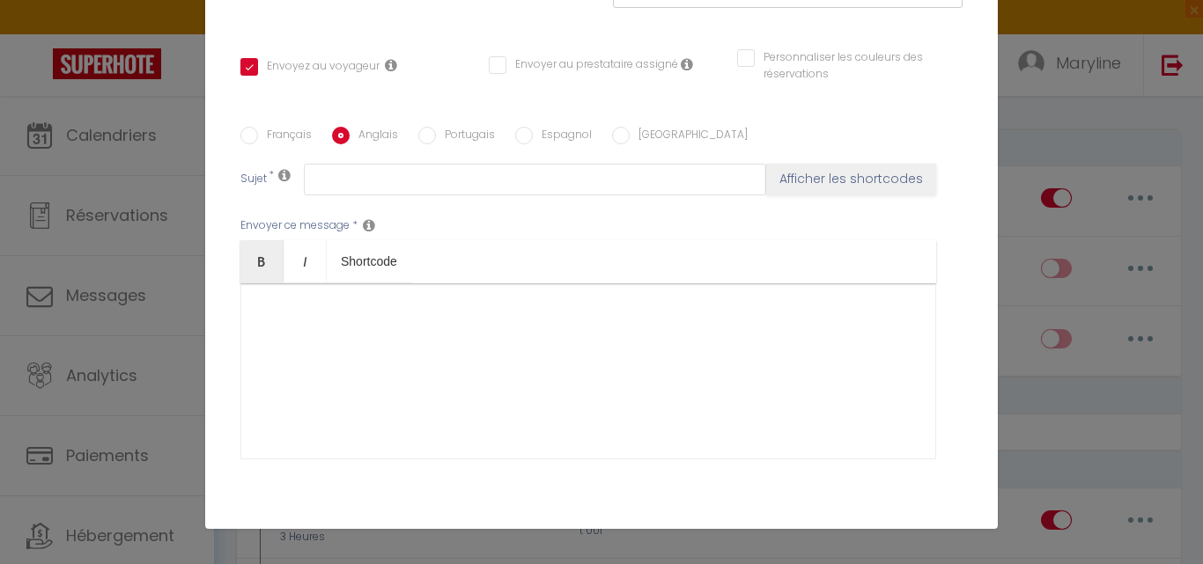
scroll to position [352, 0]
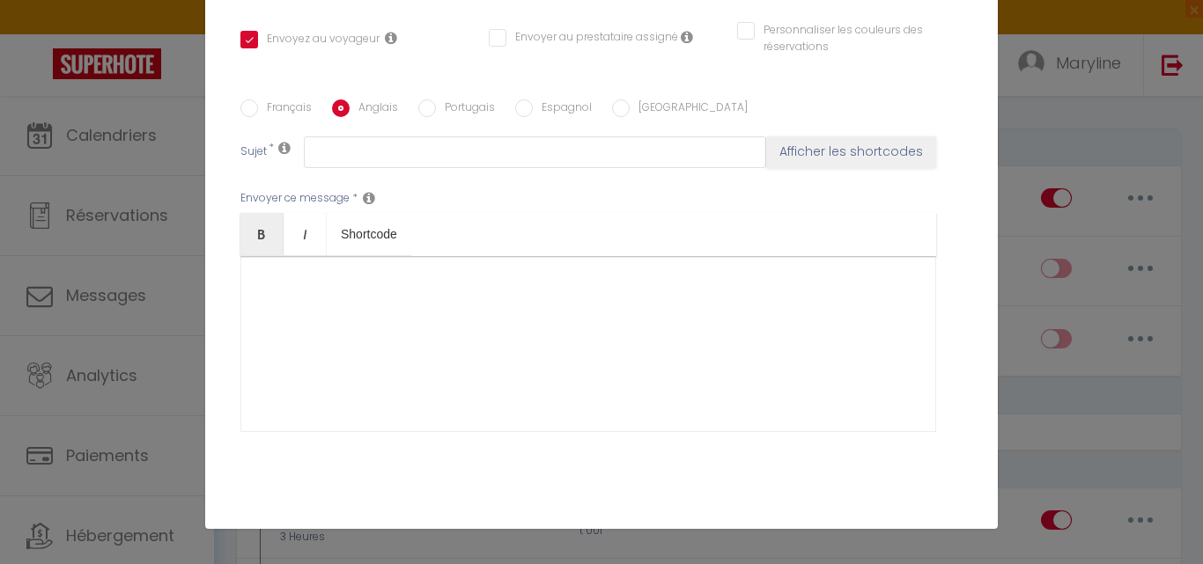
click at [260, 256] on div at bounding box center [588, 344] width 696 height 176
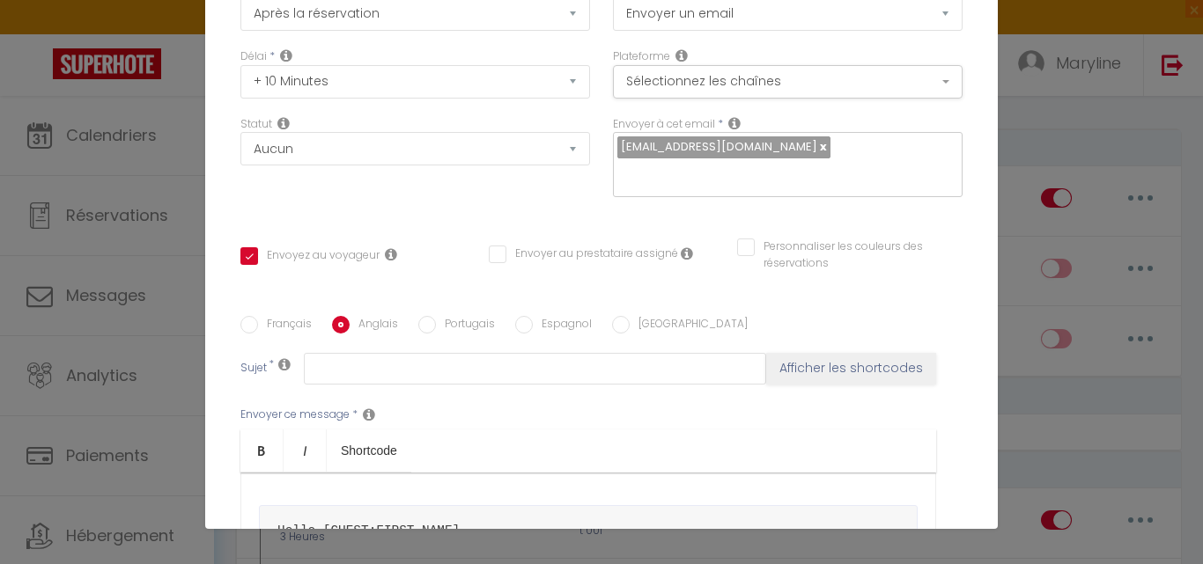
scroll to position [176, 0]
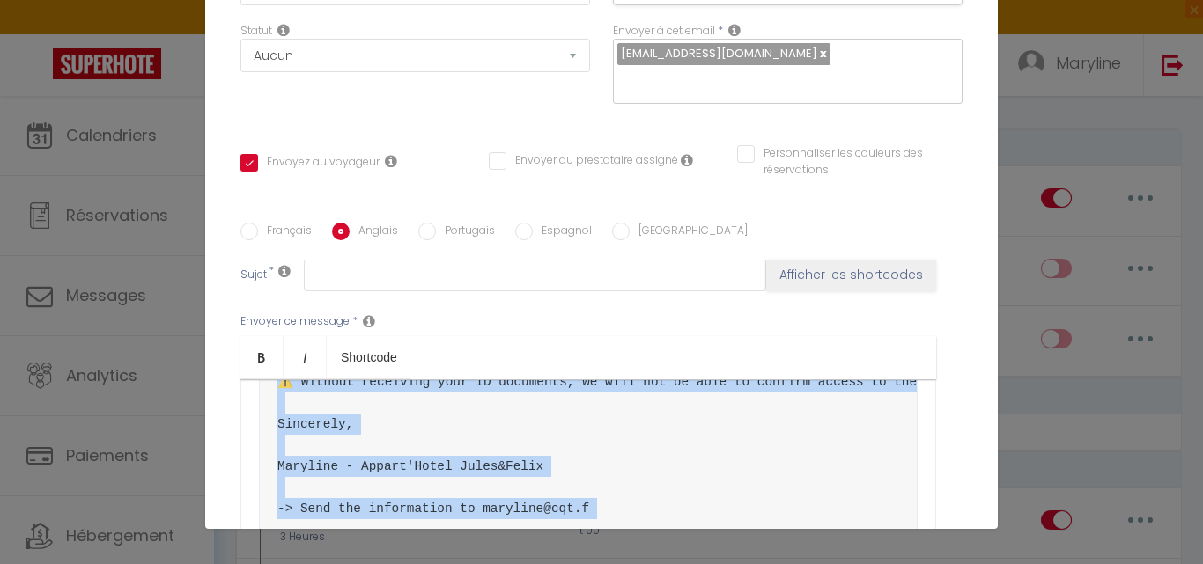
scroll to position [417, 0]
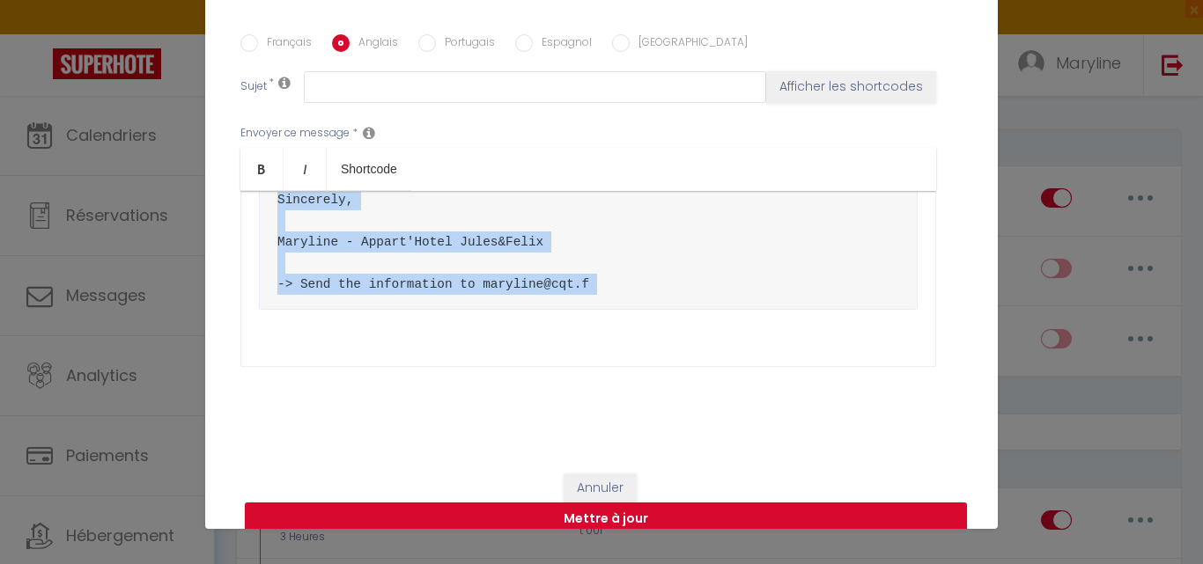
drag, startPoint x: 247, startPoint y: 438, endPoint x: 460, endPoint y: 577, distance: 253.3
click at [460, 388] on html "🟢 Des questions ou besoin d'assistance pour la migration AirBnB? Prenez rdv >>>…" at bounding box center [601, 106] width 1203 height 564
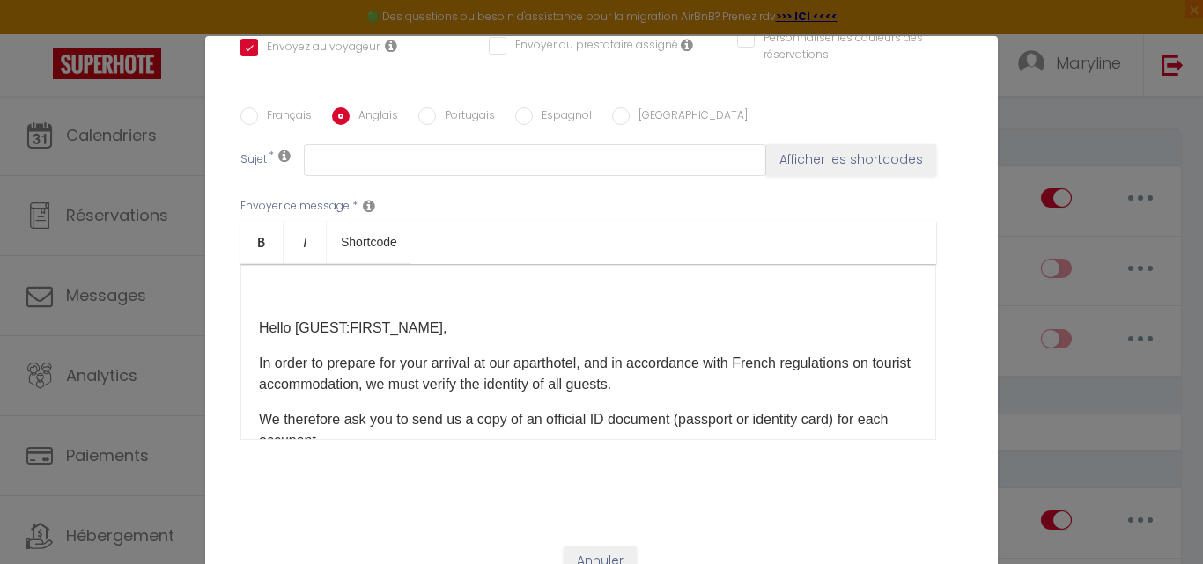
scroll to position [416, 0]
click at [259, 317] on p "Hello [GUEST:FIRST_NAME]," at bounding box center [588, 327] width 659 height 21
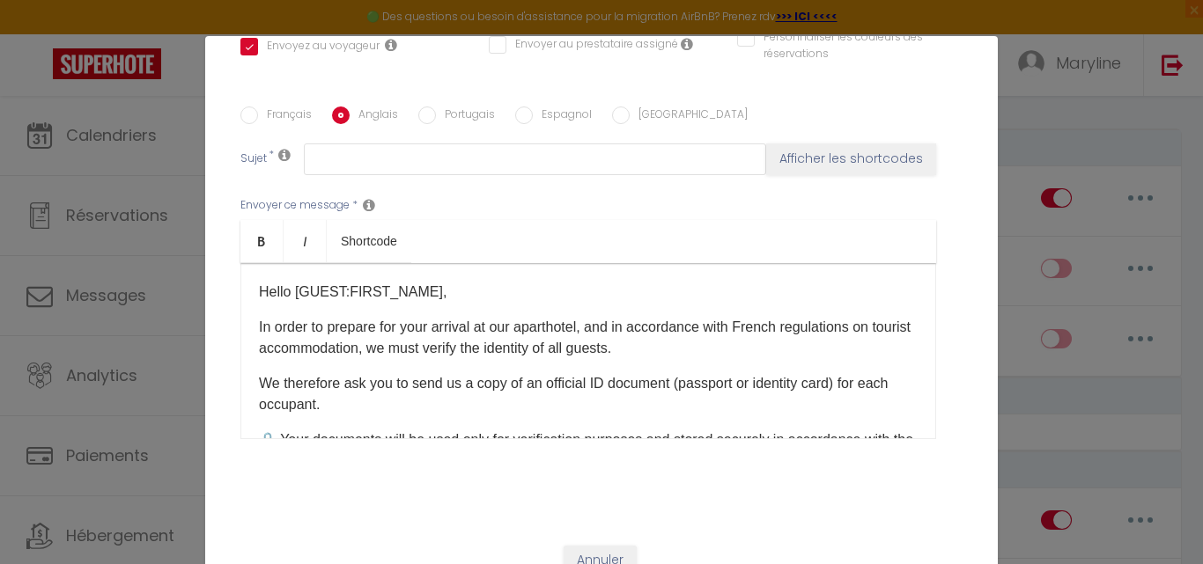
scroll to position [152, 0]
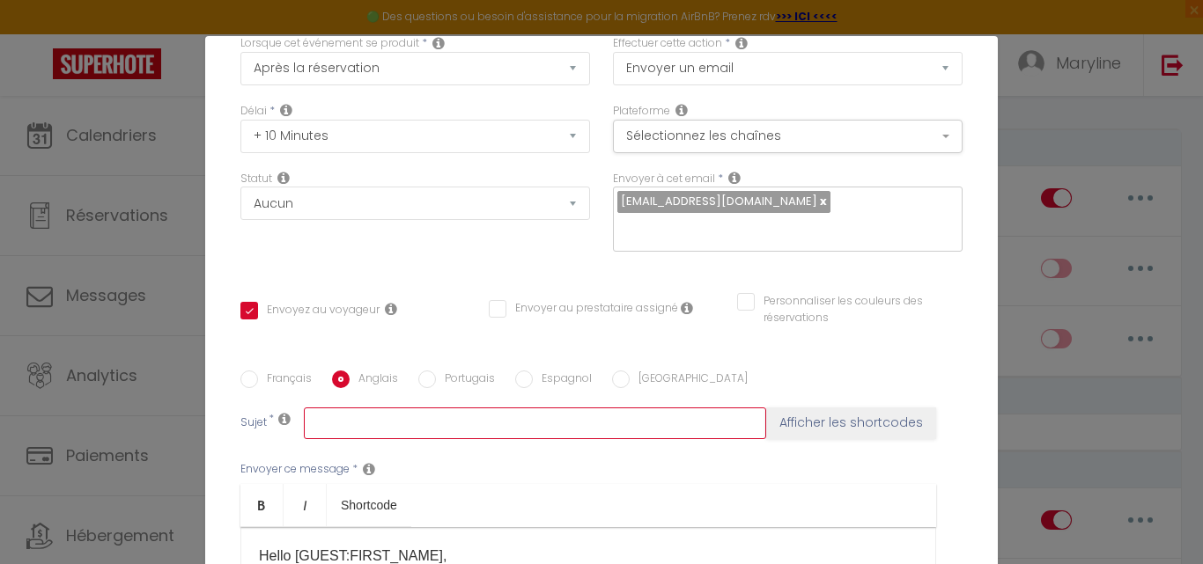
paste input "request for identity papers"
type input "request for identity papers"
checkbox input "true"
checkbox input "false"
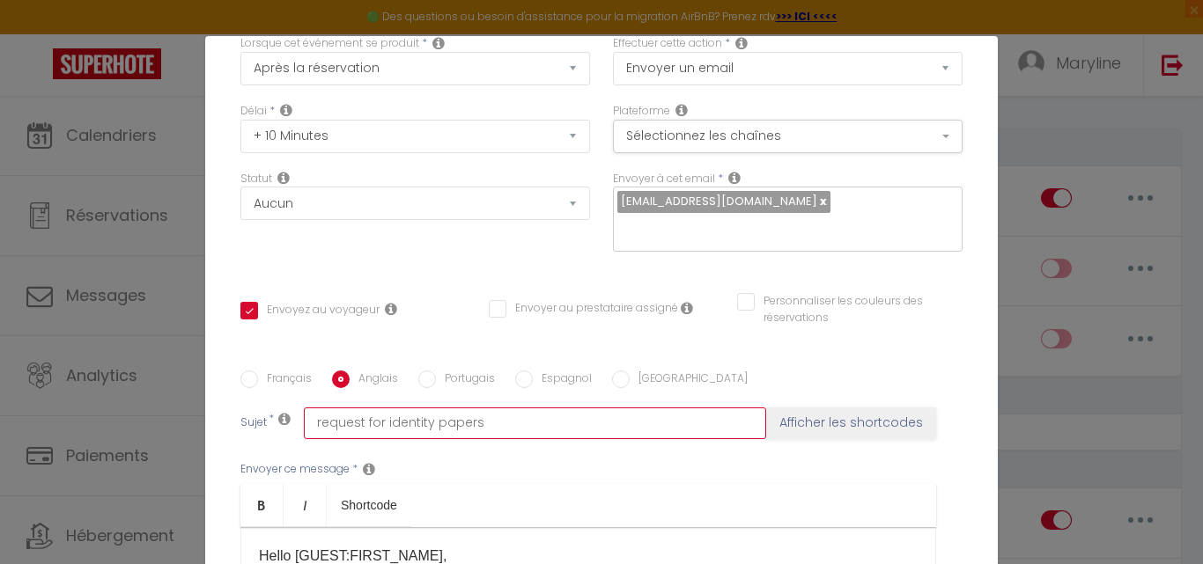
click at [314, 408] on input "request for identity papers" at bounding box center [535, 424] width 462 height 32
type input "equest for identity papers"
checkbox input "true"
checkbox input "false"
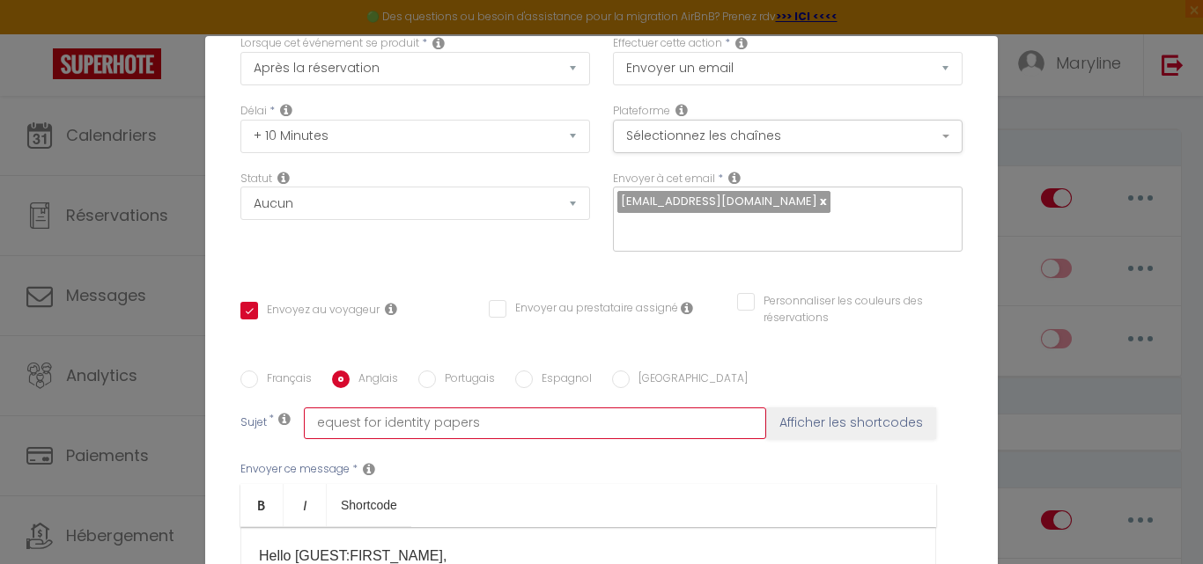
type input "Request for identity papers"
checkbox input "true"
checkbox input "false"
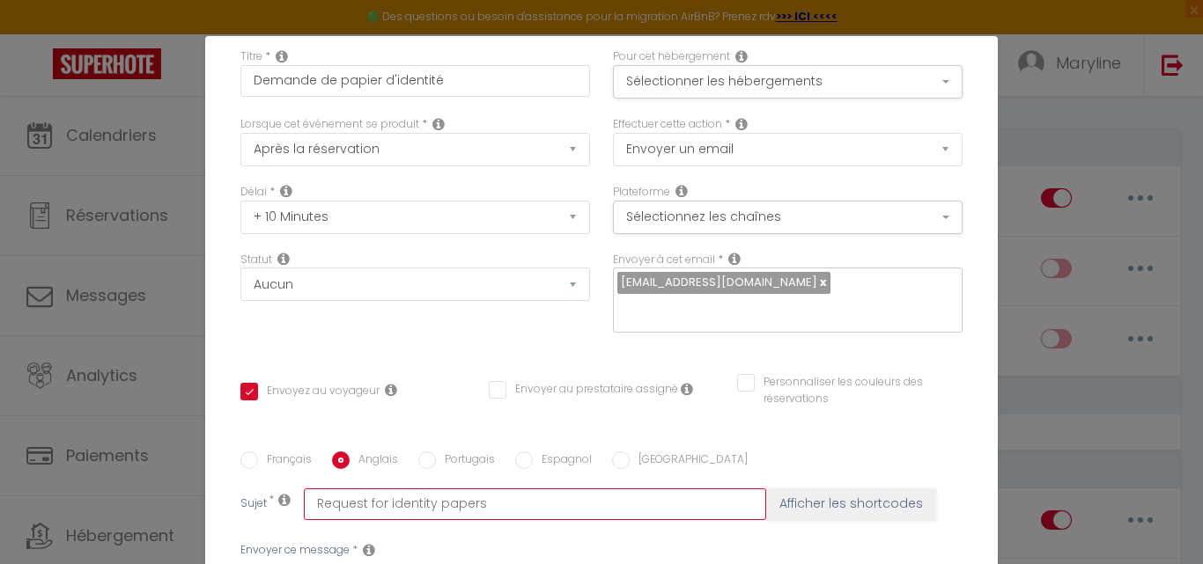
scroll to position [64, 0]
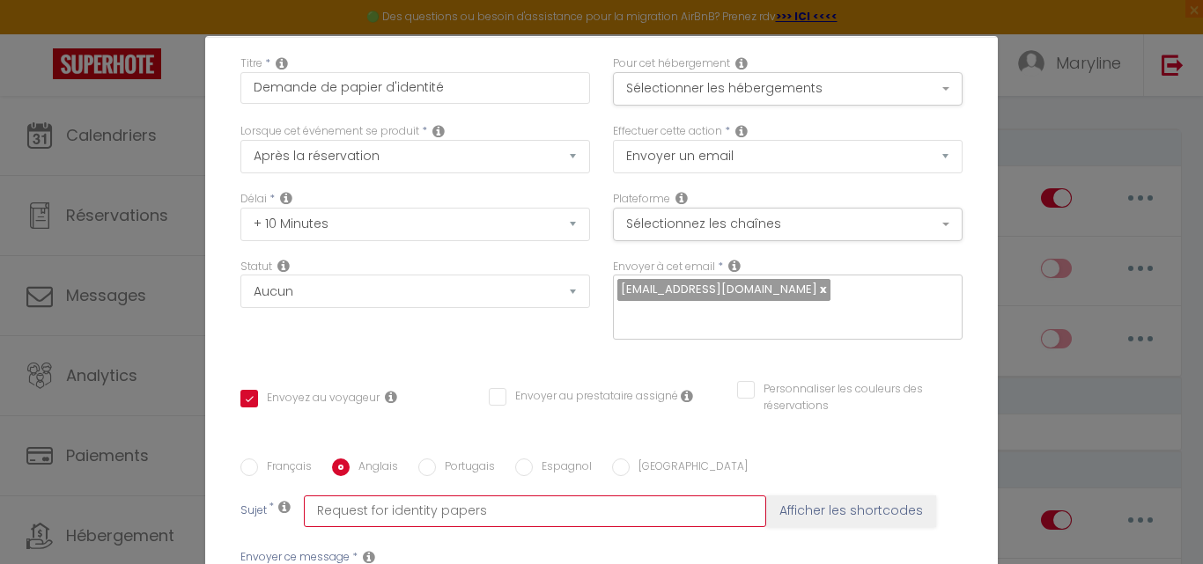
type input "Request for identity papers"
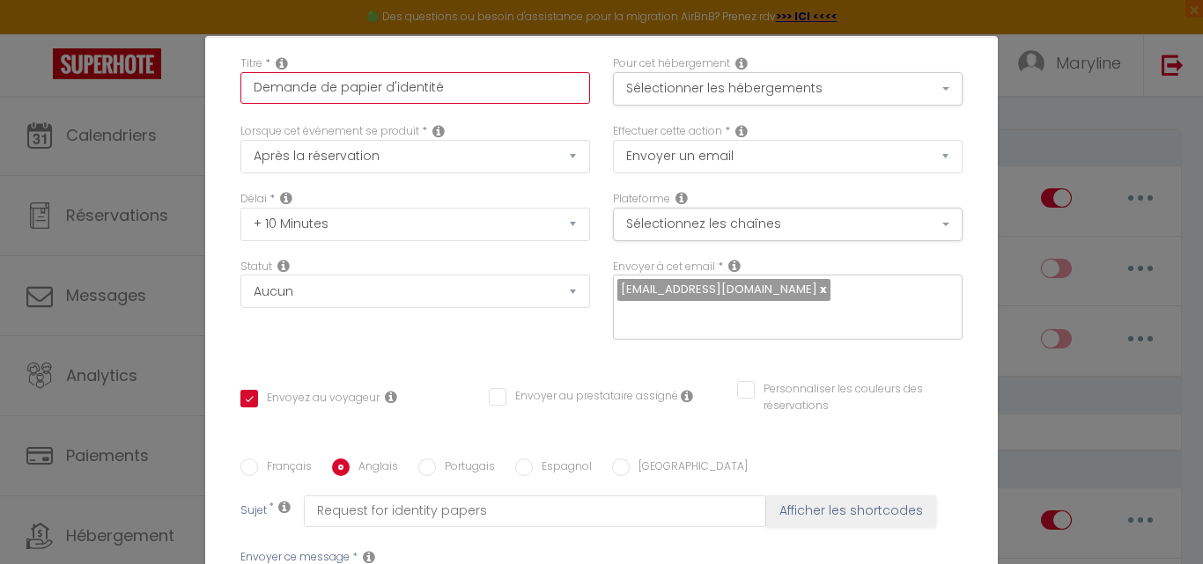
drag, startPoint x: 423, startPoint y: 89, endPoint x: 226, endPoint y: 65, distance: 197.8
click at [229, 65] on div "Titre * Demande de papier d'identité" at bounding box center [415, 89] width 372 height 68
checkbox input "true"
checkbox input "false"
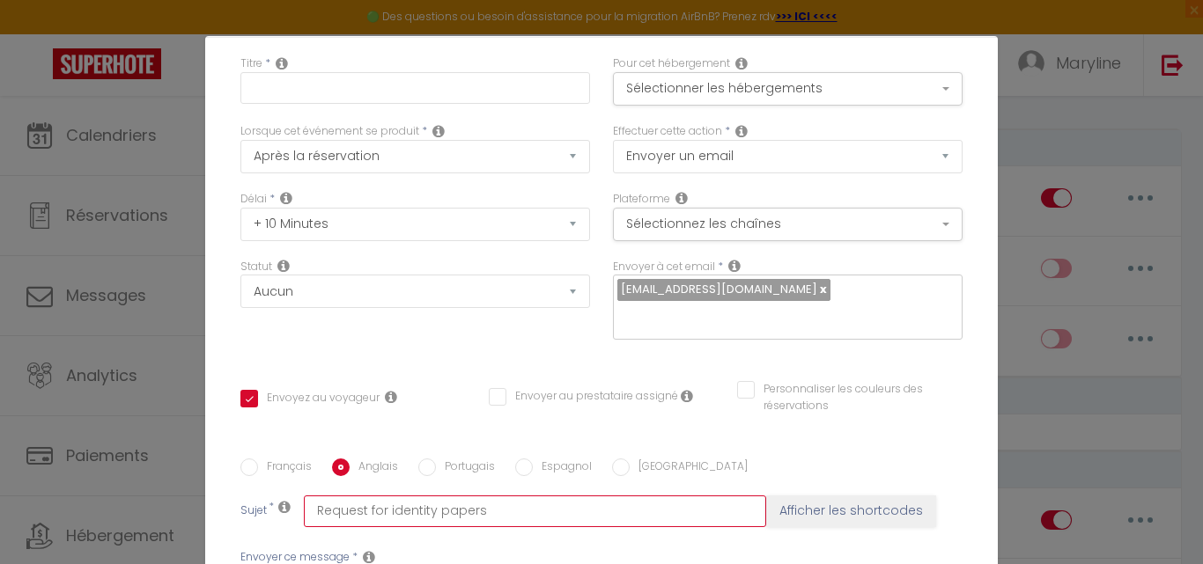
drag, startPoint x: 483, startPoint y: 487, endPoint x: 263, endPoint y: 471, distance: 219.8
click at [246, 496] on div "Sujet * Request for identity papers Afficher les shortcodes" at bounding box center [601, 512] width 722 height 32
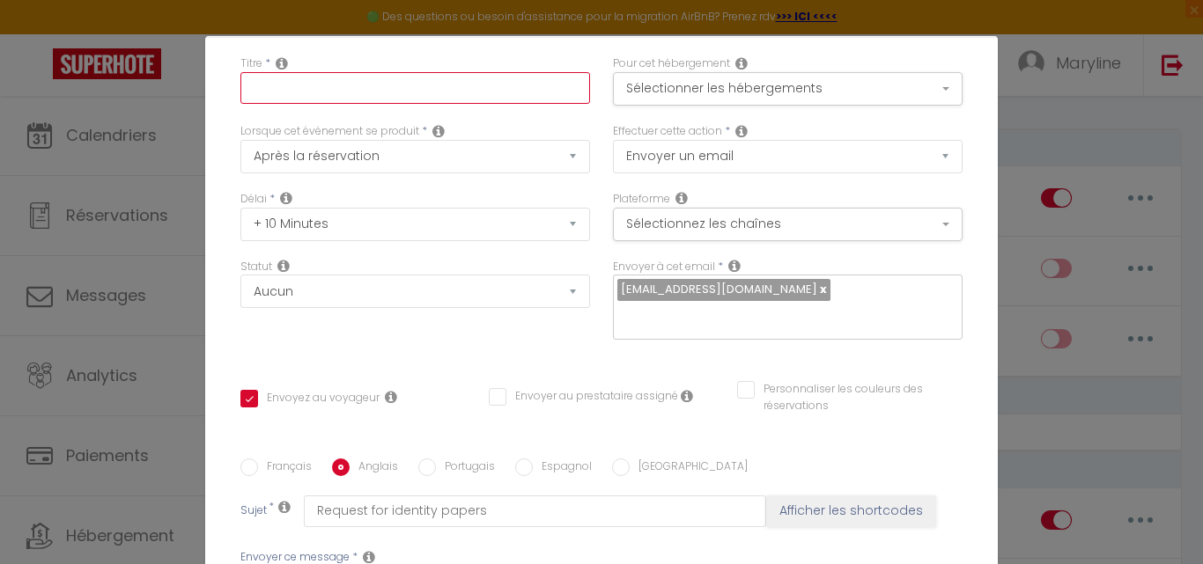
paste input "Request for identity papers"
type input "Request for identity papers"
checkbox input "true"
checkbox input "false"
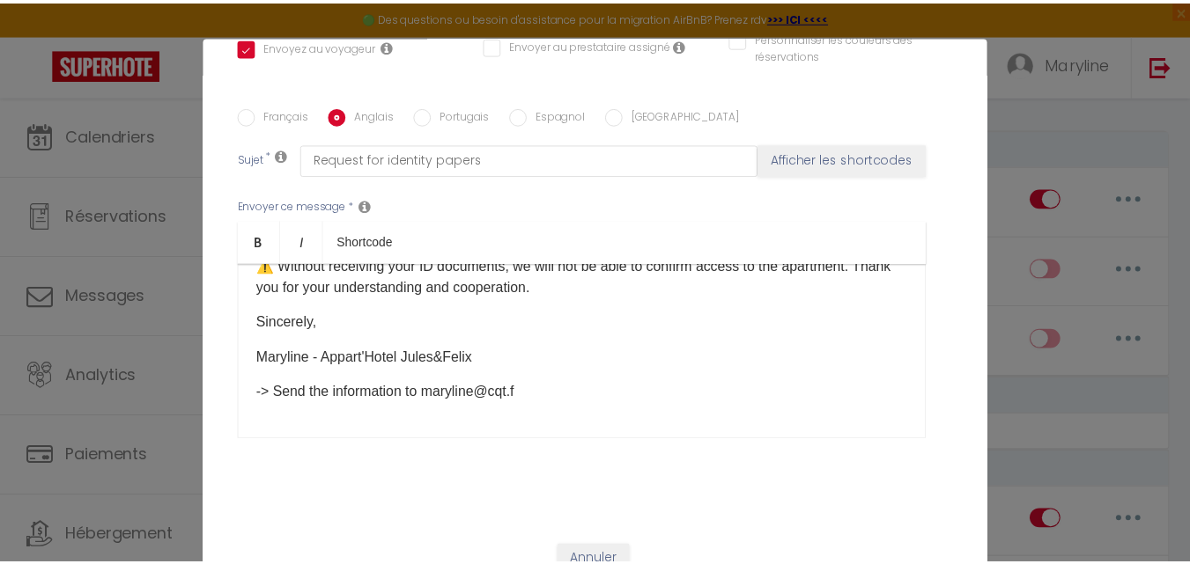
scroll to position [71, 0]
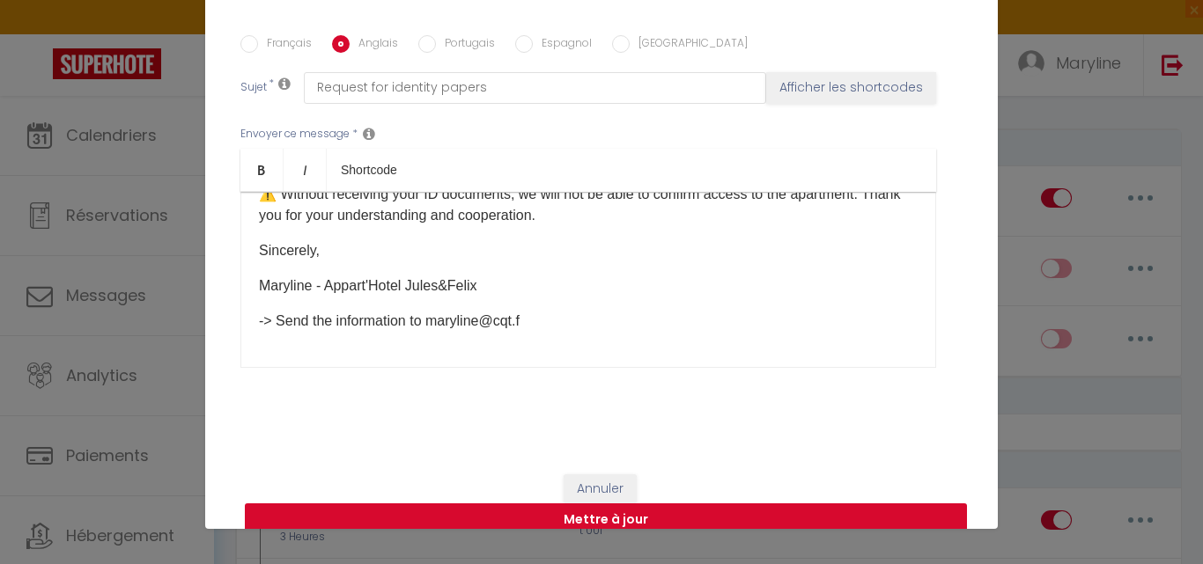
type input "Request for identity papers"
click at [601, 504] on button "Mettre à jour" at bounding box center [606, 520] width 722 height 33
checkbox input "true"
checkbox input "false"
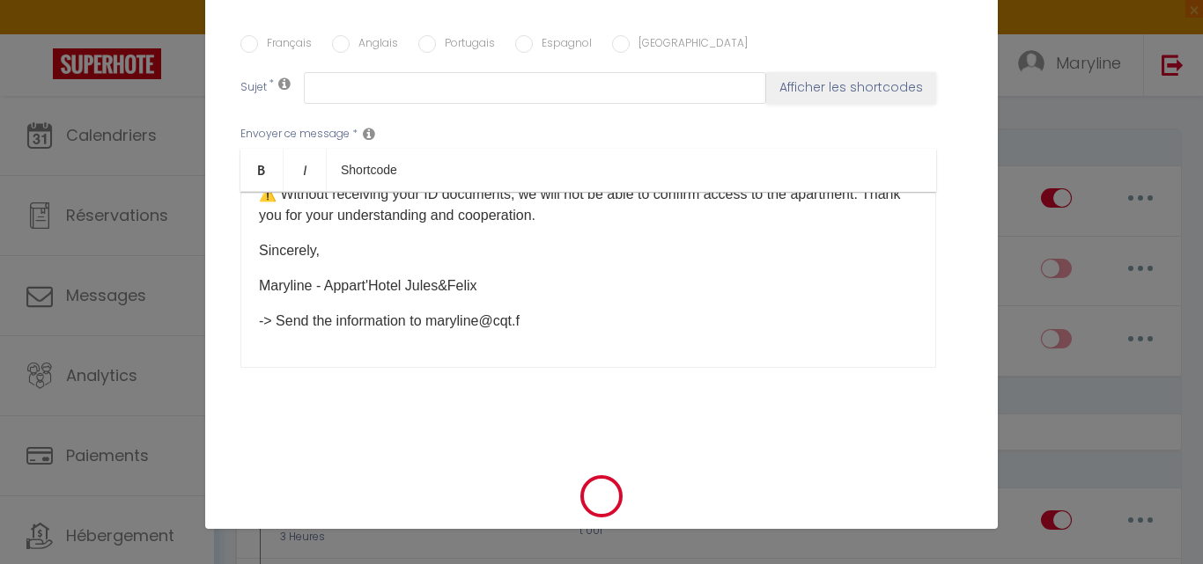
scroll to position [0, 0]
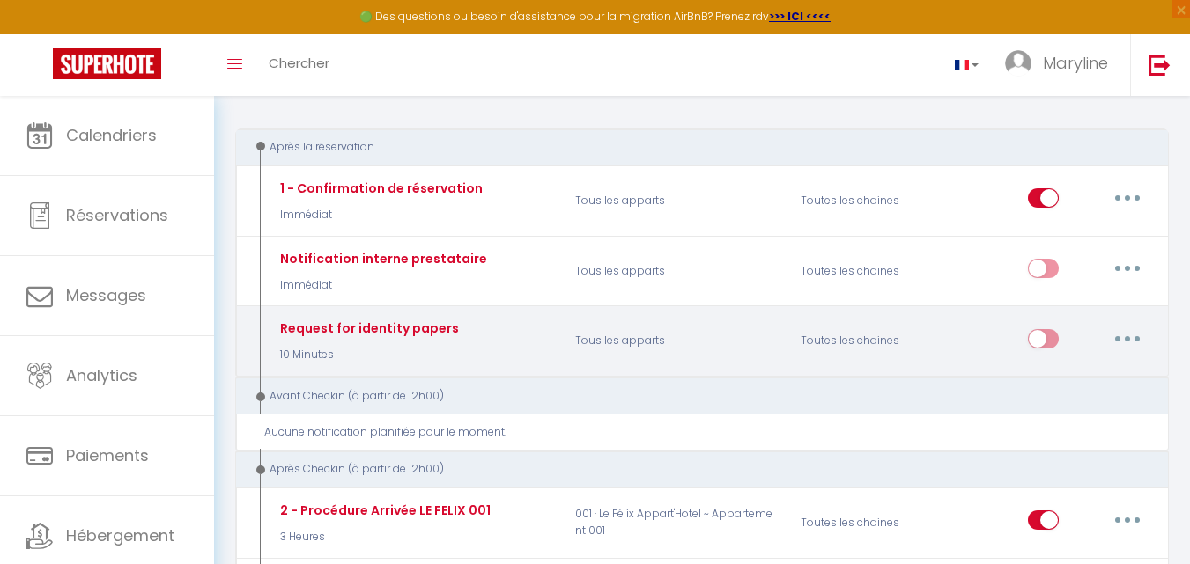
click at [1134, 334] on button "button" at bounding box center [1126, 339] width 49 height 28
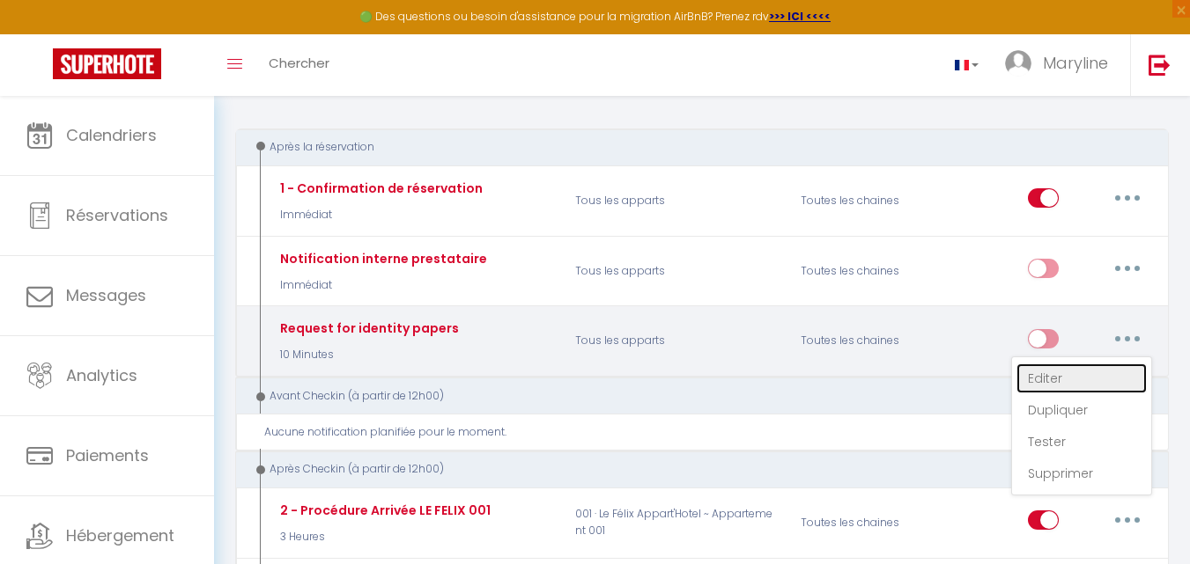
click at [1044, 375] on link "Editer" at bounding box center [1081, 379] width 130 height 30
type input "Request for identity papers"
select select "10 Minutes"
select select
checkbox input "true"
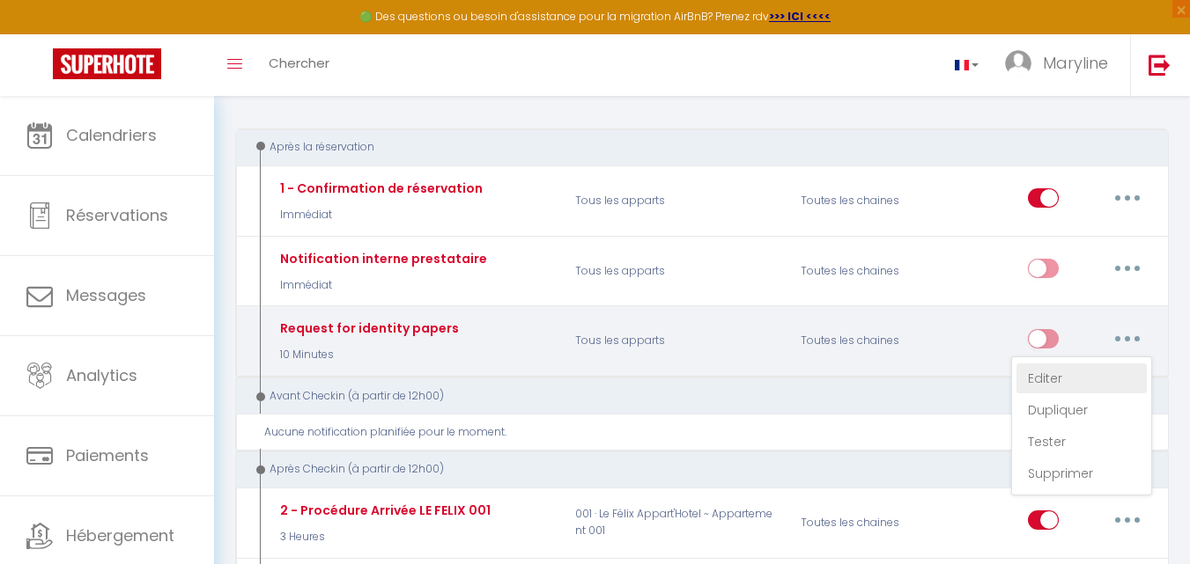
checkbox input "false"
radio input "true"
type input "Demande de papier d'identité"
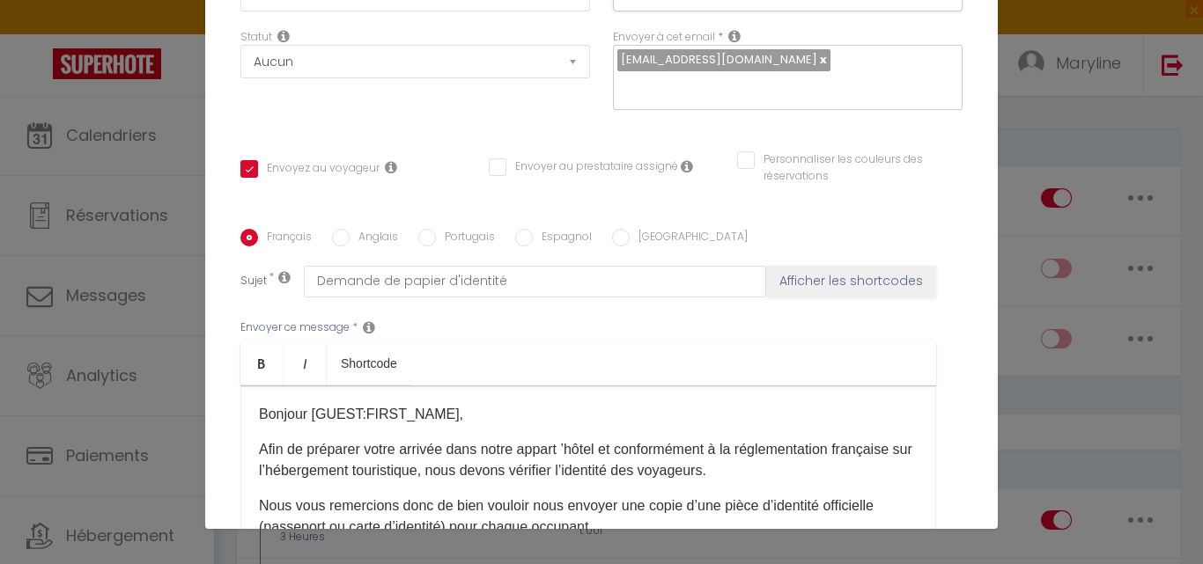
click at [335, 229] on input "Anglais" at bounding box center [341, 238] width 18 height 18
radio input "true"
checkbox input "true"
checkbox input "false"
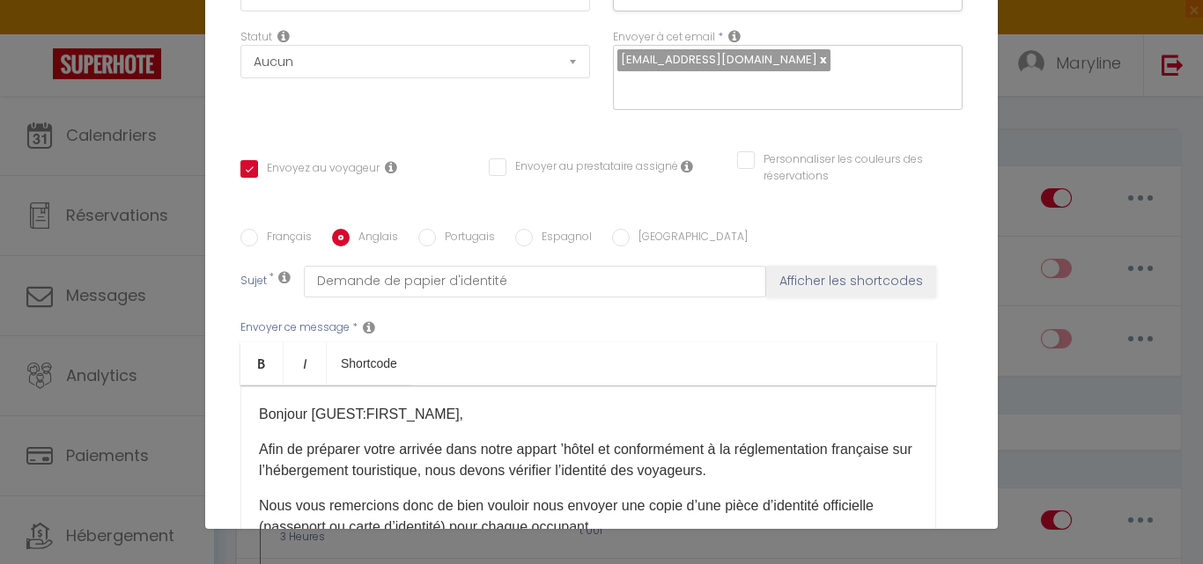
type input "Request for identity papers"
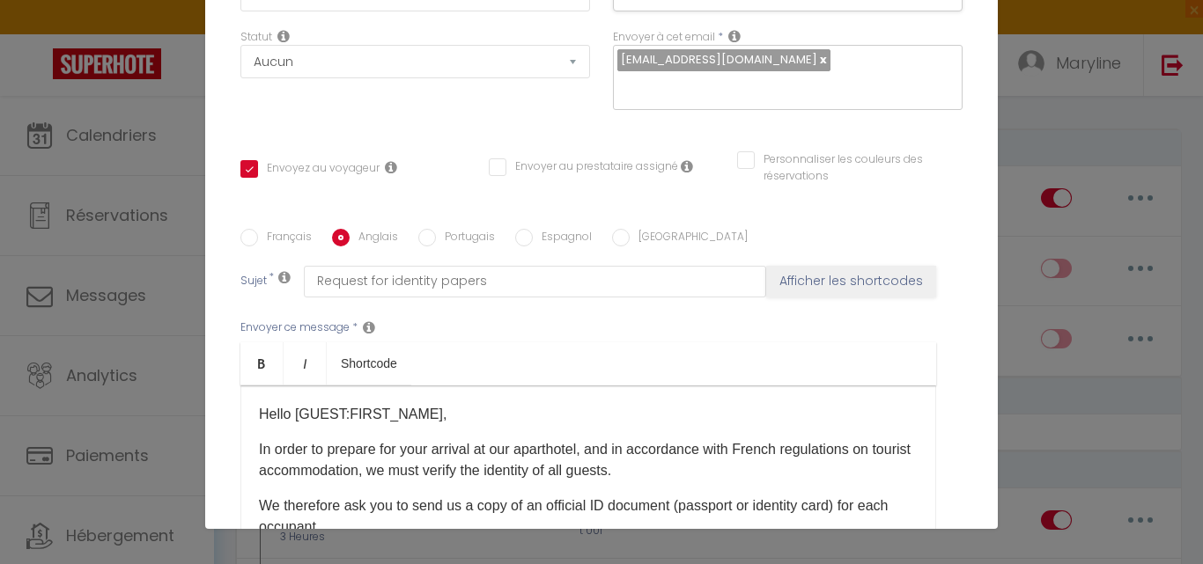
click at [240, 229] on input "Français" at bounding box center [249, 238] width 18 height 18
radio input "true"
checkbox input "true"
checkbox input "false"
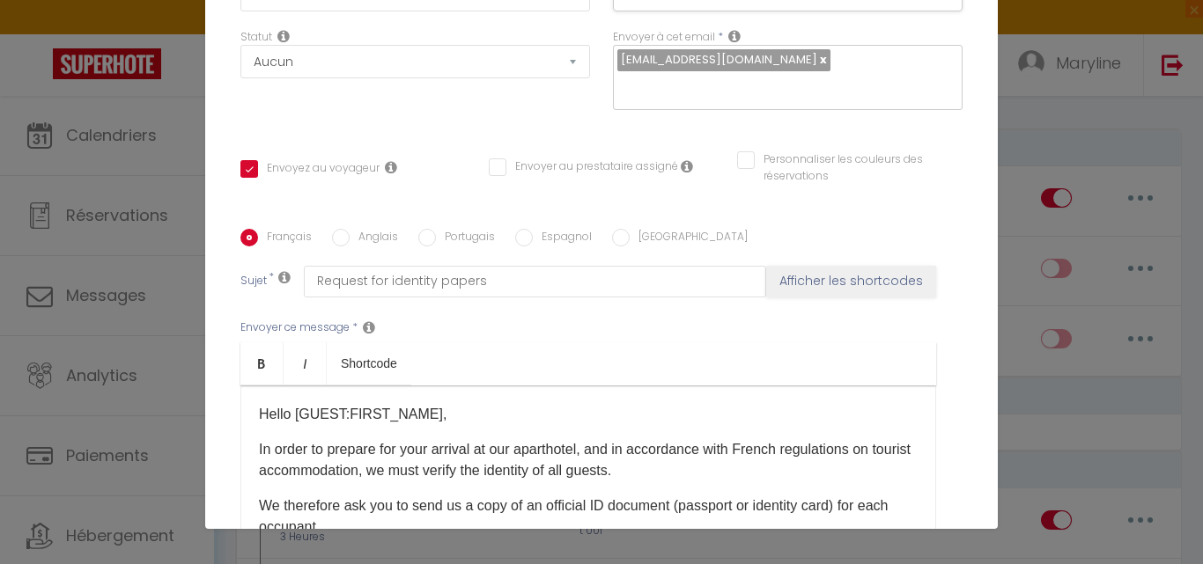
type input "Demande de papier d'identité"
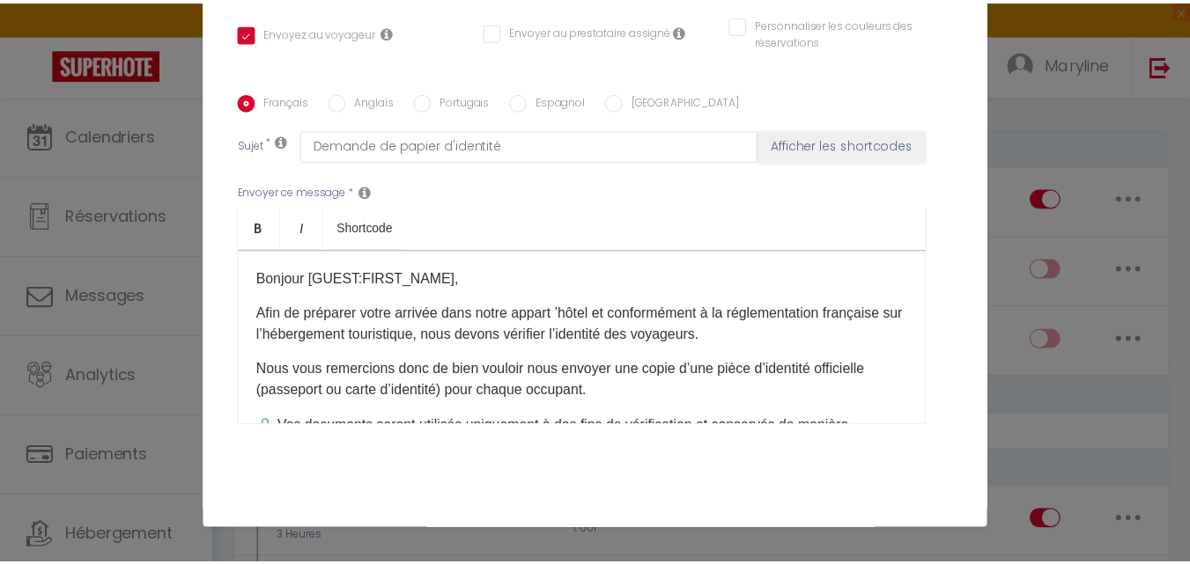
scroll to position [416, 0]
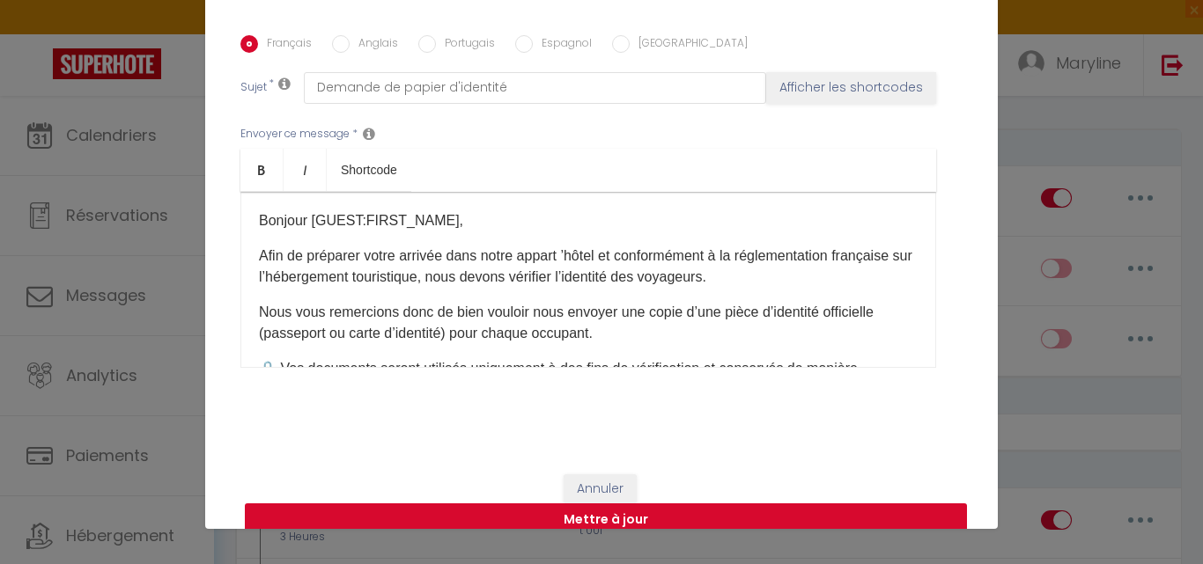
click at [593, 504] on button "Mettre à jour" at bounding box center [606, 520] width 722 height 33
checkbox input "true"
checkbox input "false"
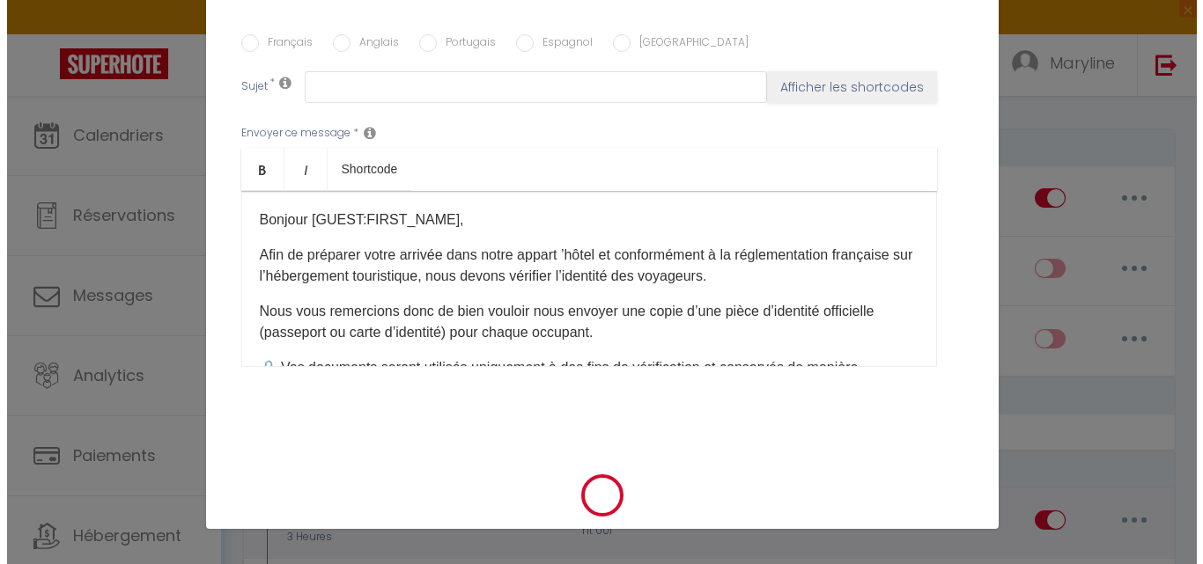
scroll to position [0, 0]
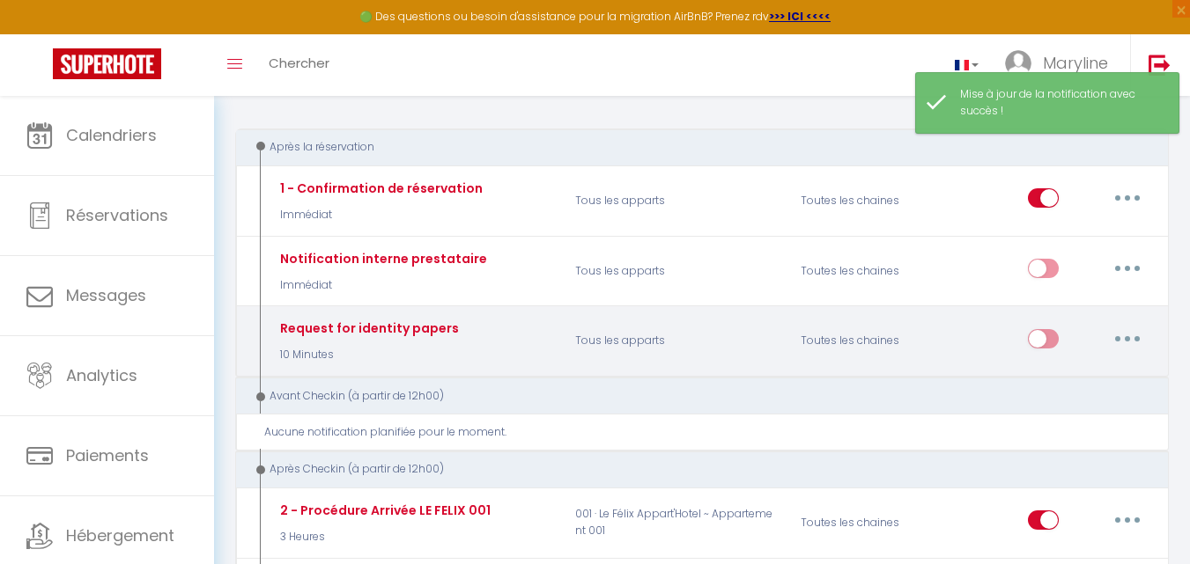
click at [1124, 335] on button "button" at bounding box center [1126, 339] width 49 height 28
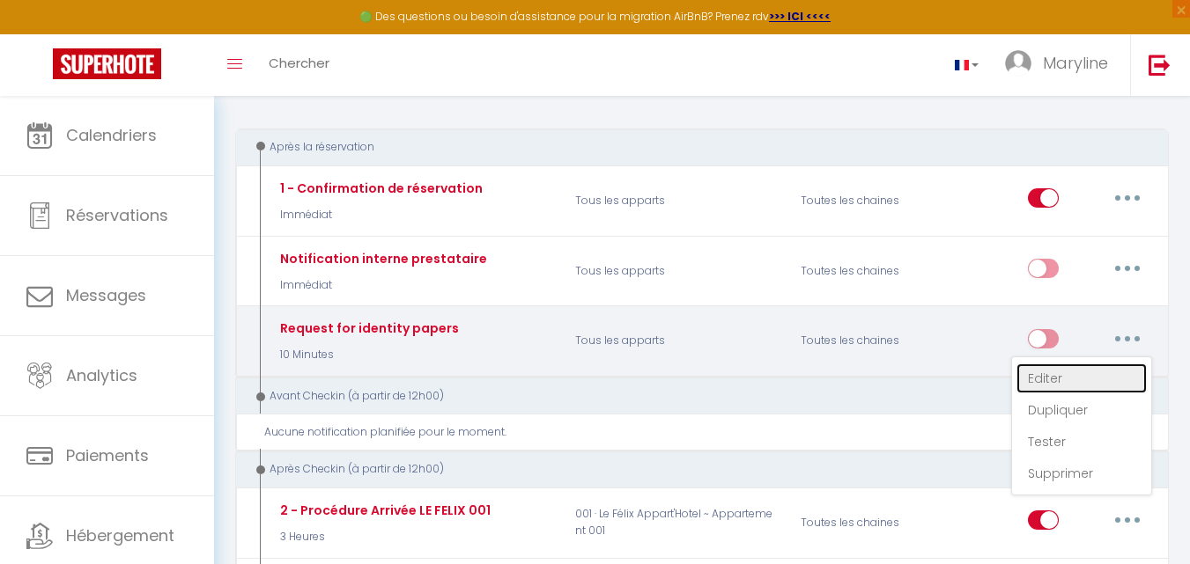
click at [1045, 373] on link "Editer" at bounding box center [1081, 379] width 130 height 30
type input "Request for identity papers"
select select "10 Minutes"
select select
checkbox input "true"
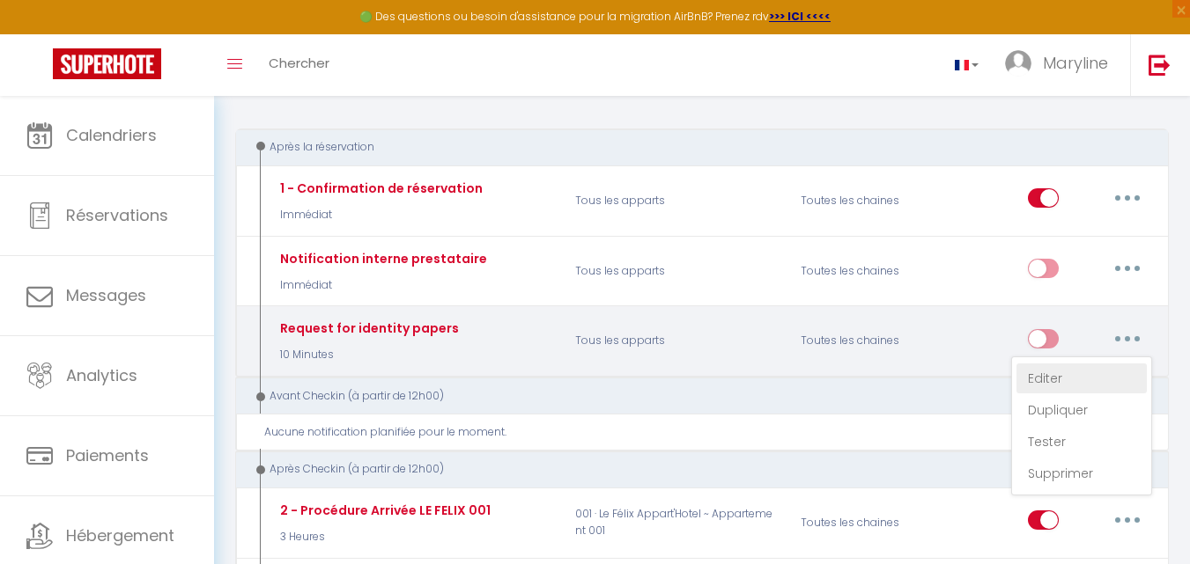
checkbox input "false"
radio input "true"
type input "Demande de papier d'identité"
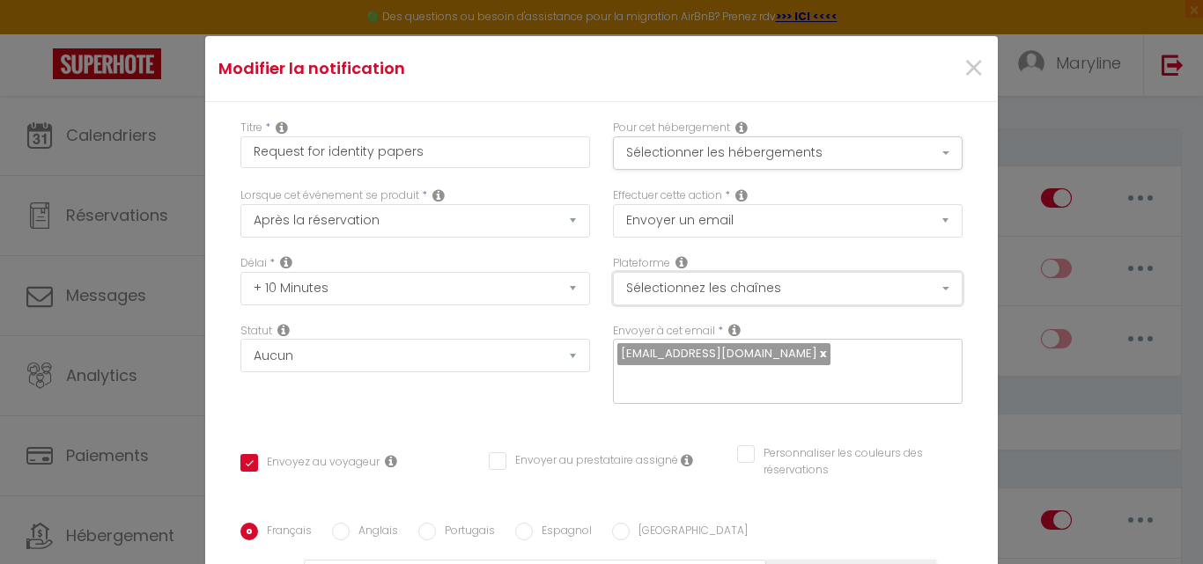
click at [646, 290] on button "Sélectionnez les chaînes" at bounding box center [788, 288] width 350 height 33
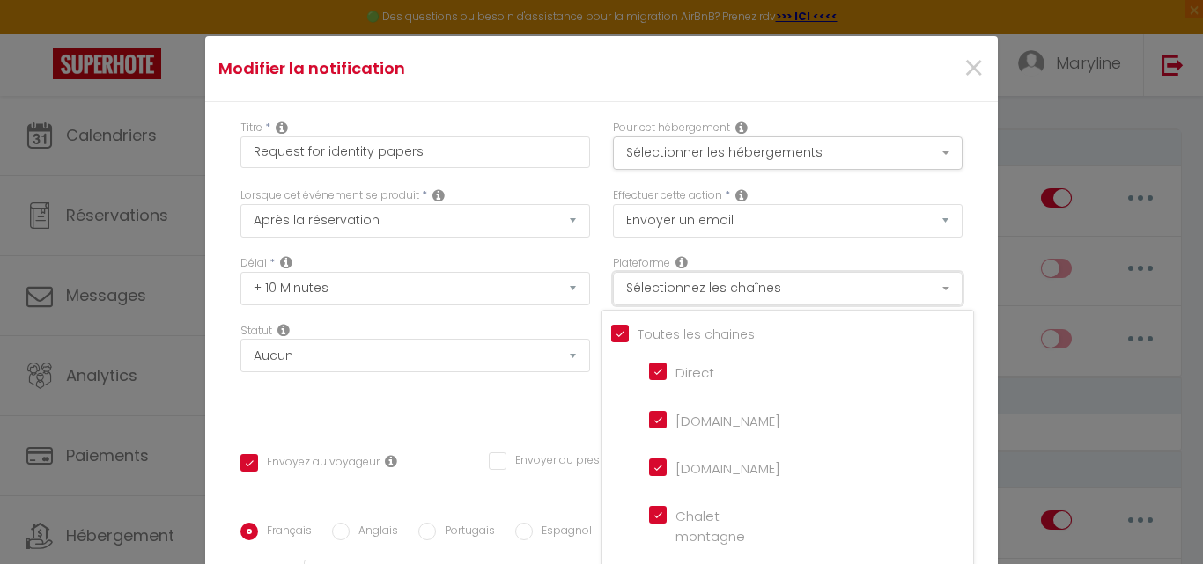
click at [646, 290] on button "Sélectionnez les chaînes" at bounding box center [788, 288] width 350 height 33
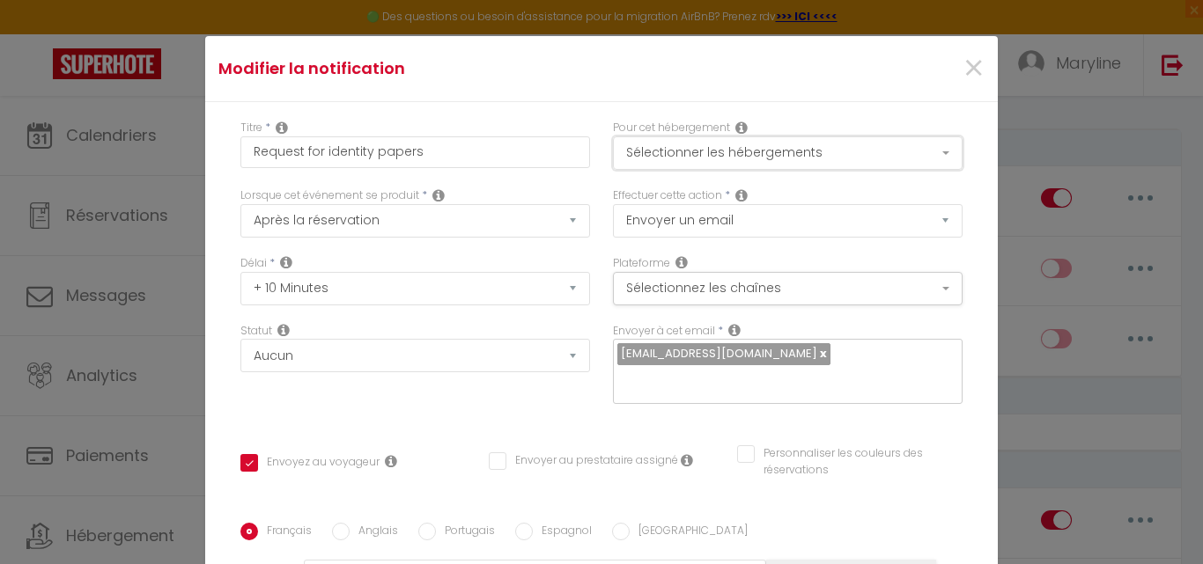
click at [660, 158] on button "Sélectionner les hébergements" at bounding box center [788, 152] width 350 height 33
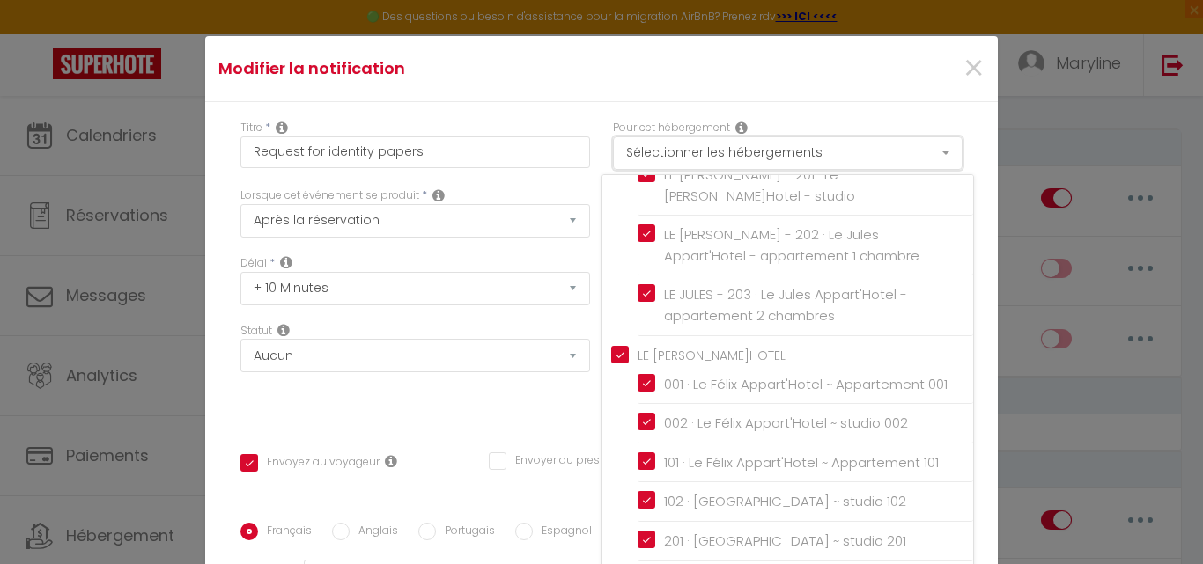
click at [661, 151] on button "Sélectionner les hébergements" at bounding box center [788, 152] width 350 height 33
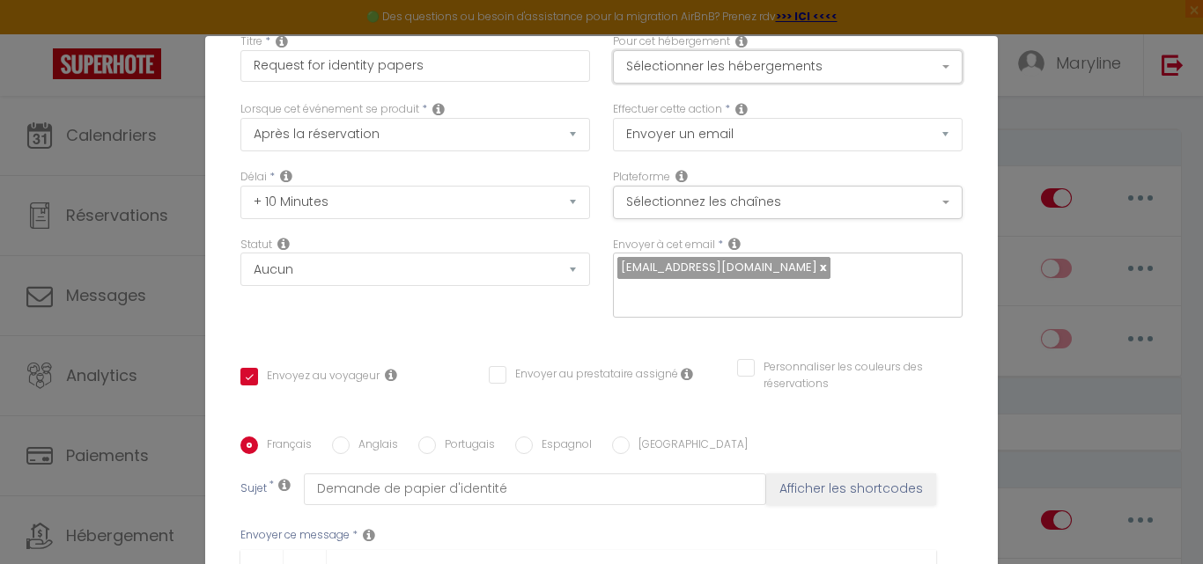
scroll to position [176, 0]
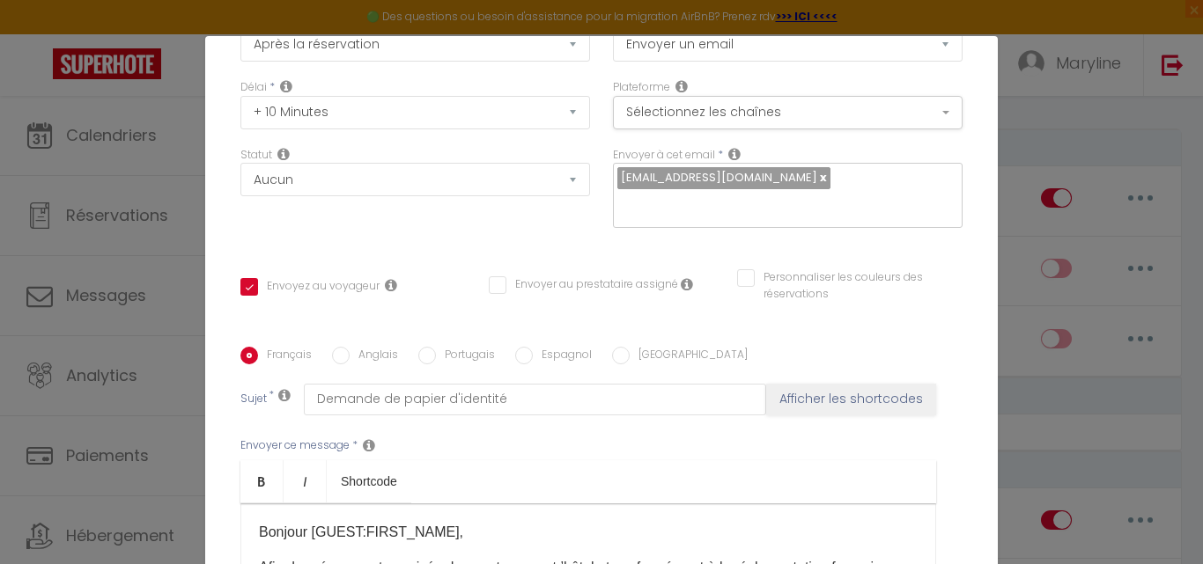
click at [332, 347] on input "Anglais" at bounding box center [341, 356] width 18 height 18
radio input "true"
checkbox input "true"
checkbox input "false"
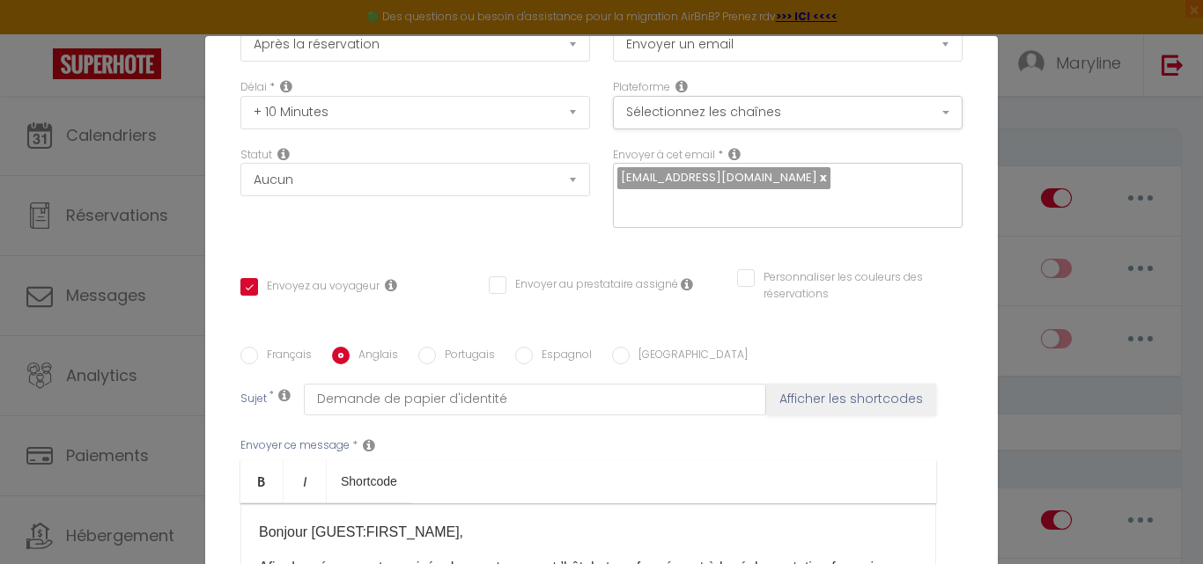
type input "Request for identity papers"
click at [247, 347] on input "Français" at bounding box center [249, 356] width 18 height 18
radio input "true"
checkbox input "true"
checkbox input "false"
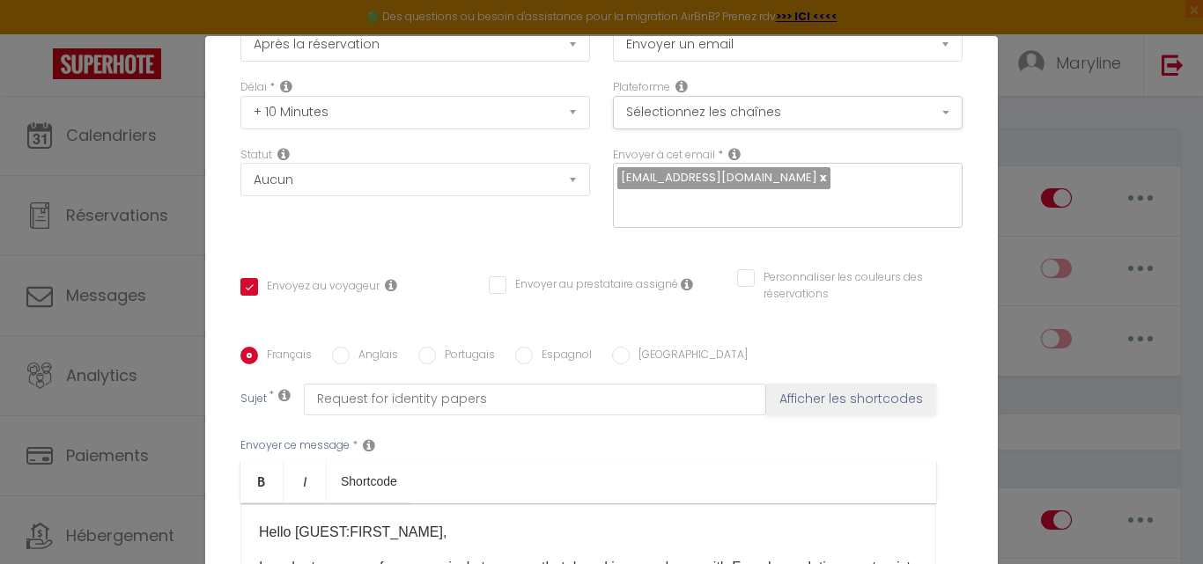
checkbox input "false"
type input "Demande de papier d'identité"
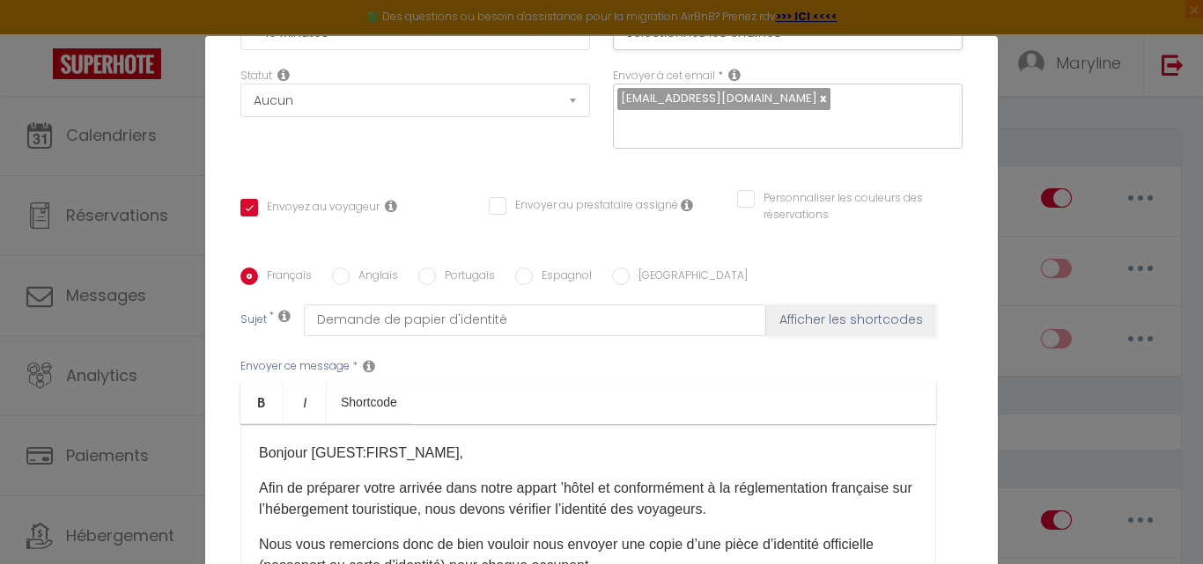
scroll to position [264, 0]
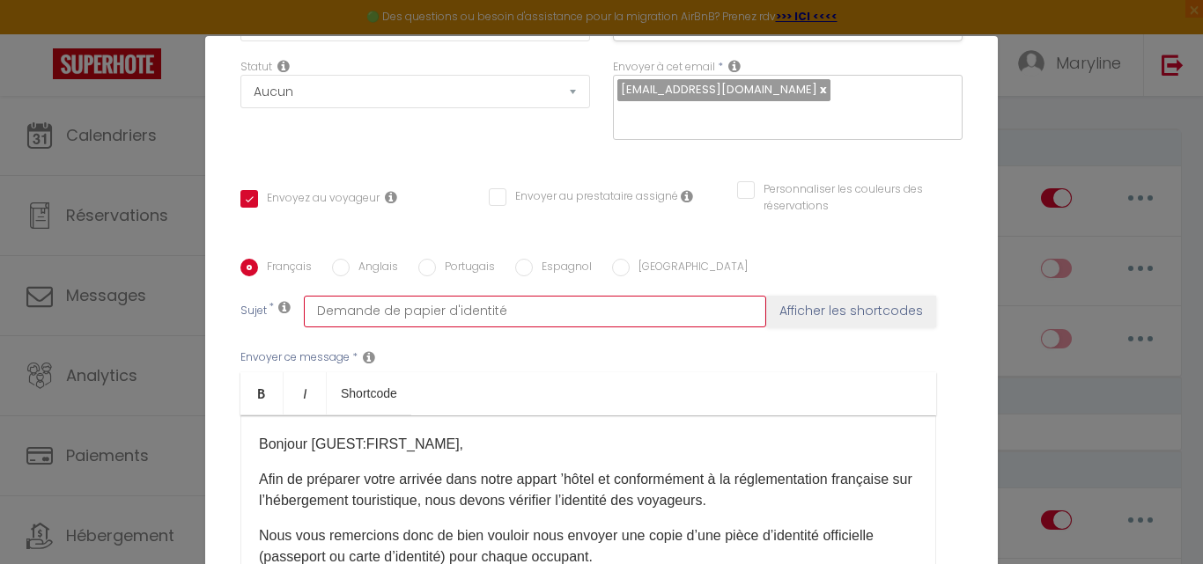
drag, startPoint x: 501, startPoint y: 292, endPoint x: 269, endPoint y: 288, distance: 232.5
click at [269, 296] on div "Sujet * Demande de papier d'identité Afficher les shortcodes" at bounding box center [601, 312] width 722 height 32
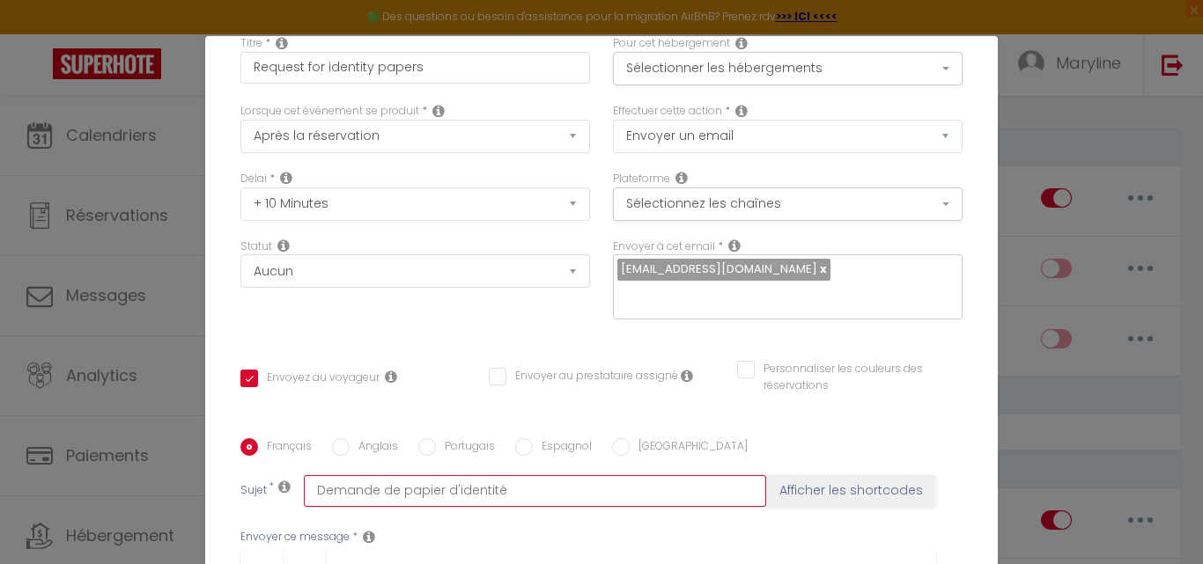
scroll to position [0, 0]
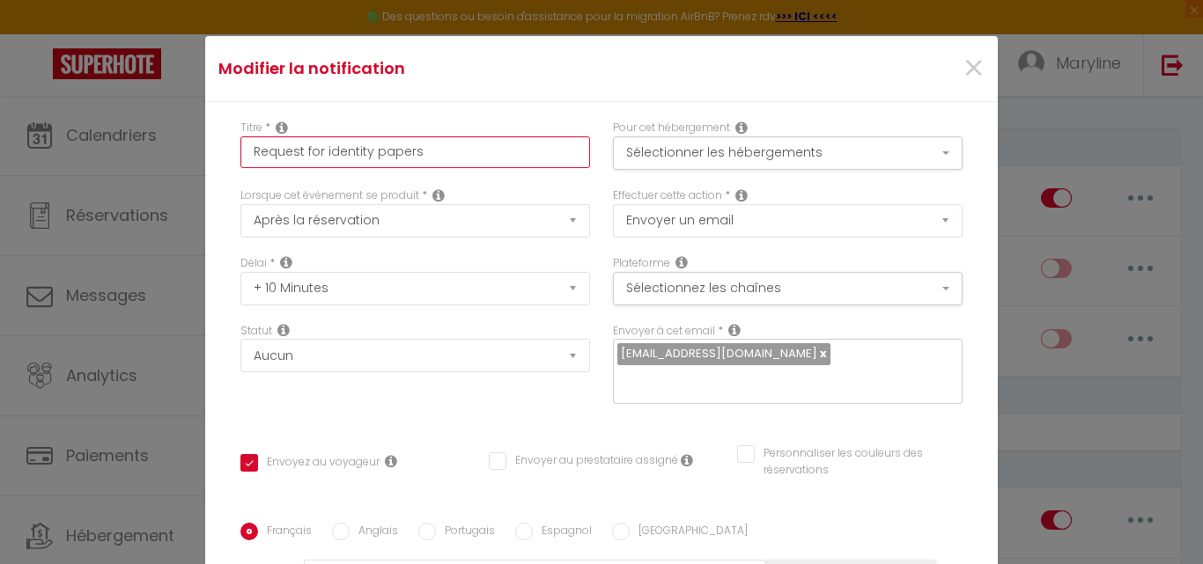
drag, startPoint x: 417, startPoint y: 149, endPoint x: 209, endPoint y: 98, distance: 214.8
click at [209, 98] on form "Modifier la notification × Titre * Request for identity papers Pour cet héberge…" at bounding box center [601, 539] width 792 height 1006
checkbox input "true"
checkbox input "false"
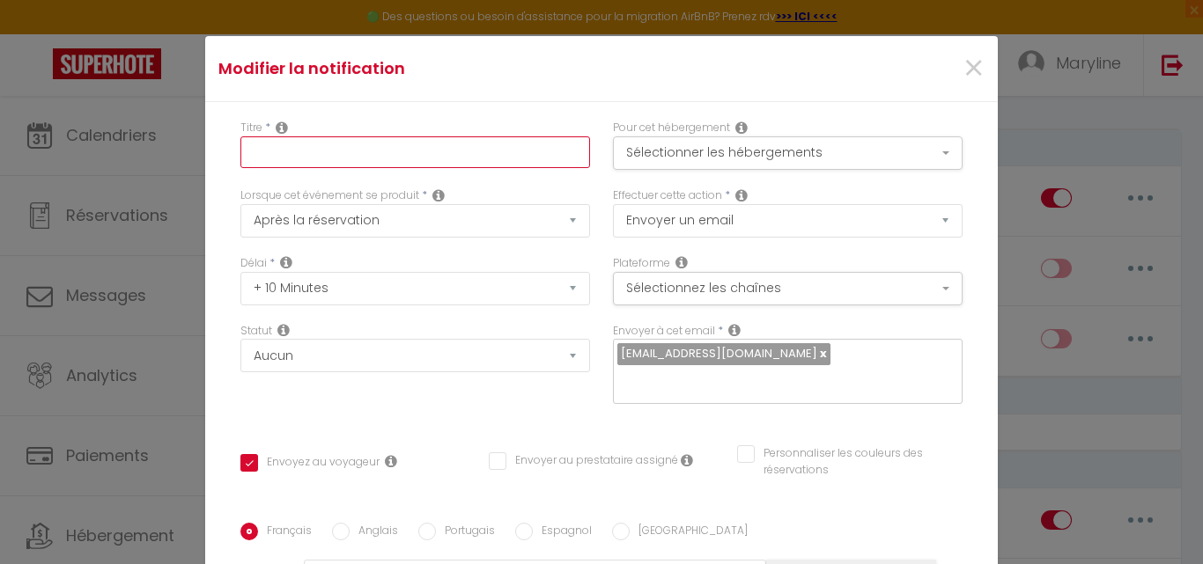
paste input "Demande de papier d'identité"
type input "Demande de papier d'identité"
checkbox input "true"
checkbox input "false"
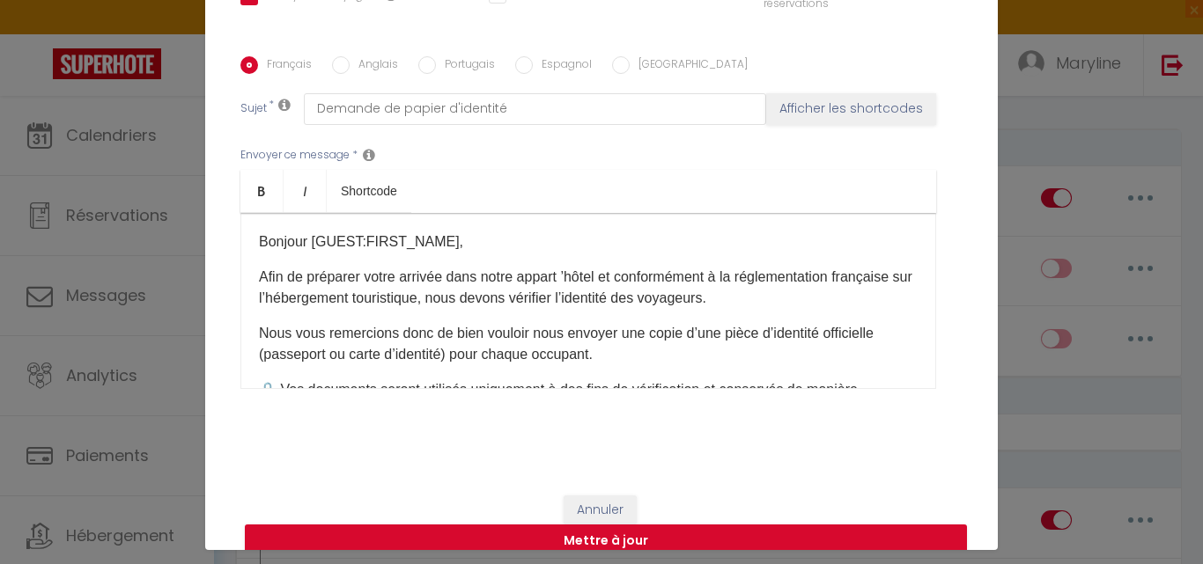
scroll to position [71, 0]
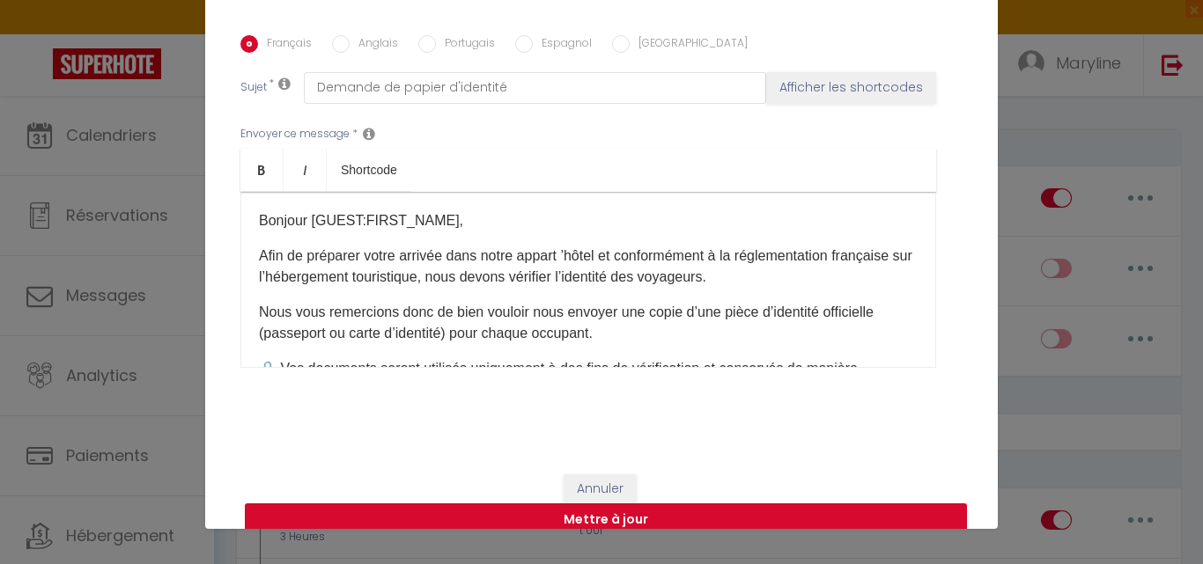
type input "Demande de papier d'identité"
click at [576, 504] on button "Mettre à jour" at bounding box center [606, 520] width 722 height 33
checkbox input "true"
checkbox input "false"
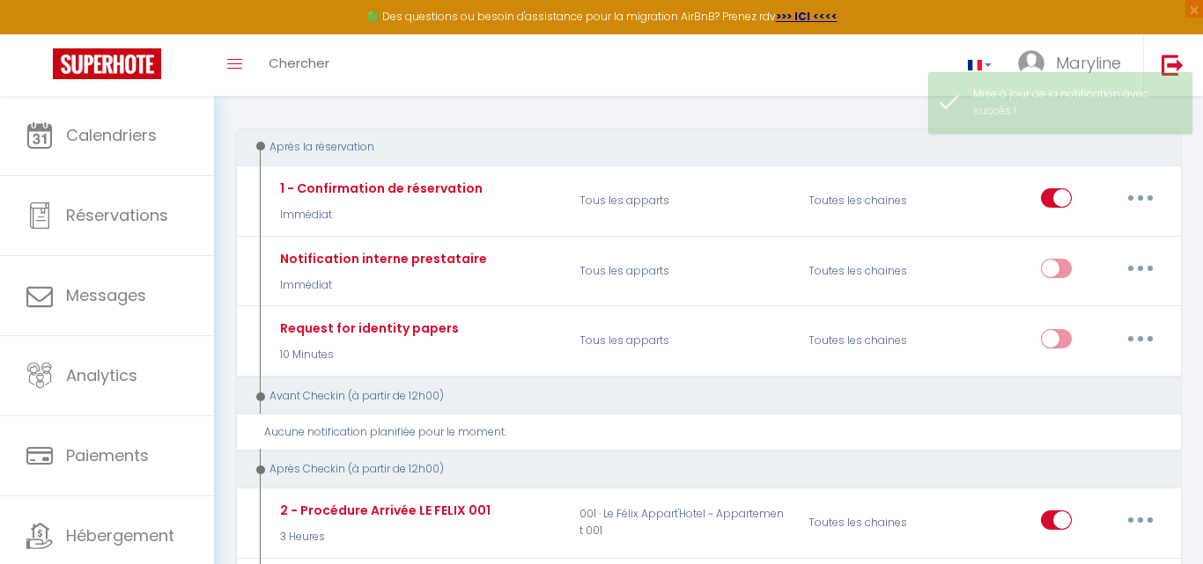
scroll to position [0, 0]
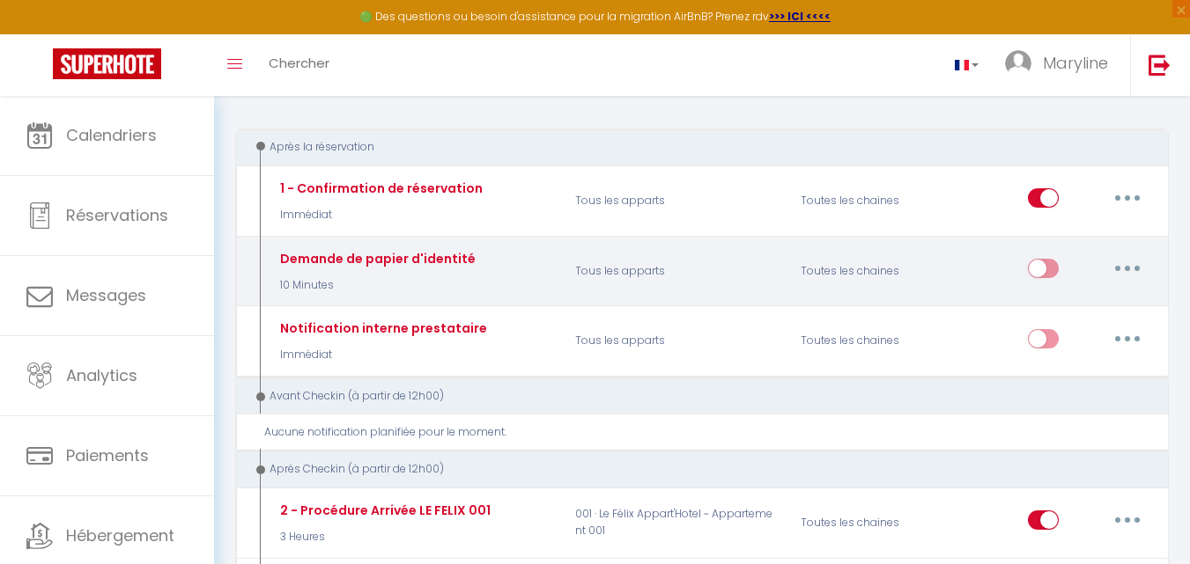
click at [1051, 266] on input "checkbox" at bounding box center [1043, 272] width 31 height 26
checkbox input "true"
click at [1127, 265] on button "button" at bounding box center [1126, 268] width 49 height 28
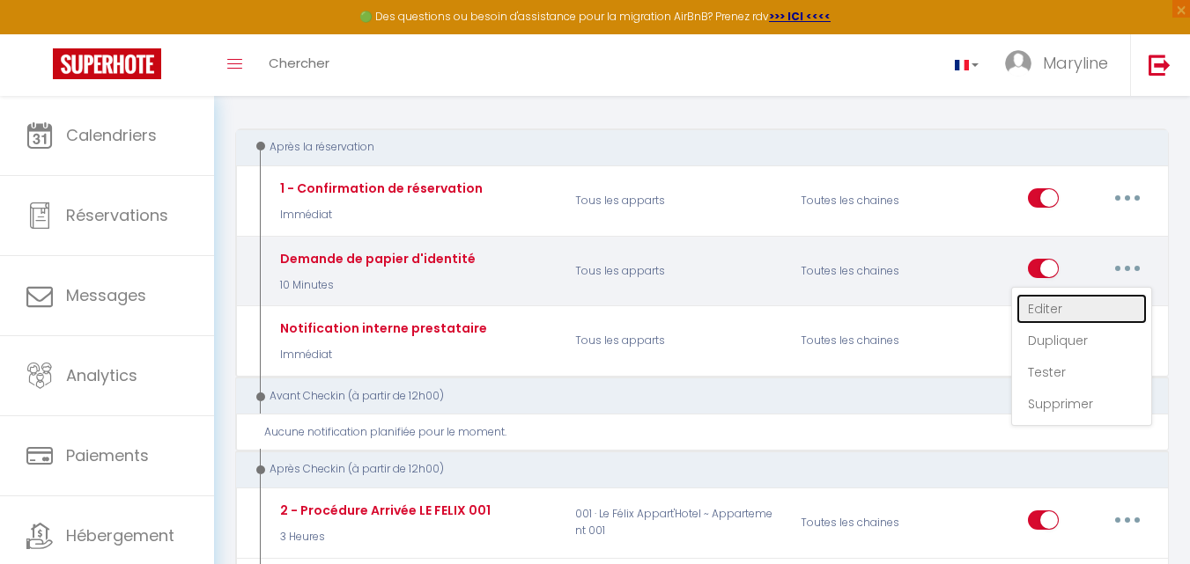
click at [1052, 306] on link "Editer" at bounding box center [1081, 309] width 130 height 30
type input "Demande de papier d'identité"
select select "10 Minutes"
select select
checkbox input "true"
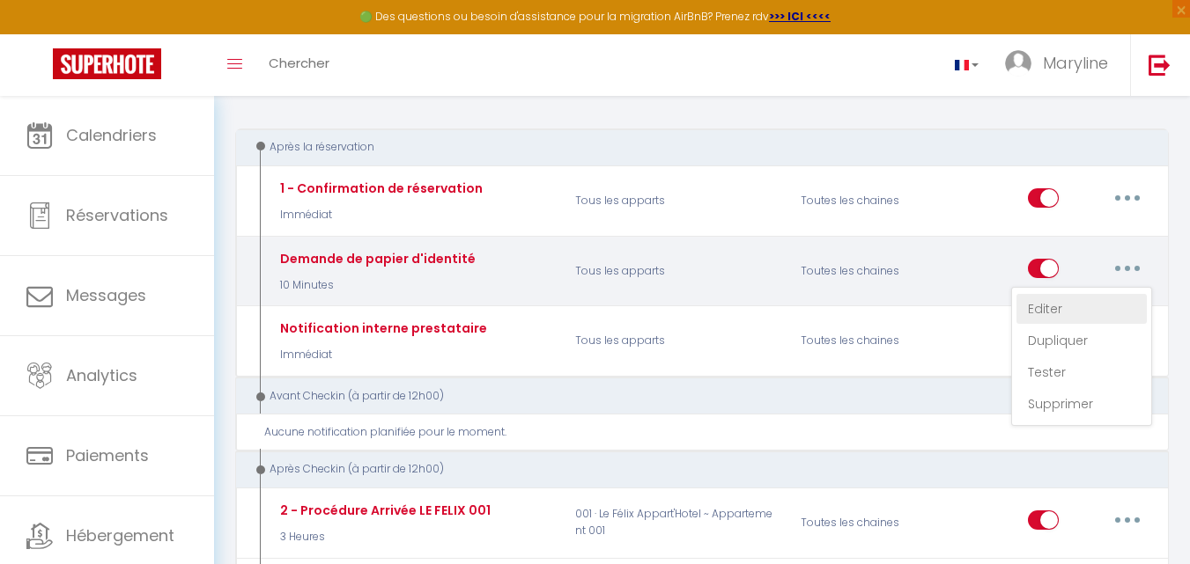
checkbox input "false"
radio input "true"
type input "Demande de papier d'identité"
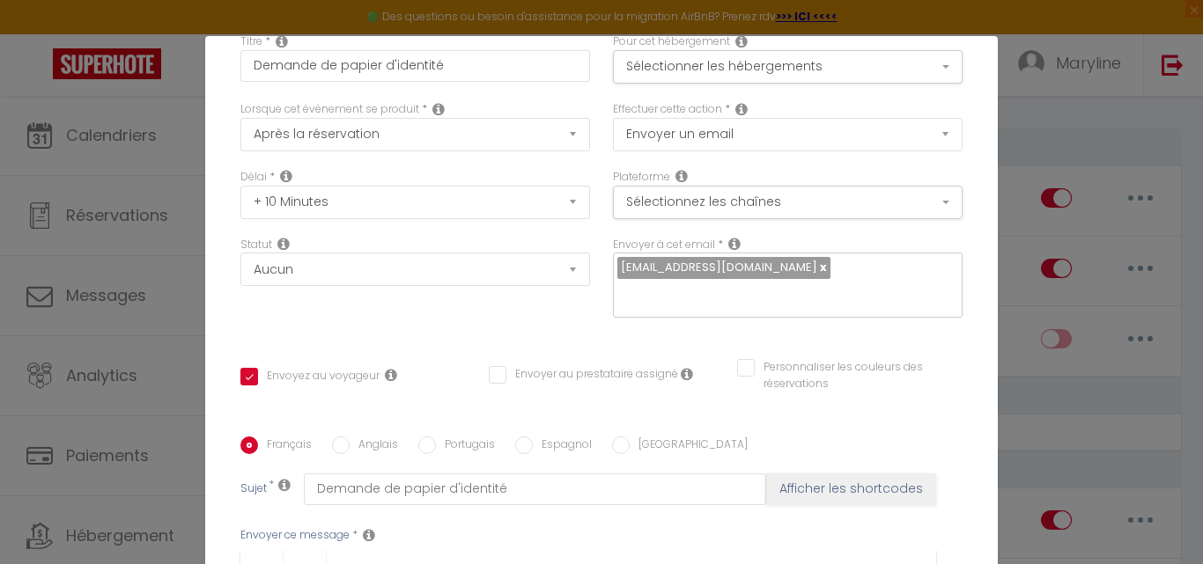
scroll to position [264, 0]
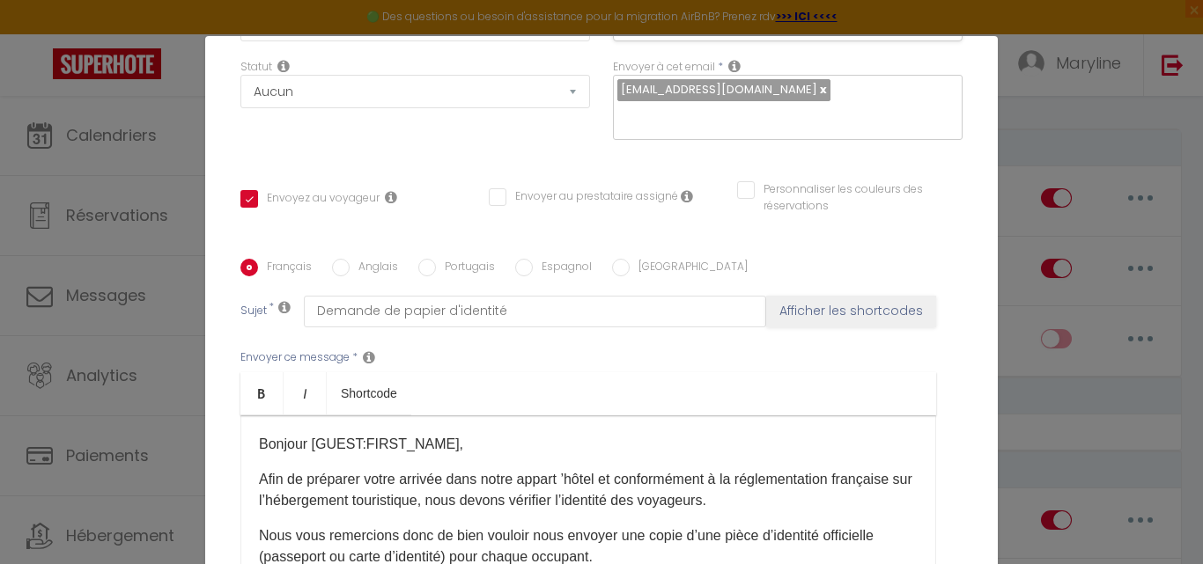
click at [332, 259] on input "Anglais" at bounding box center [341, 268] width 18 height 18
radio input "true"
checkbox input "true"
checkbox input "false"
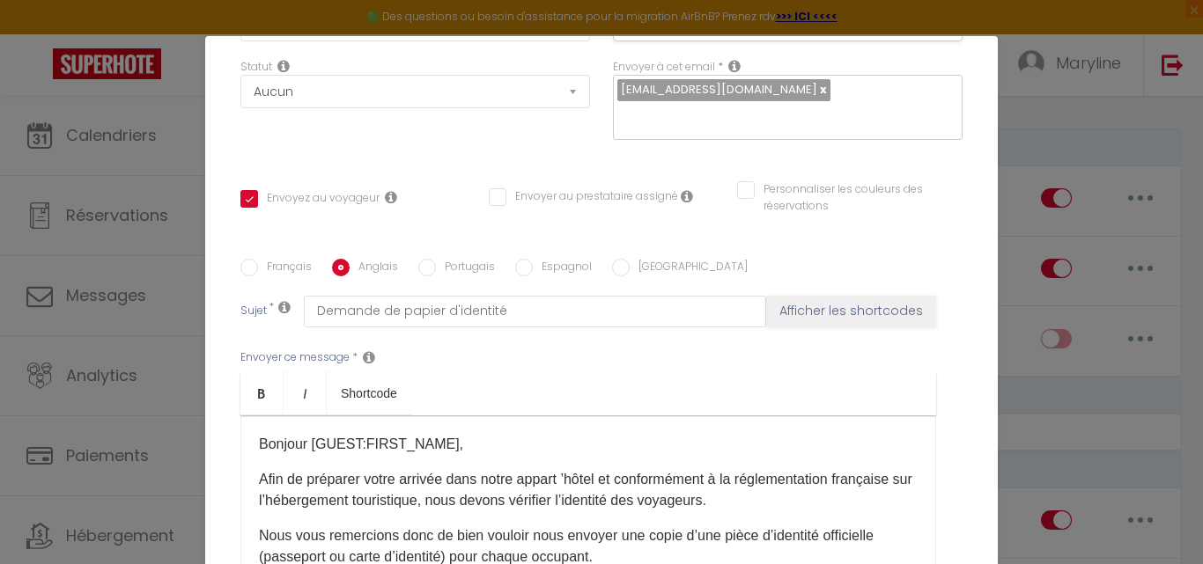
type input "Request for identity papers"
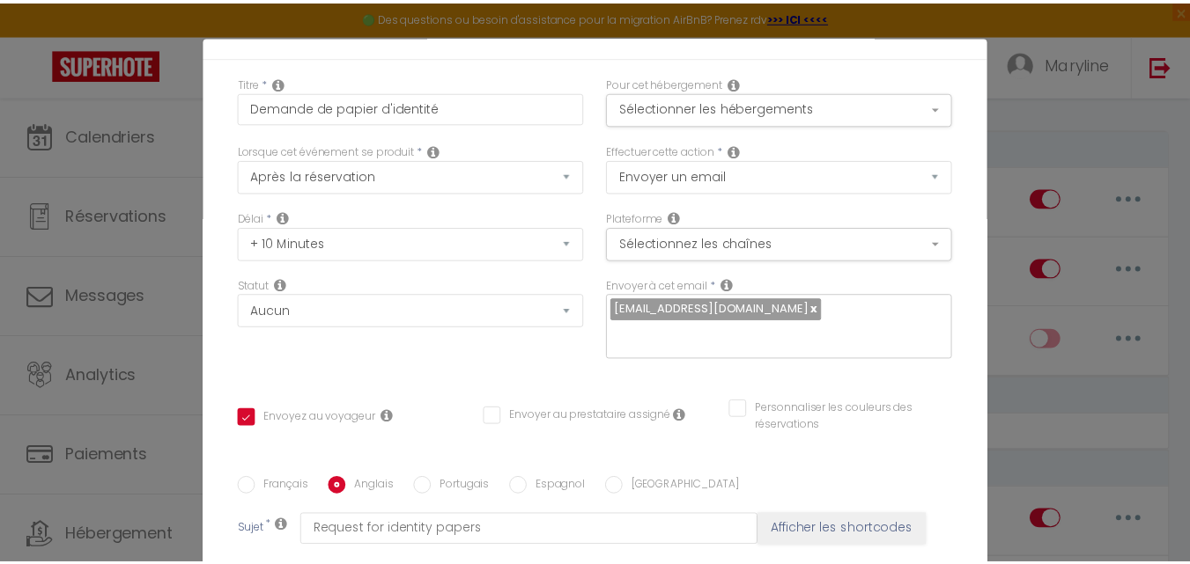
scroll to position [0, 0]
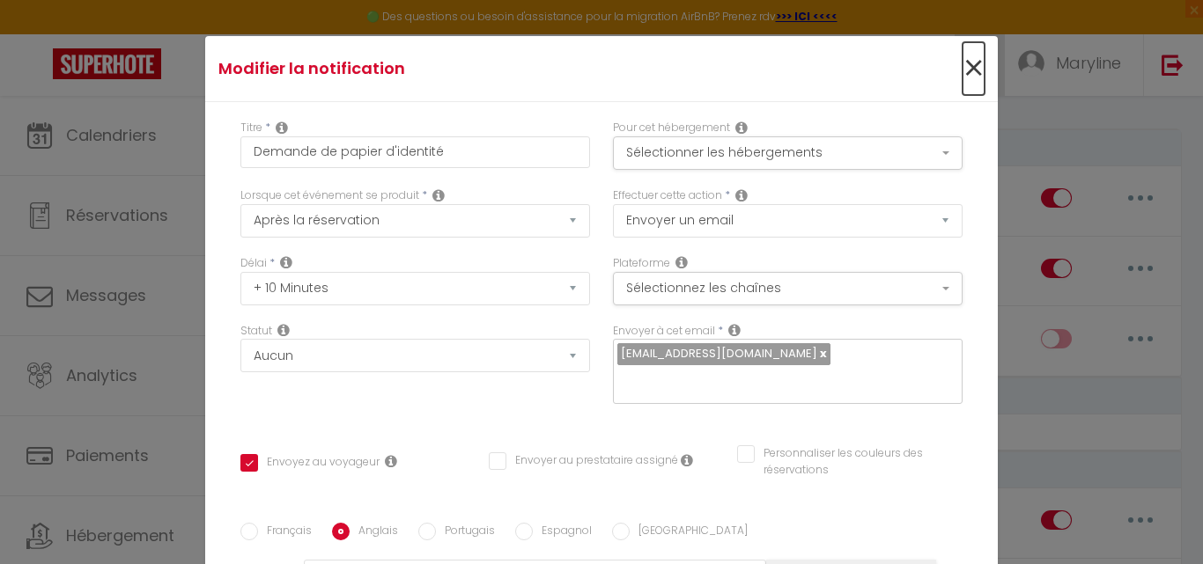
click at [962, 67] on span "×" at bounding box center [973, 68] width 22 height 53
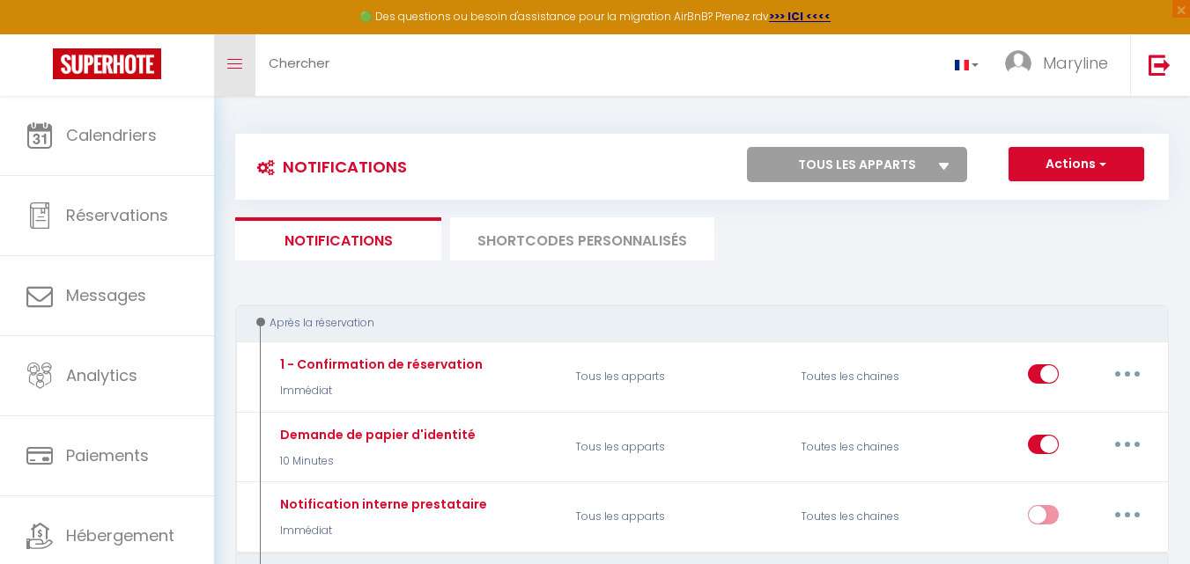
click at [232, 63] on span at bounding box center [234, 64] width 15 height 2
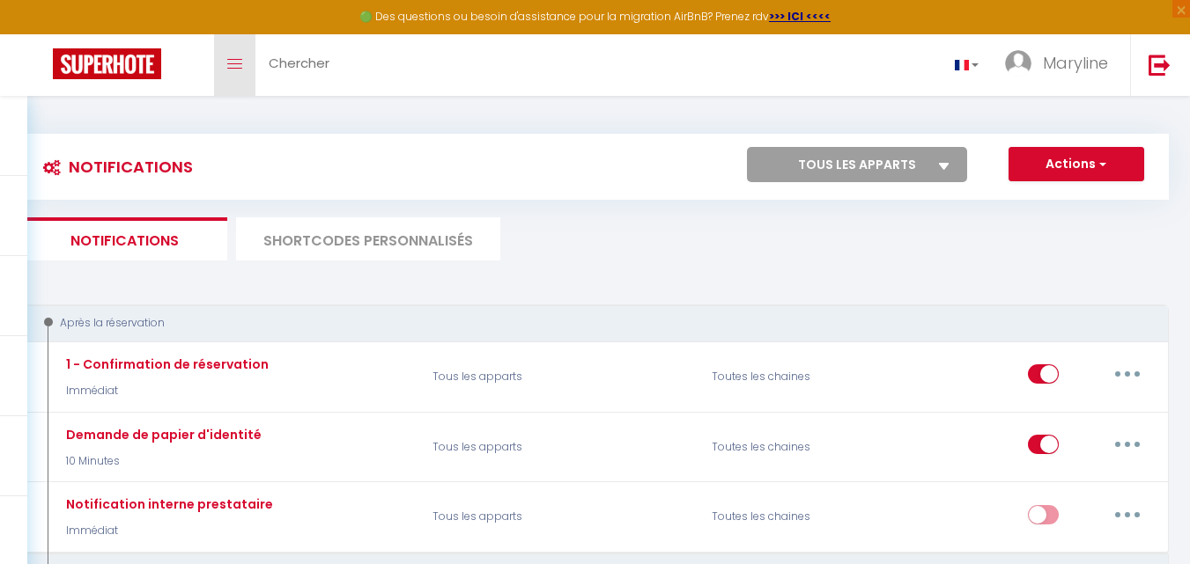
click at [232, 65] on icon "Toggle menubar" at bounding box center [234, 64] width 15 height 11
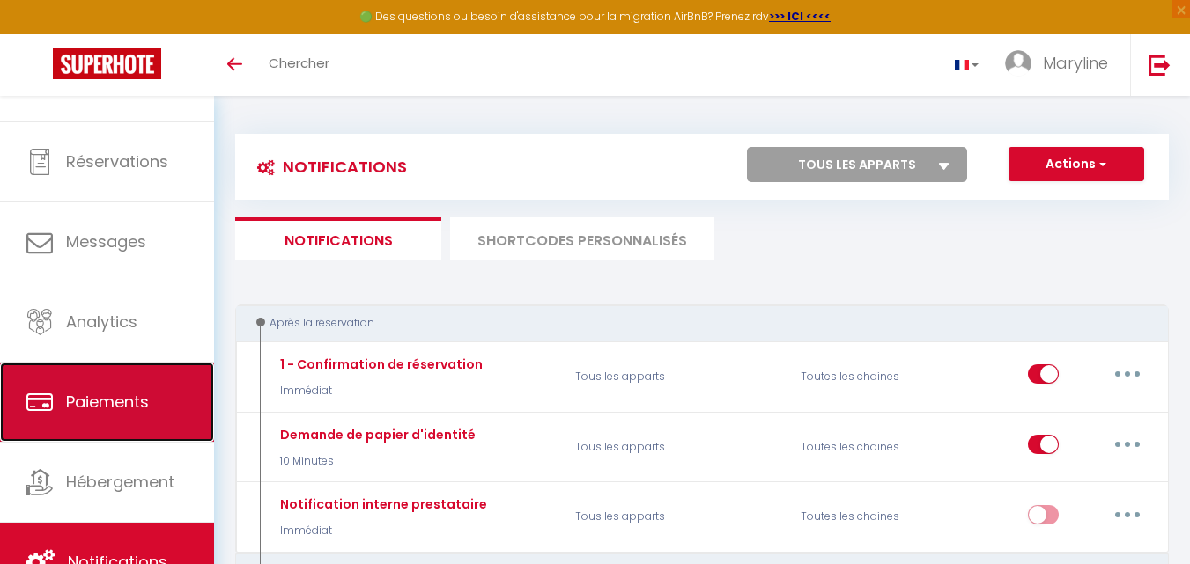
click at [158, 387] on link "Paiements" at bounding box center [107, 402] width 214 height 79
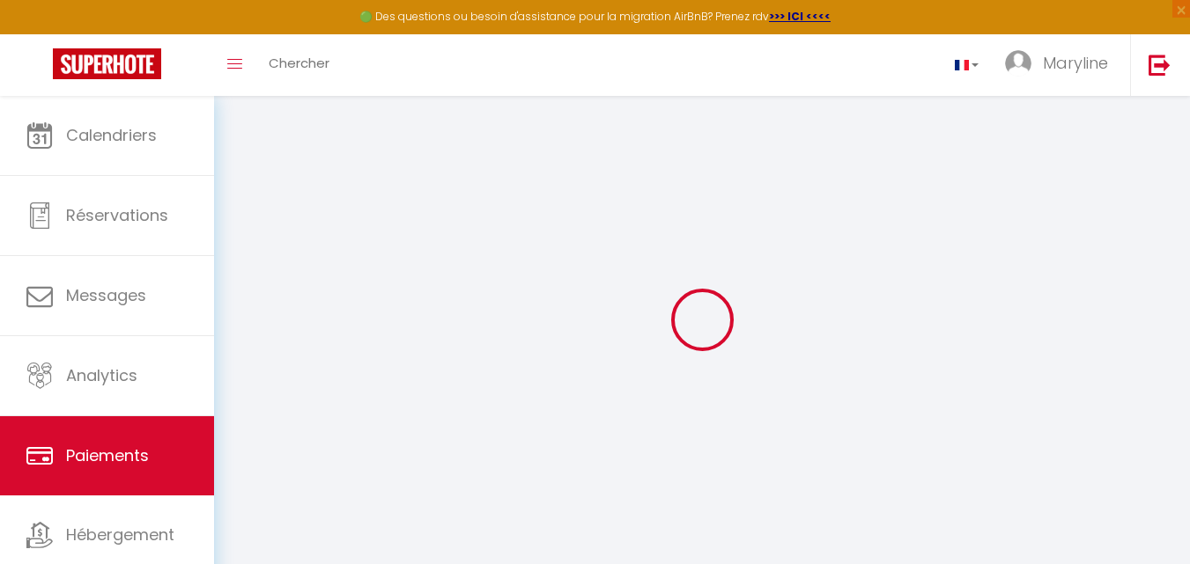
select select "2"
select select "0"
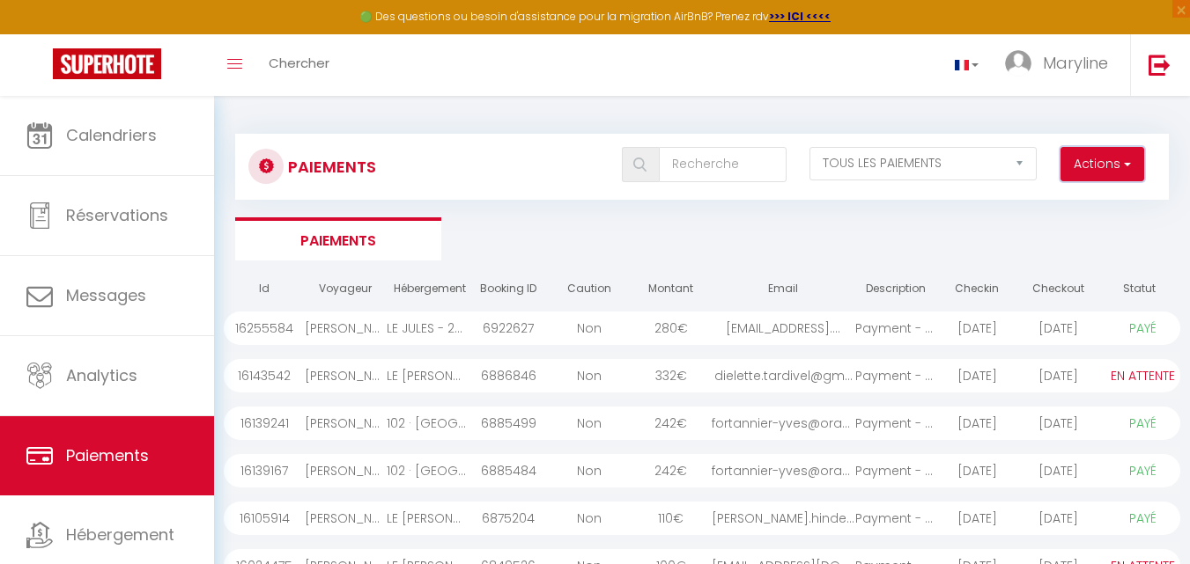
click at [1103, 159] on button "Actions" at bounding box center [1102, 164] width 84 height 35
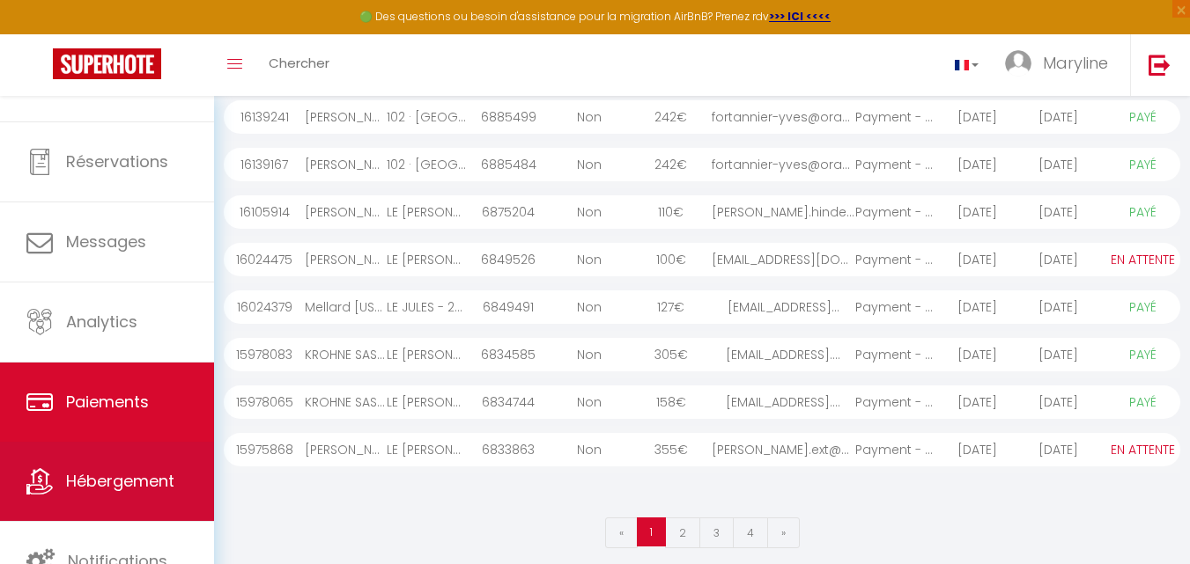
scroll to position [319, 0]
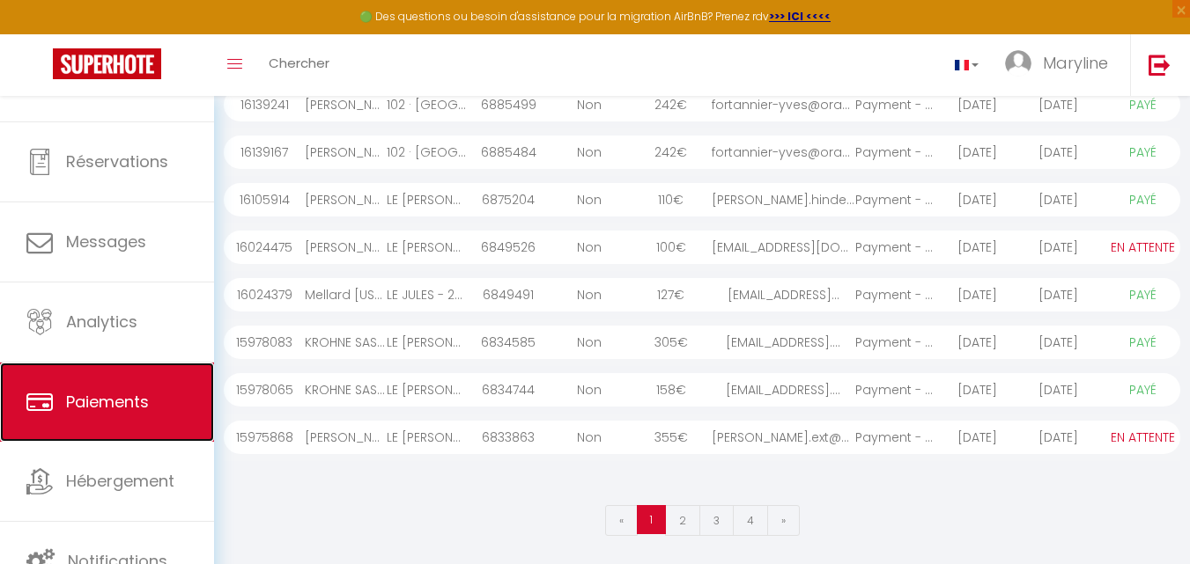
click at [127, 394] on span "Paiements" at bounding box center [107, 402] width 83 height 22
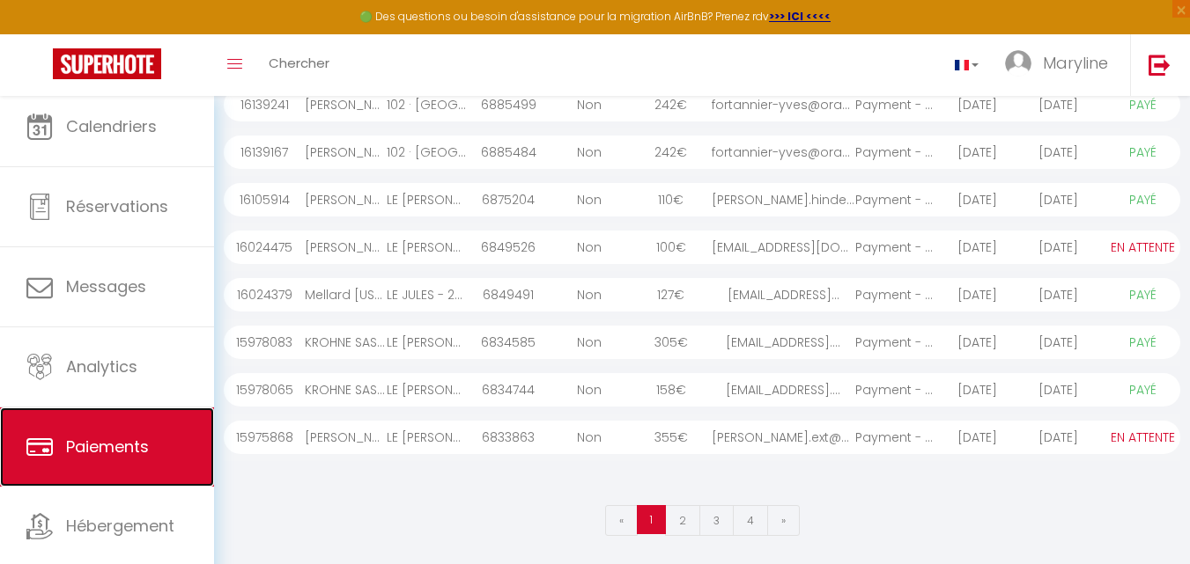
scroll to position [0, 0]
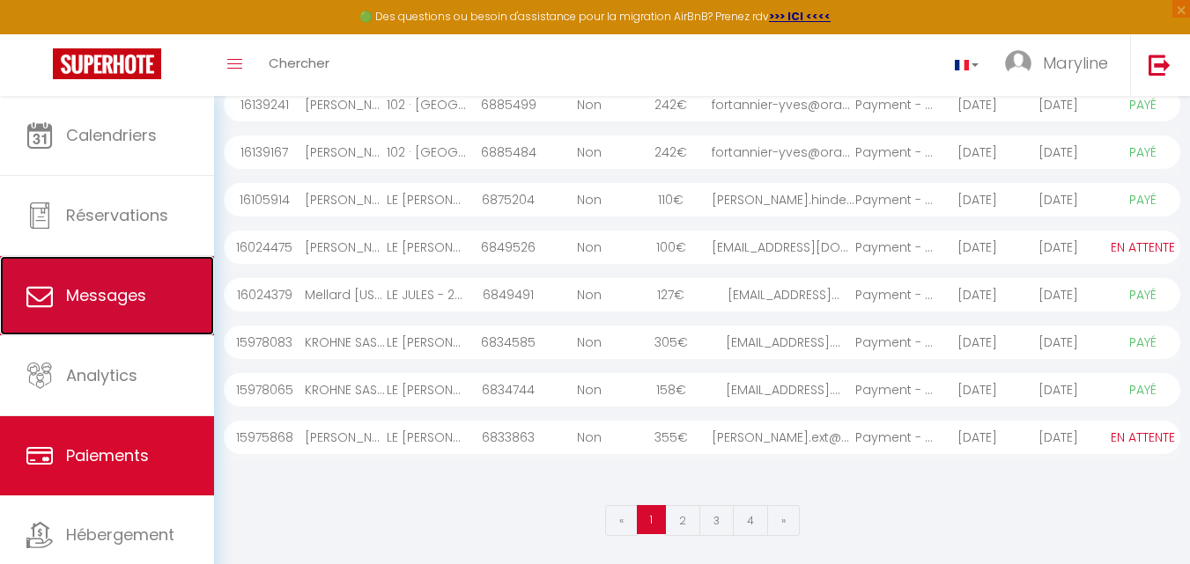
click at [138, 294] on span "Messages" at bounding box center [106, 295] width 80 height 22
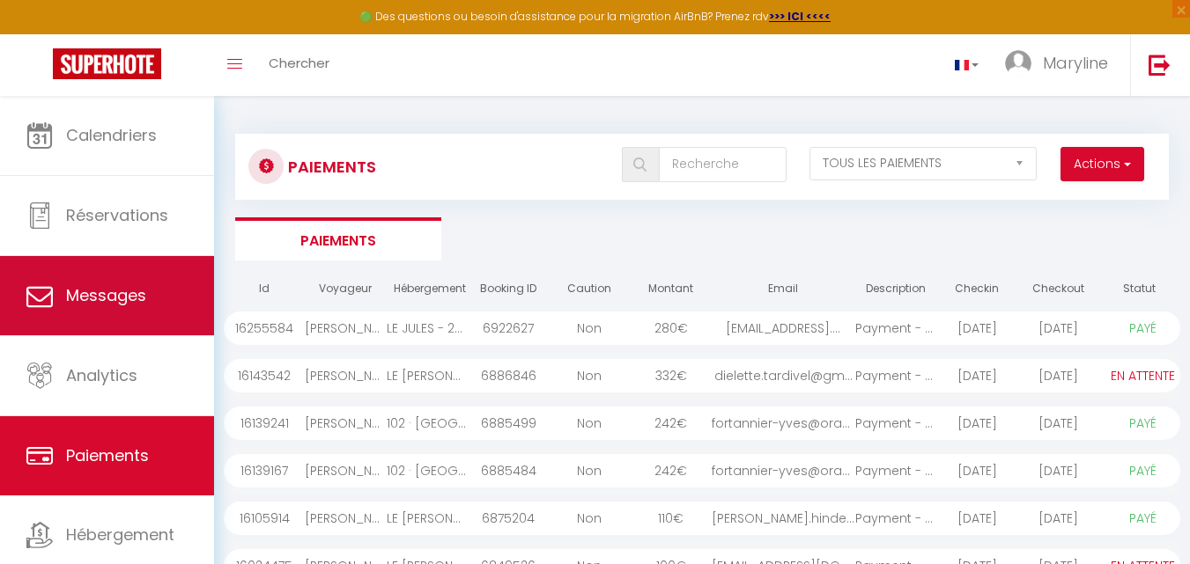
select select "message"
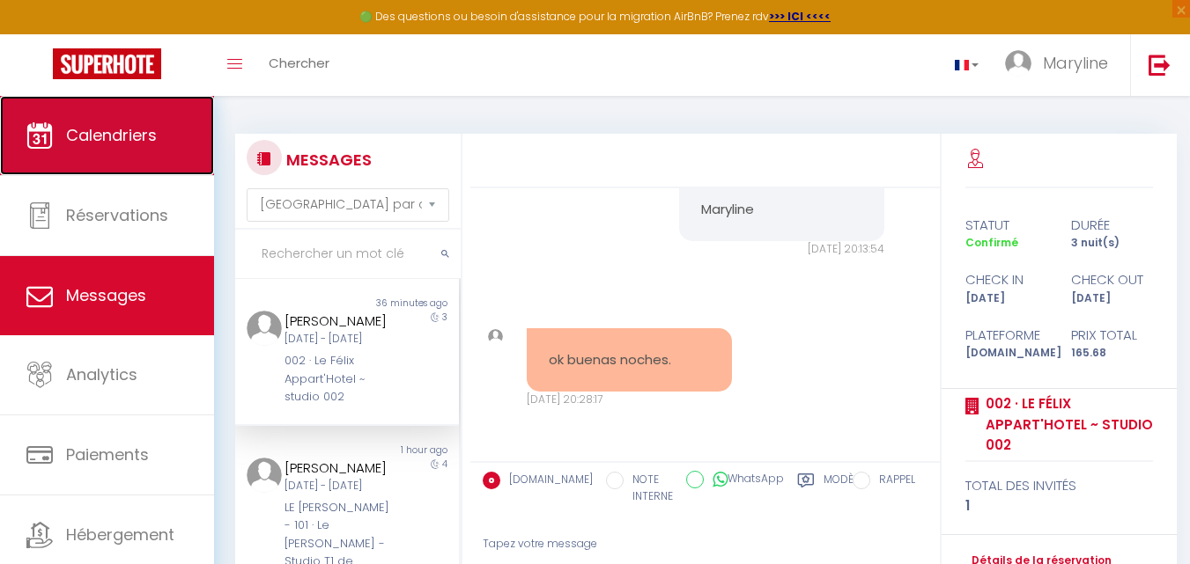
click at [101, 135] on span "Calendriers" at bounding box center [111, 135] width 91 height 22
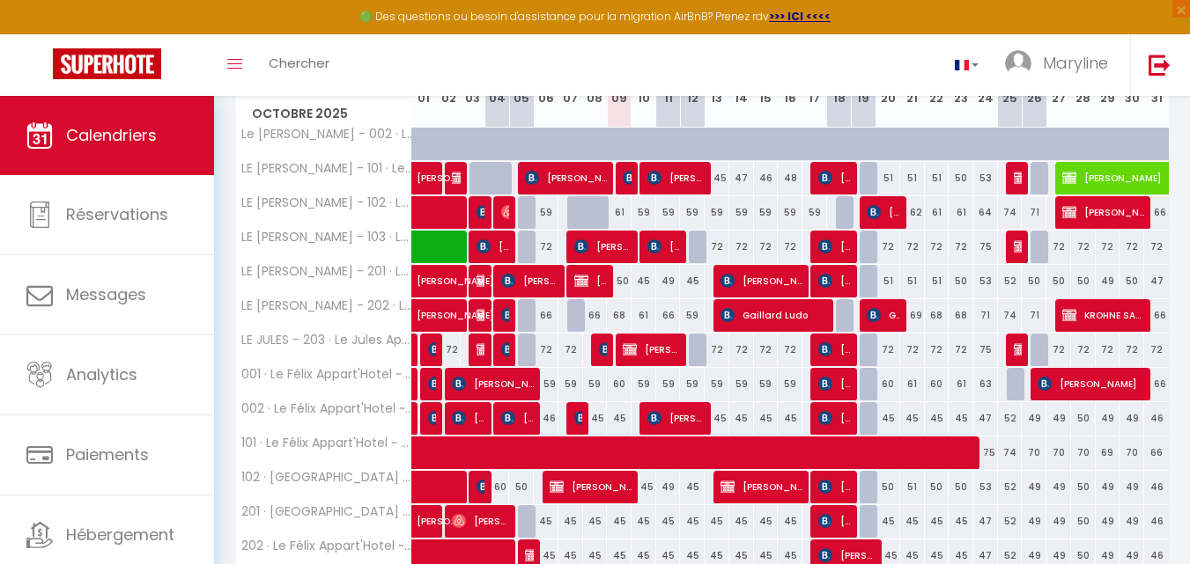
scroll to position [264, 0]
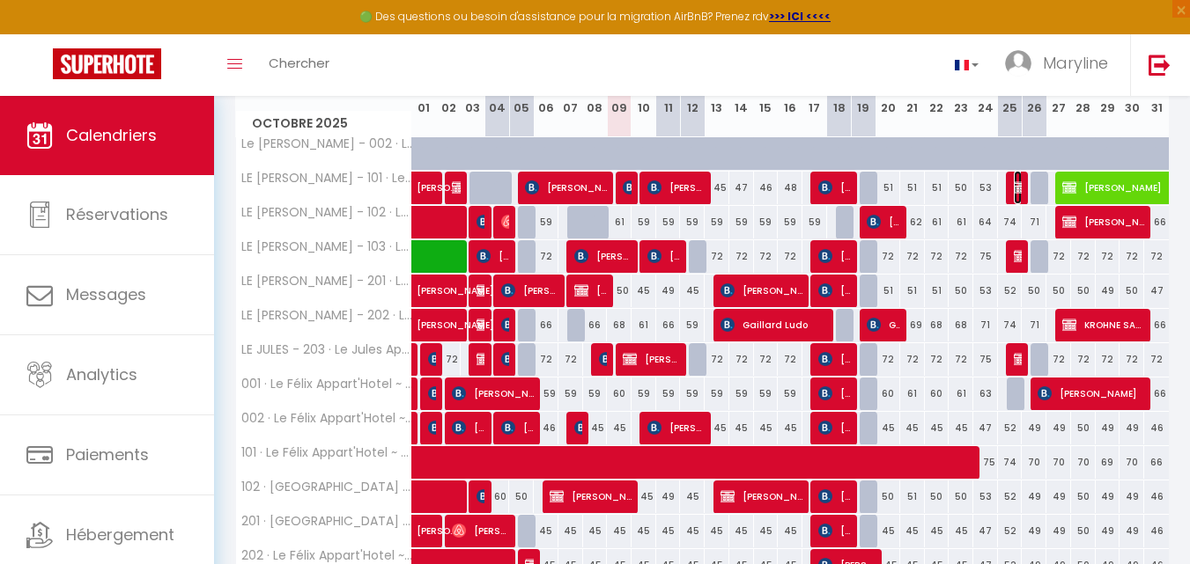
click at [1016, 184] on img at bounding box center [1020, 188] width 14 height 14
select select "OK"
select select "KO"
select select "0"
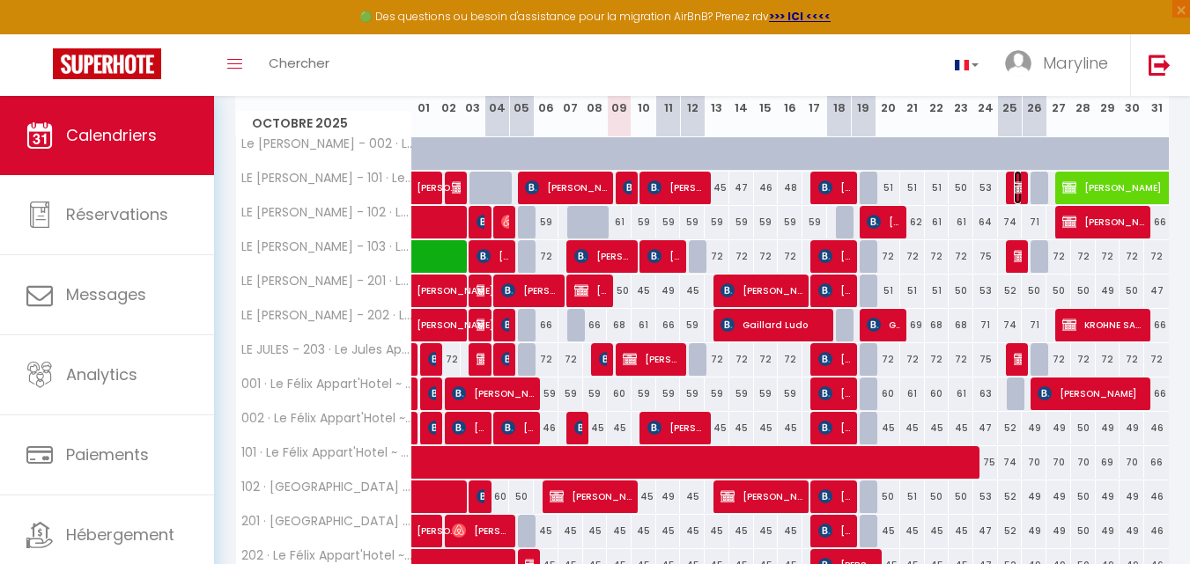
select select "1"
select select
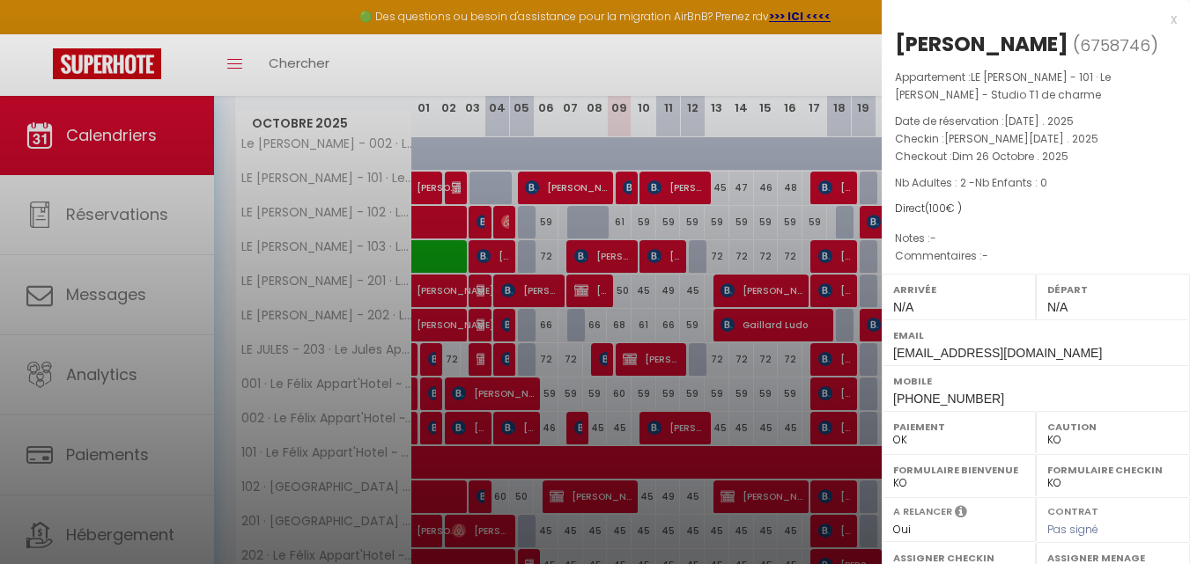
click at [1157, 20] on div "x" at bounding box center [1028, 19] width 295 height 21
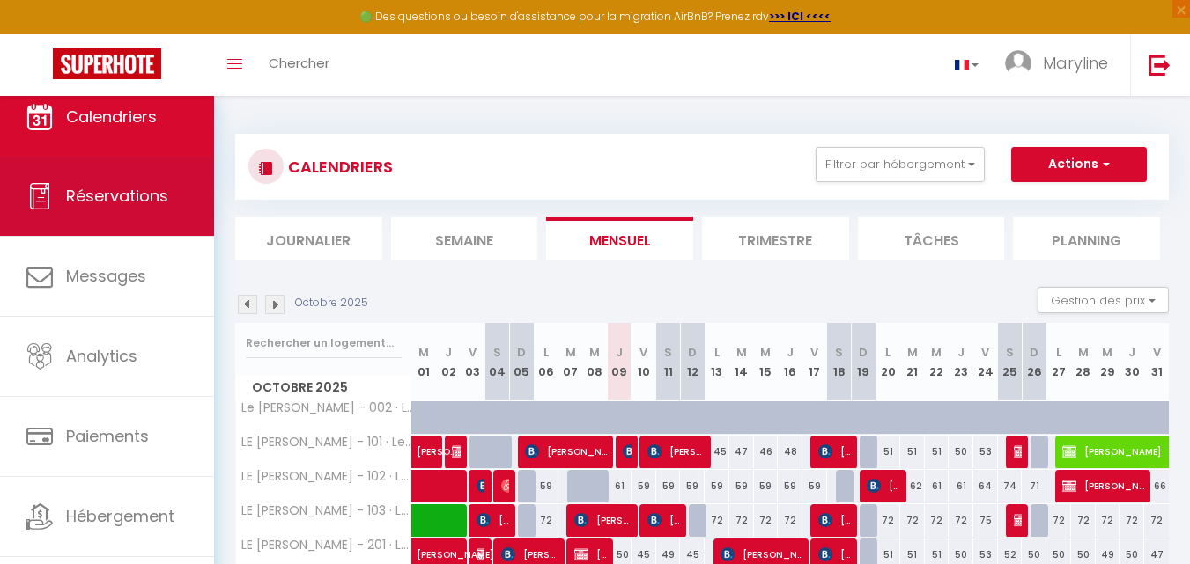
scroll to position [0, 0]
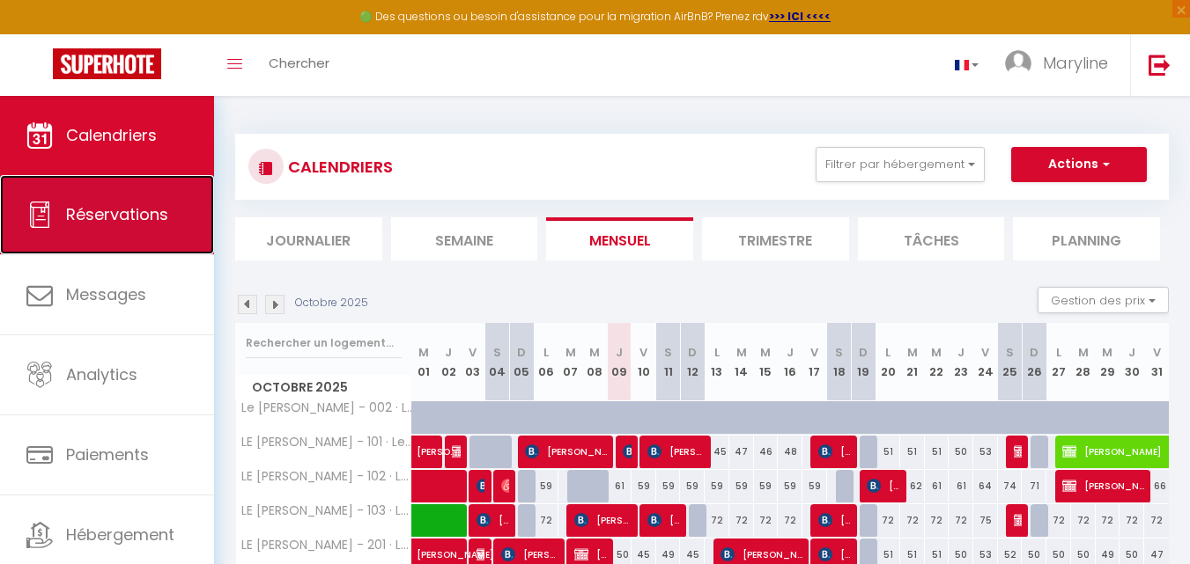
click at [129, 205] on span "Réservations" at bounding box center [117, 214] width 102 height 22
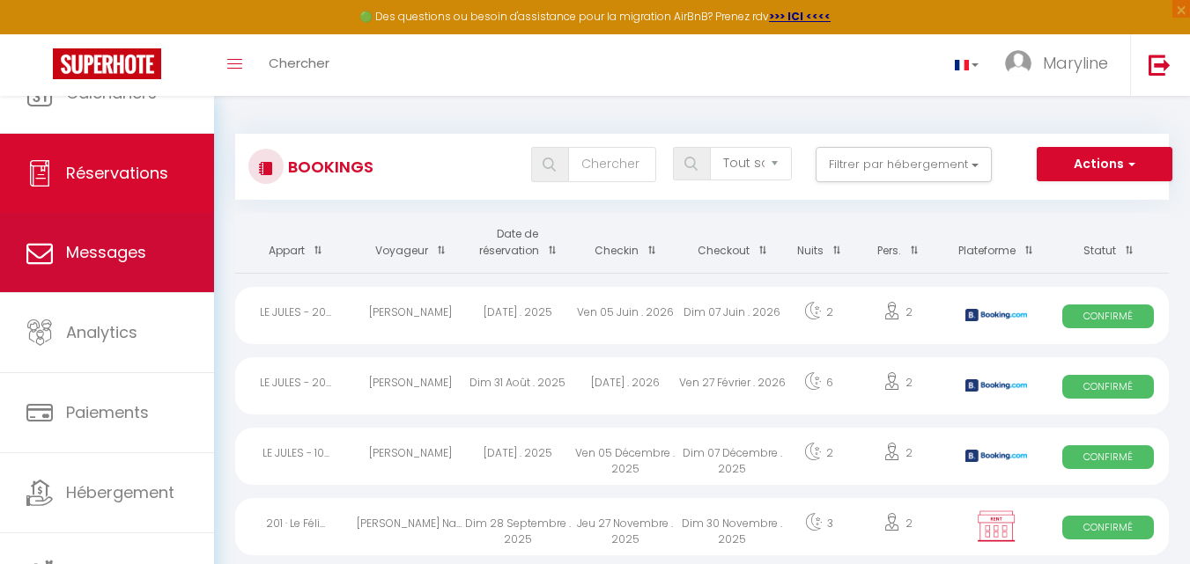
scroll to position [54, 0]
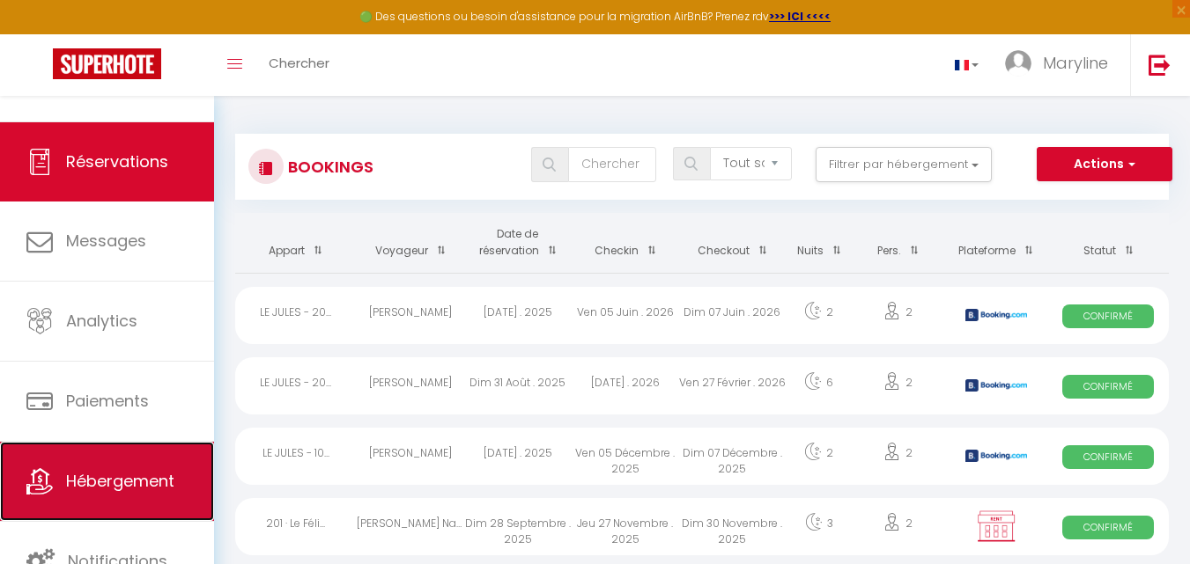
click at [167, 466] on link "Hébergement" at bounding box center [107, 481] width 214 height 79
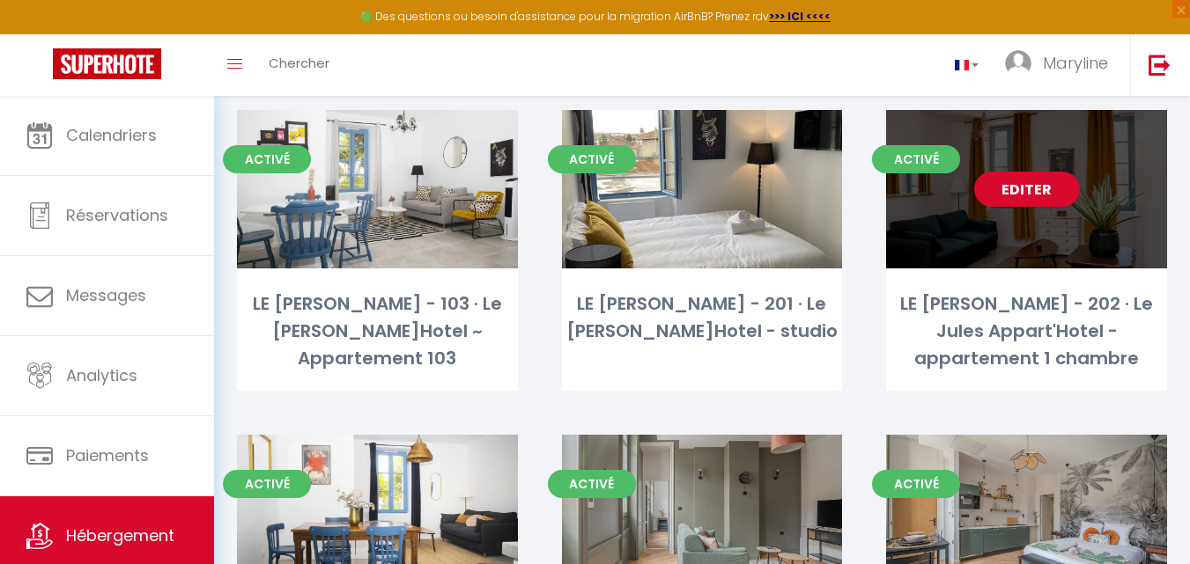
scroll to position [440, 0]
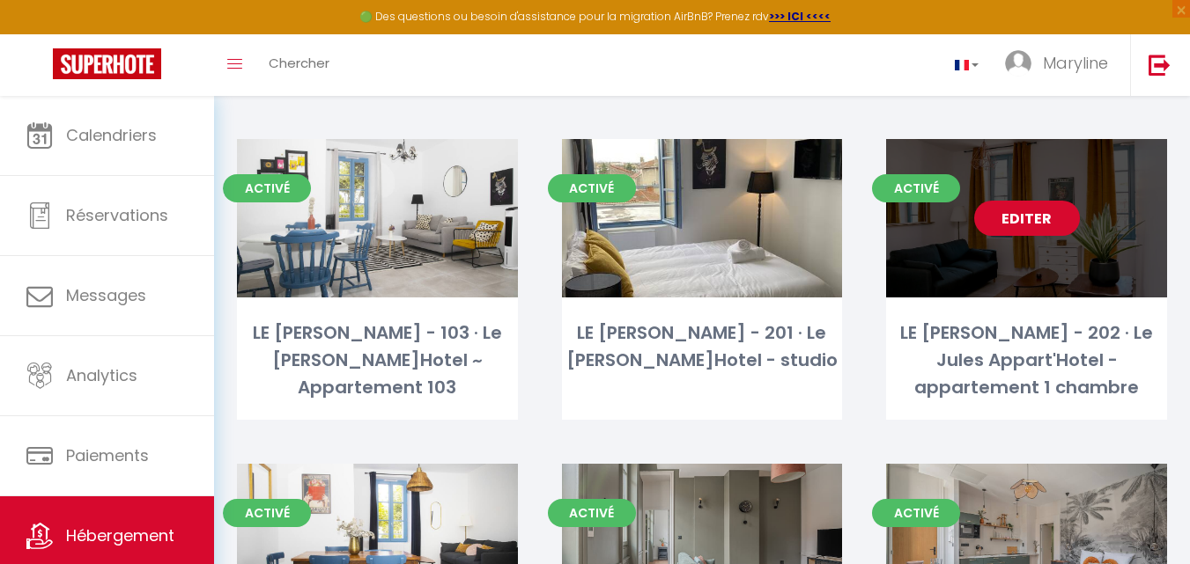
click at [1033, 201] on link "Editer" at bounding box center [1027, 218] width 106 height 35
click at [1028, 201] on link "Editer" at bounding box center [1027, 218] width 106 height 35
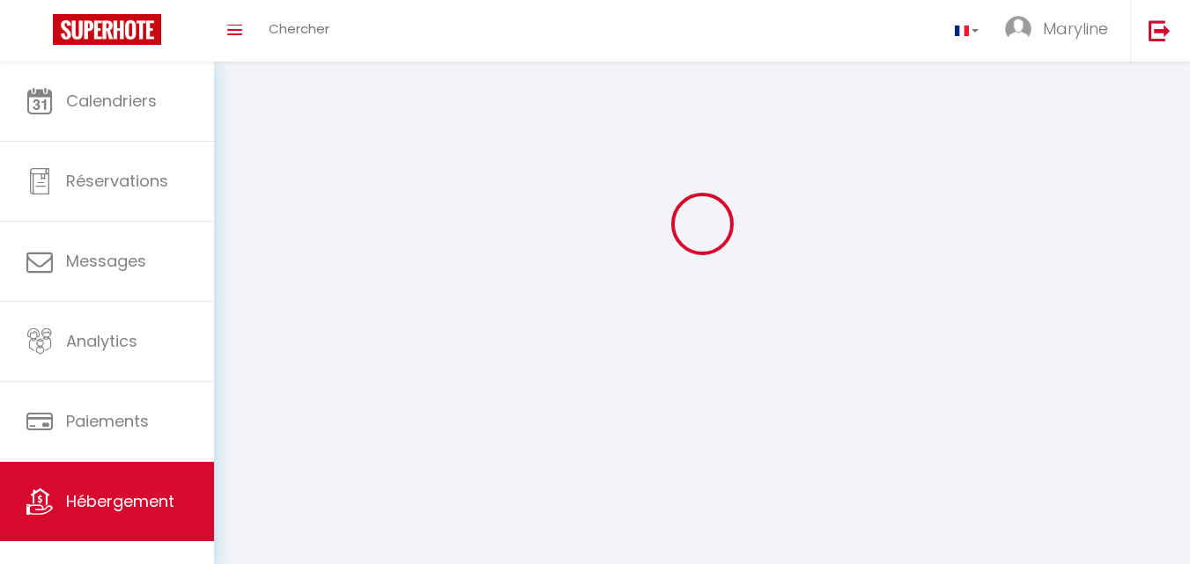
select select "1"
select select "28"
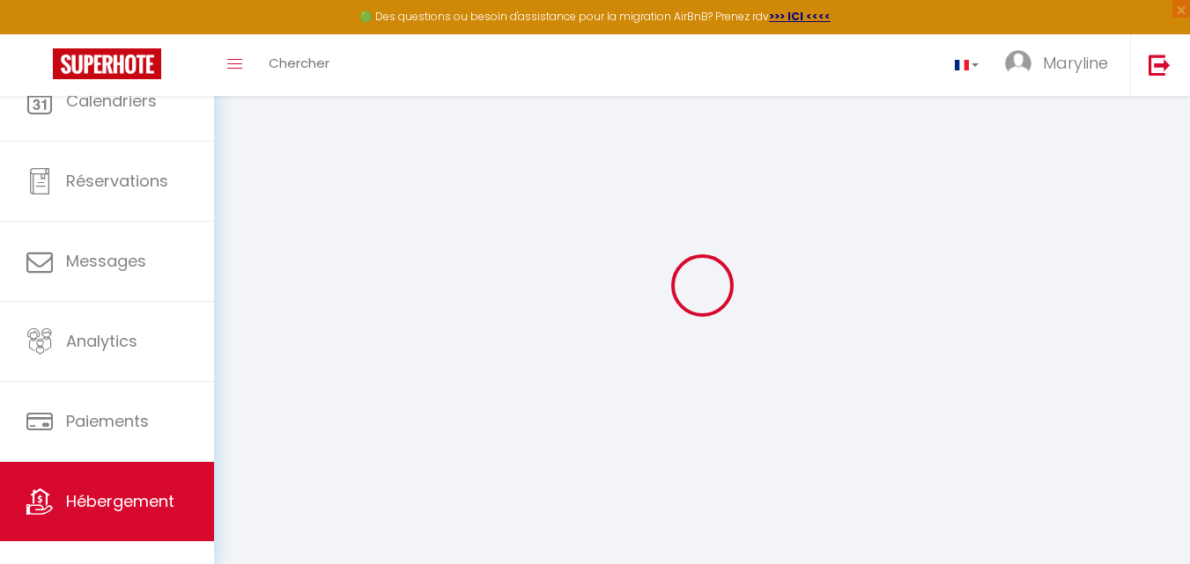
select select
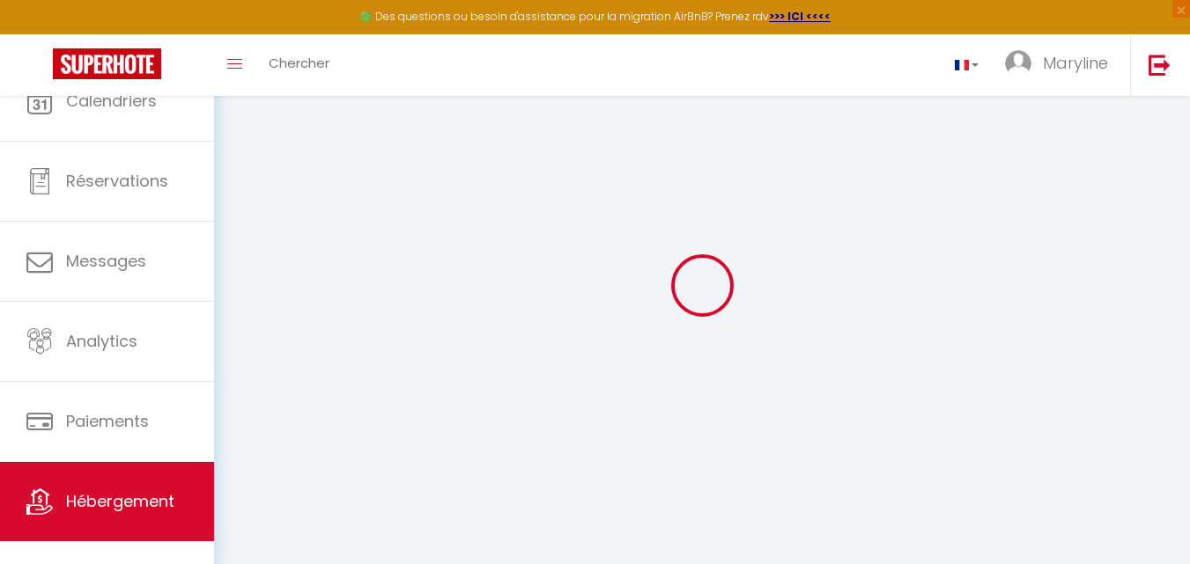
select select
checkbox input "false"
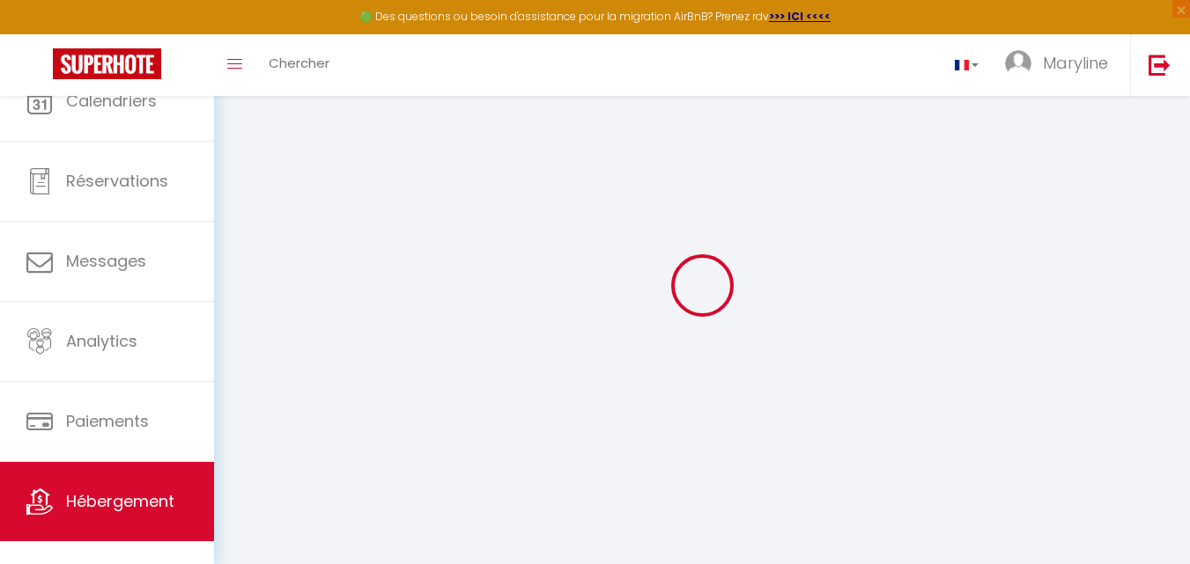
select select
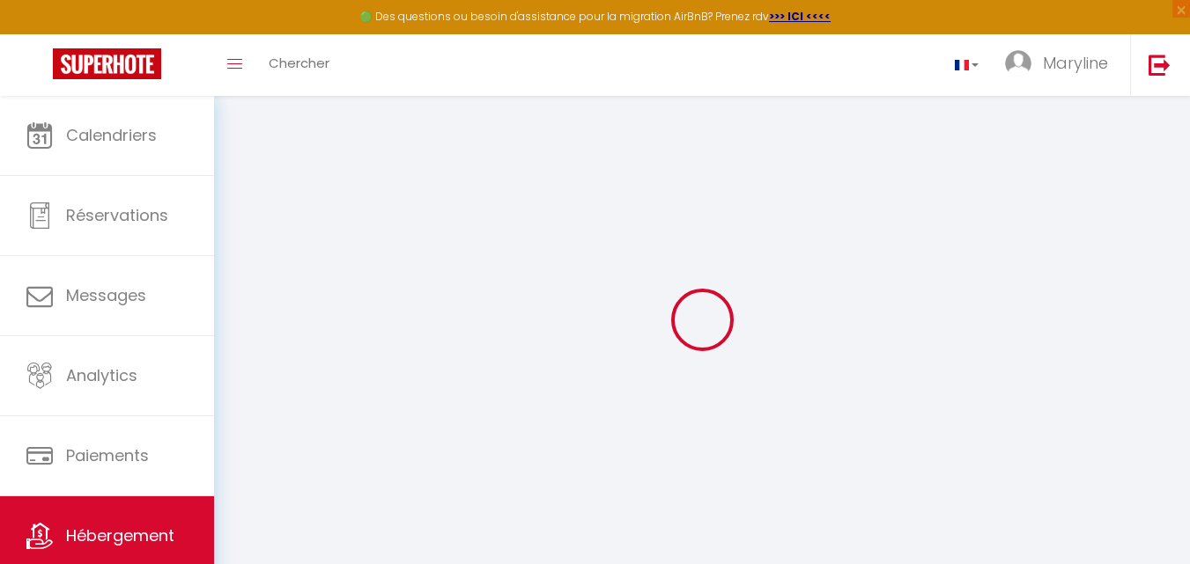
select select
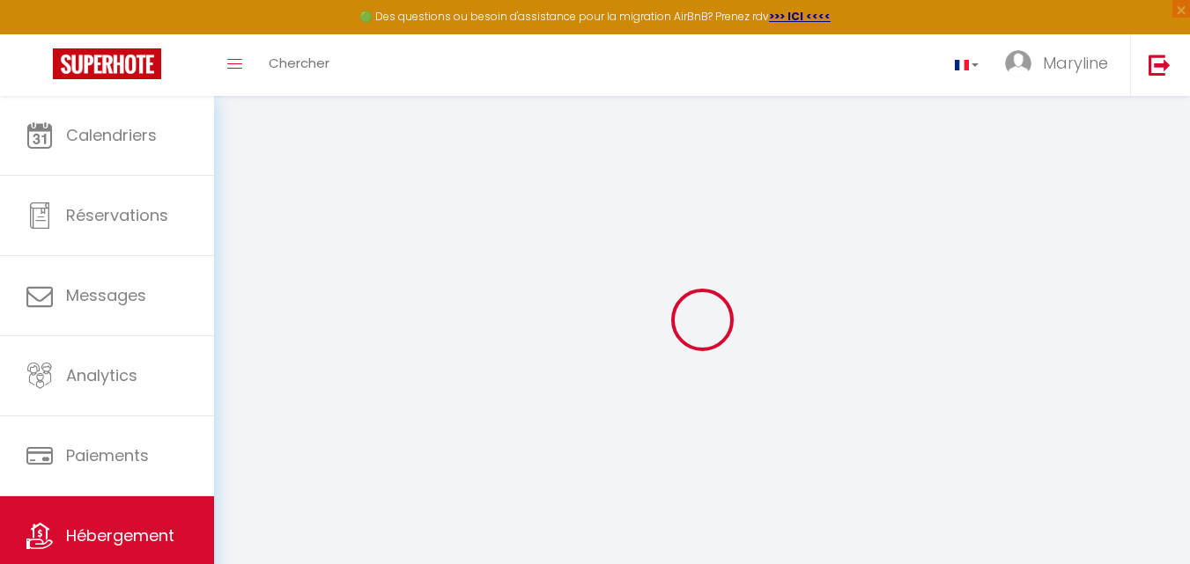
select select
checkbox input "false"
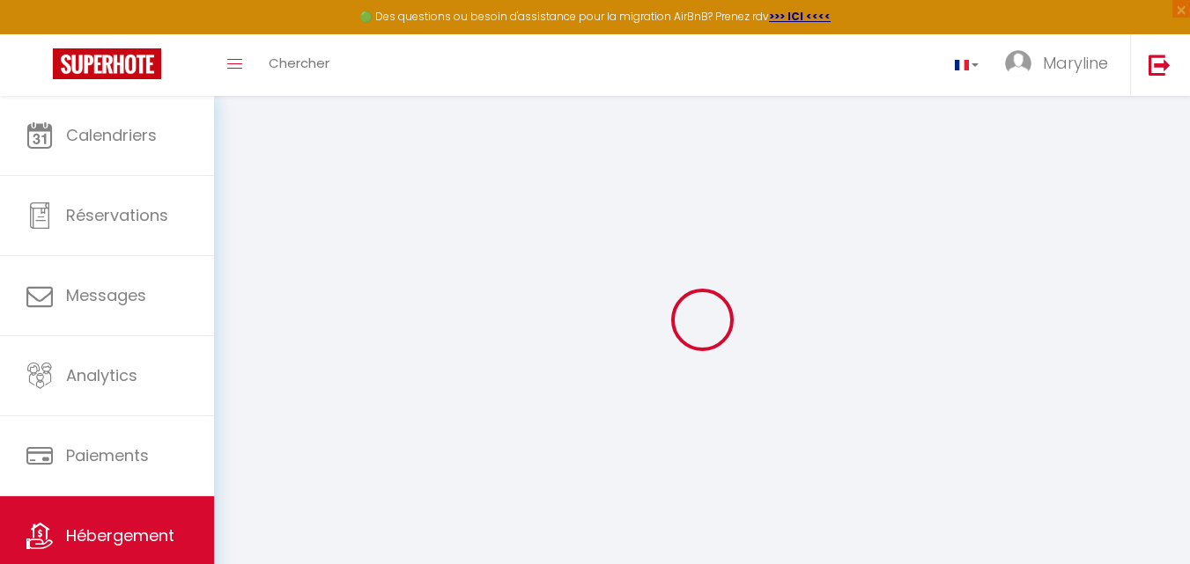
select select
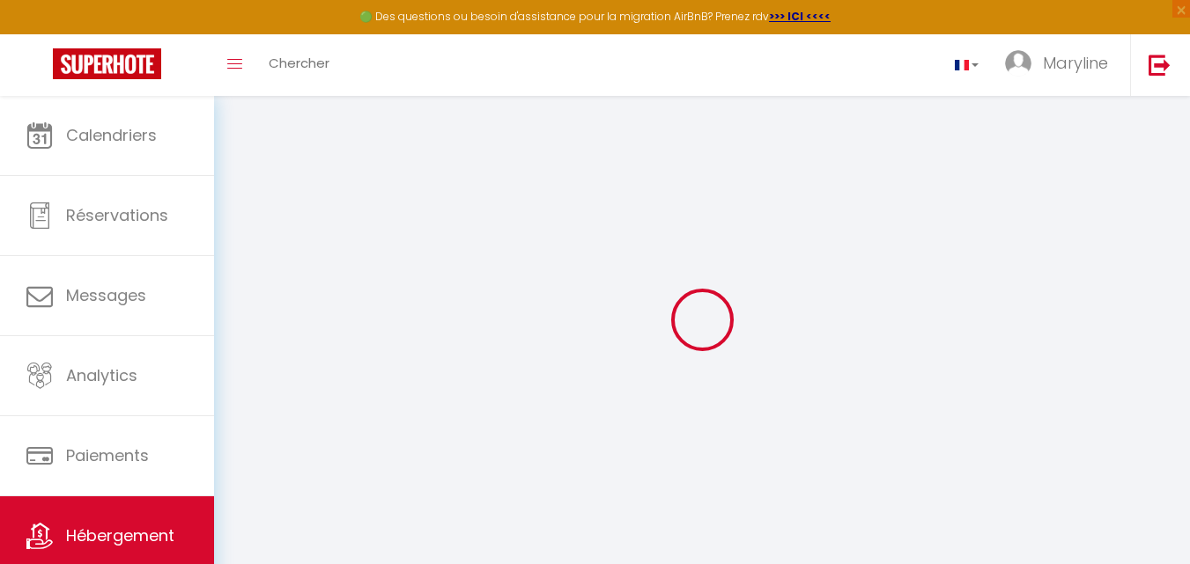
select select
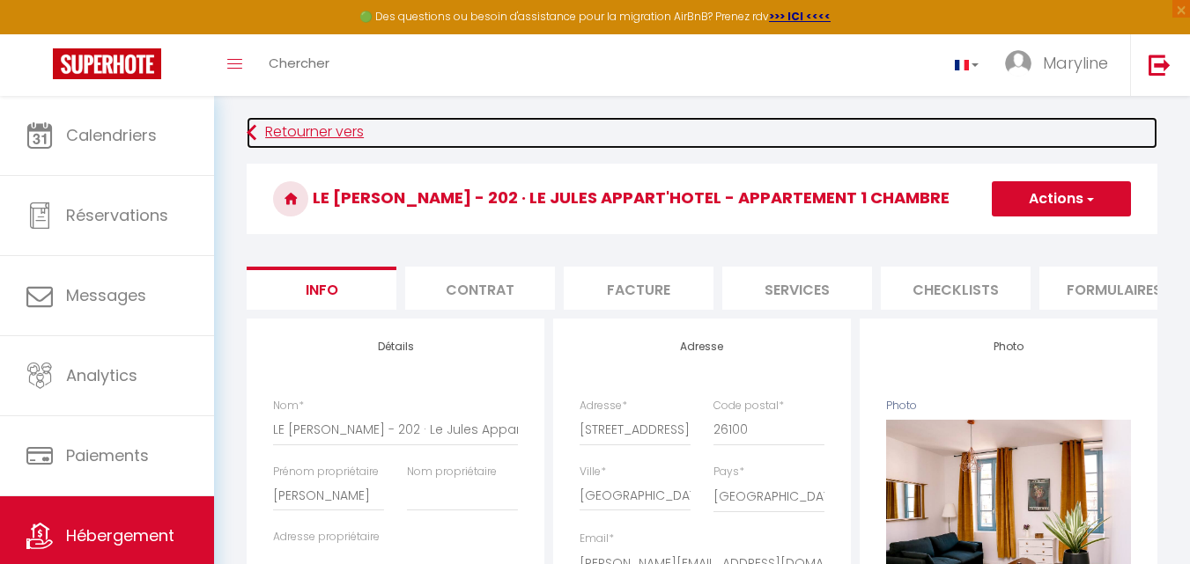
click at [248, 130] on icon at bounding box center [252, 133] width 10 height 32
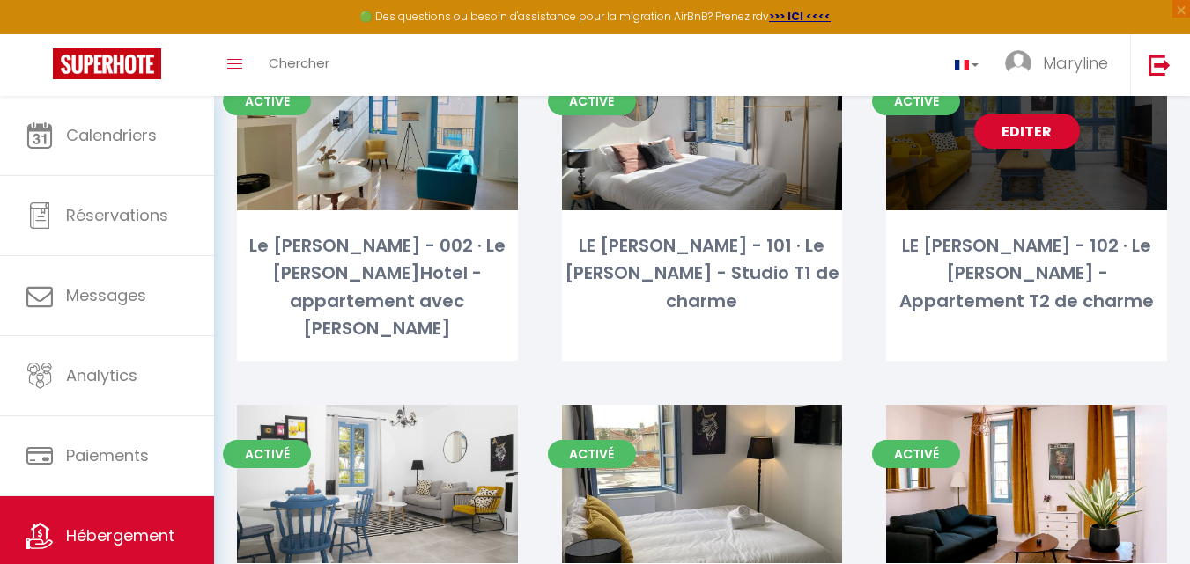
scroll to position [176, 0]
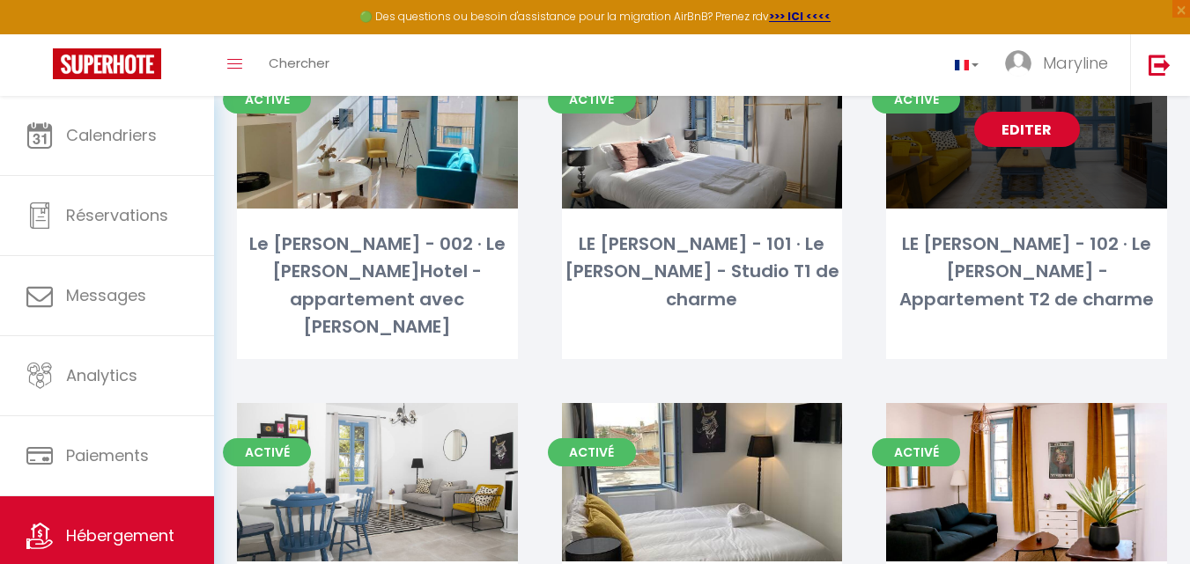
click at [1013, 125] on link "Editer" at bounding box center [1027, 129] width 106 height 35
click at [1008, 128] on link "Editer" at bounding box center [1027, 129] width 106 height 35
click at [1032, 117] on link "Editer" at bounding box center [1027, 129] width 106 height 35
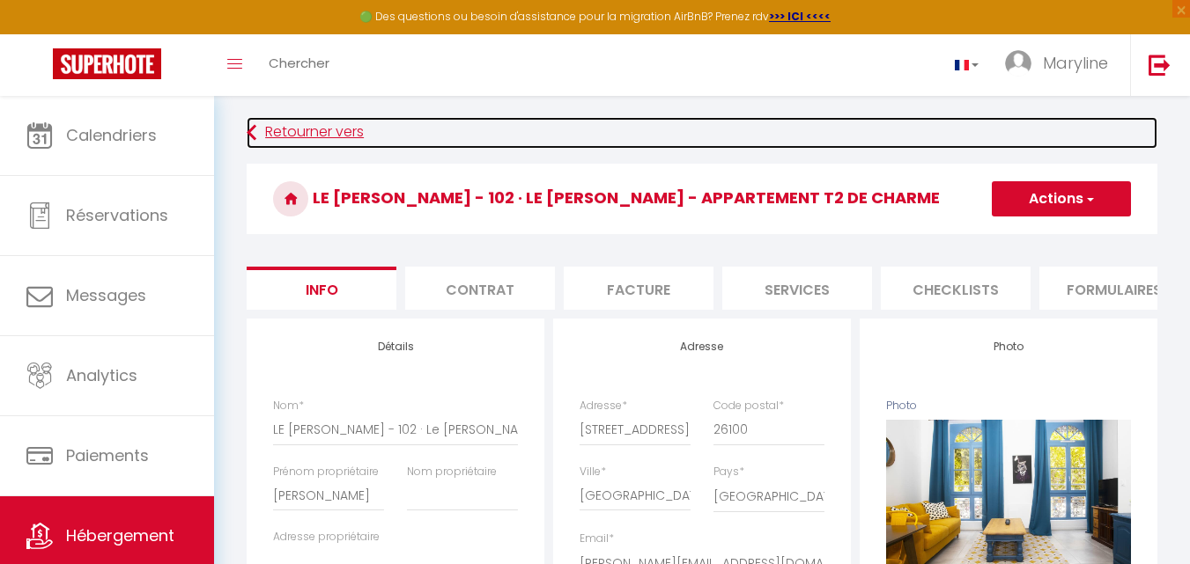
click at [255, 136] on icon at bounding box center [252, 133] width 10 height 32
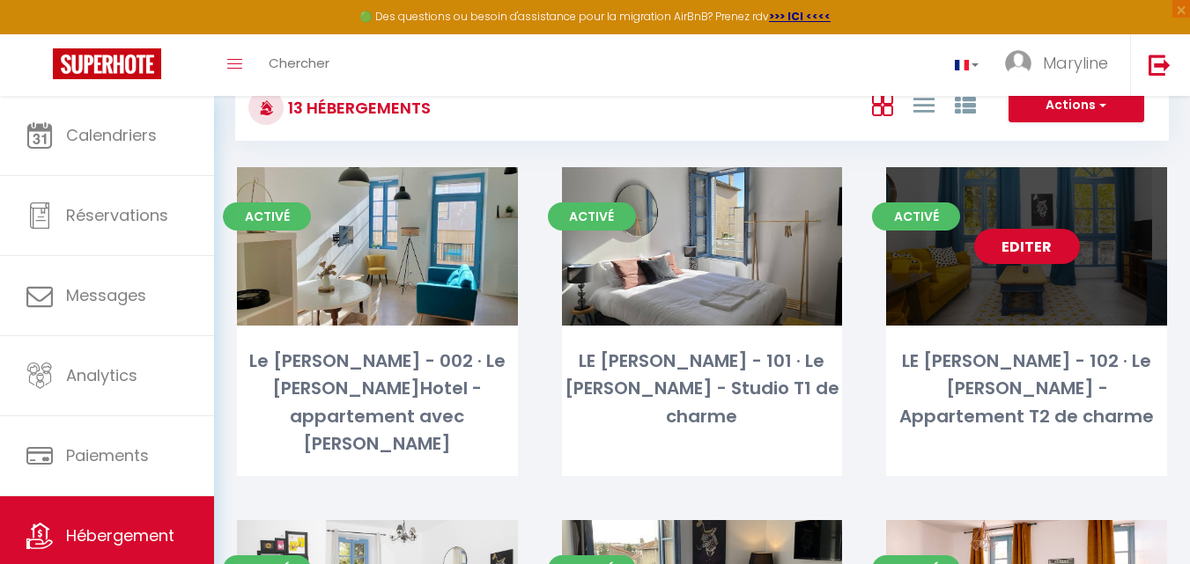
scroll to position [88, 0]
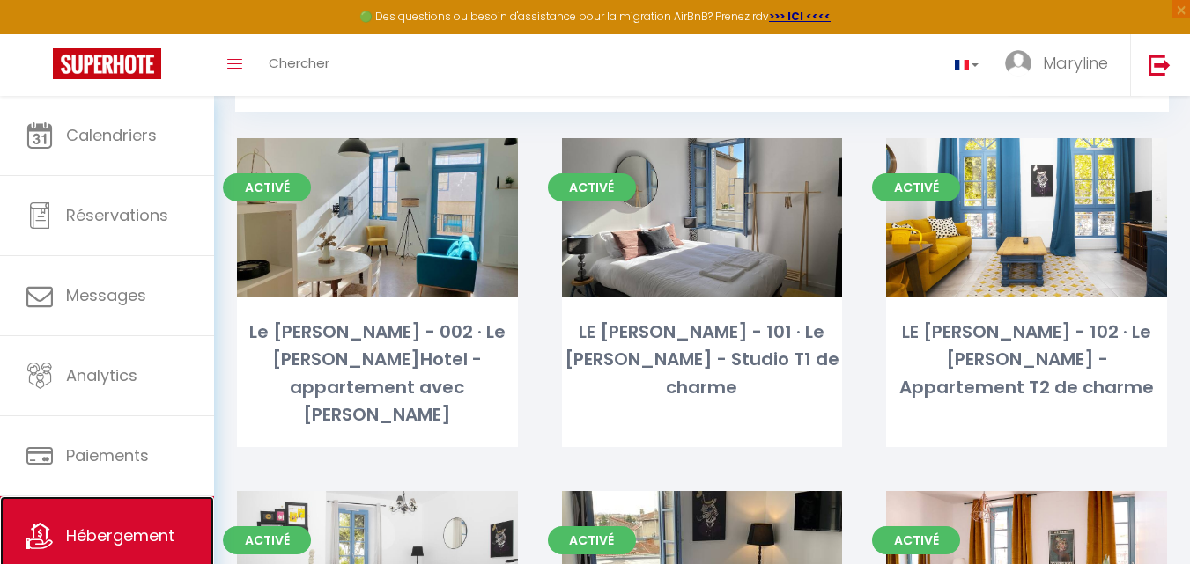
click at [146, 526] on span "Hébergement" at bounding box center [120, 536] width 108 height 22
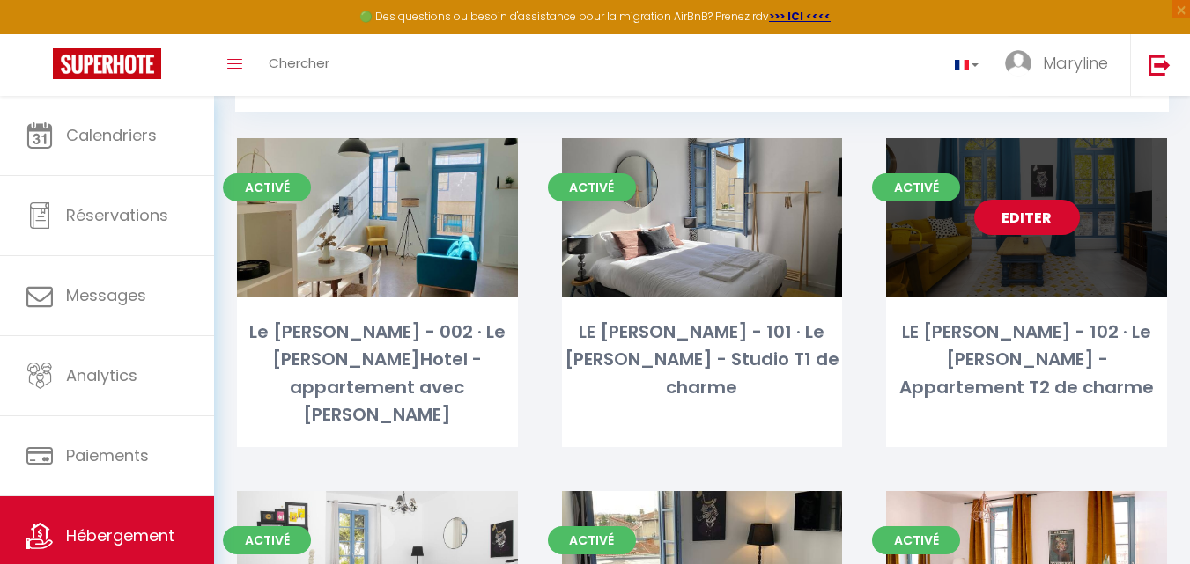
click at [1028, 219] on link "Editer" at bounding box center [1027, 217] width 106 height 35
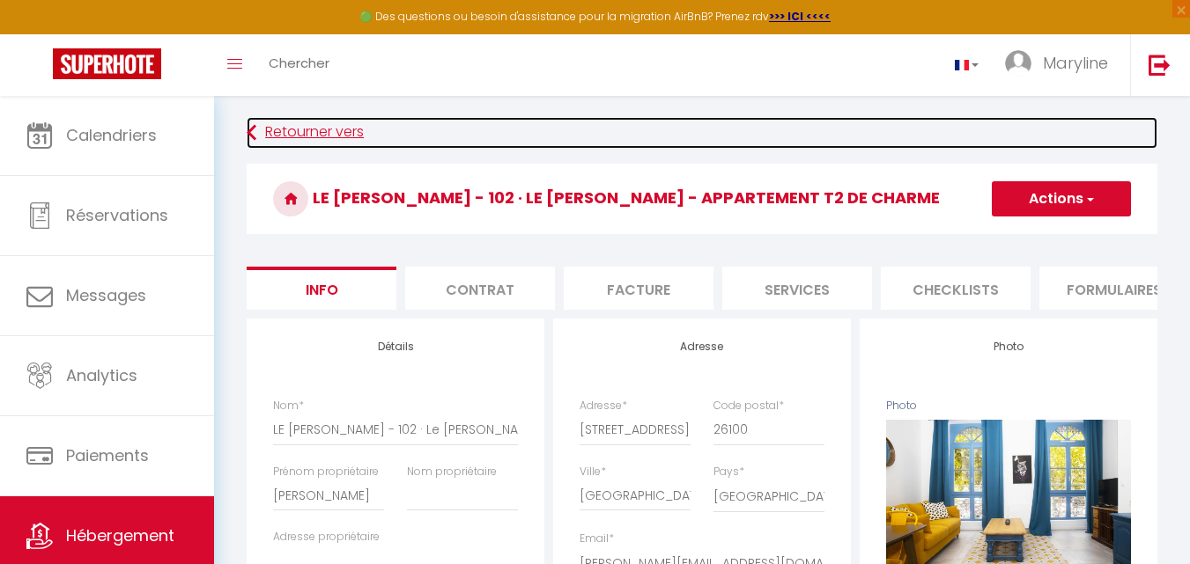
click at [256, 127] on icon at bounding box center [252, 133] width 10 height 32
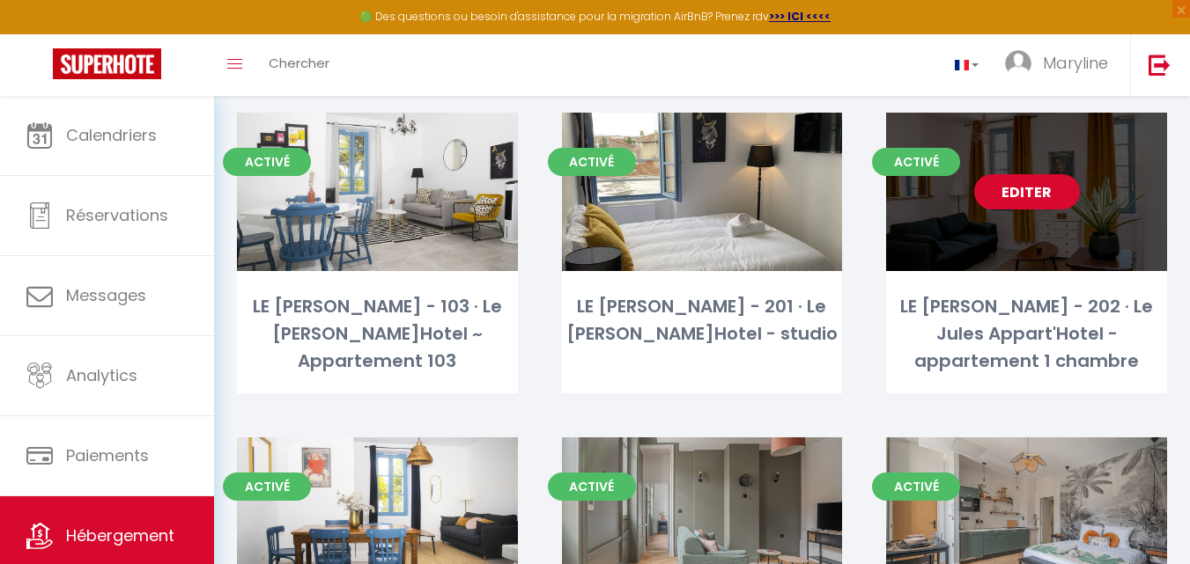
scroll to position [440, 0]
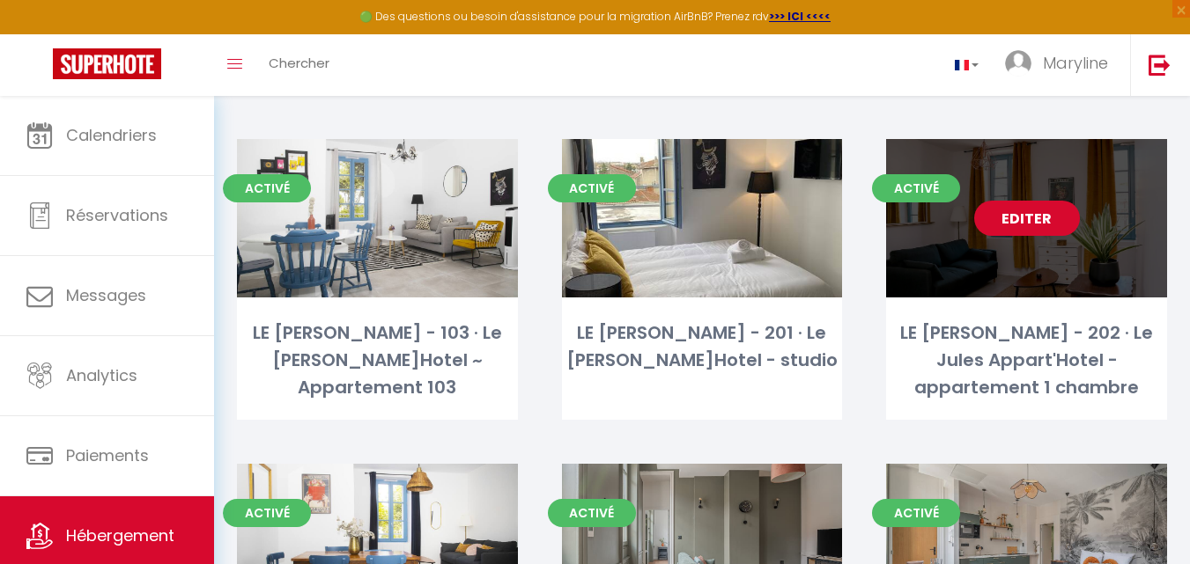
click at [1050, 201] on link "Editer" at bounding box center [1027, 218] width 106 height 35
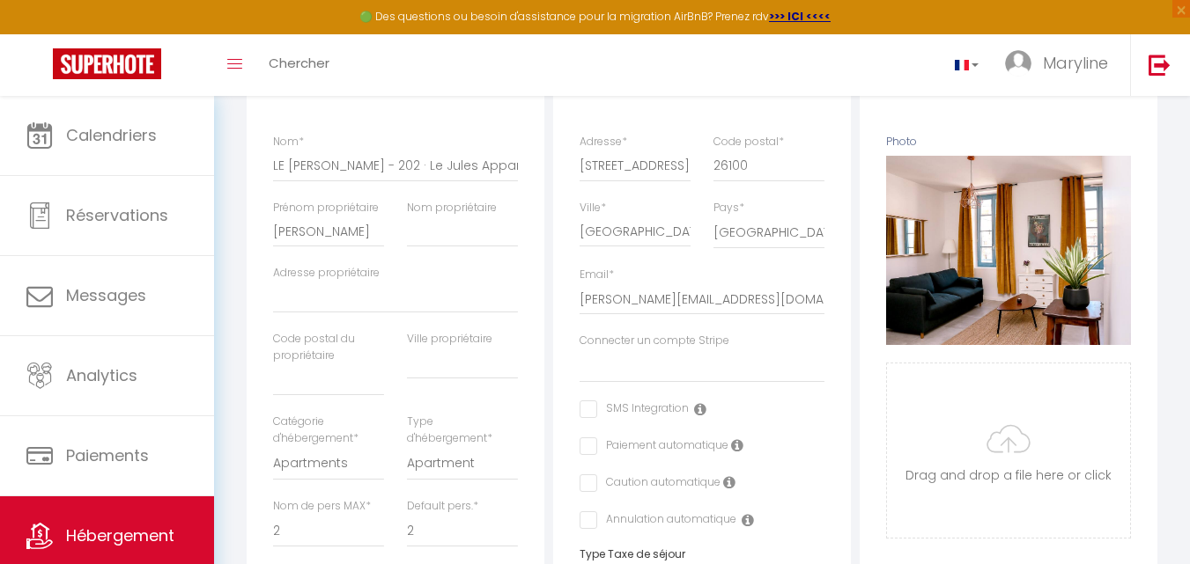
scroll to position [440, 0]
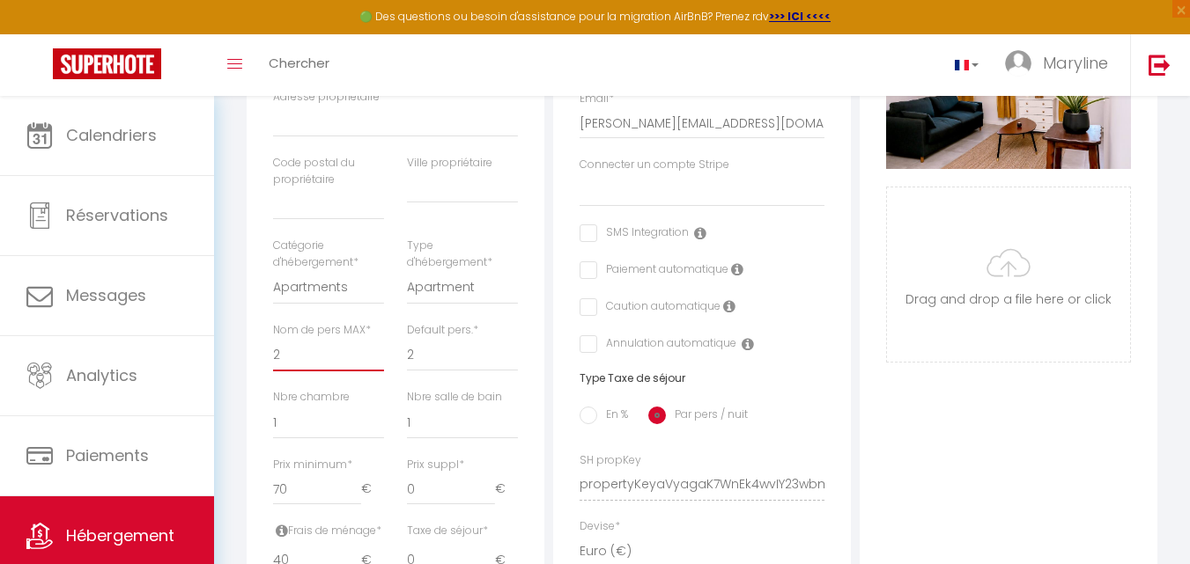
click at [298, 370] on select "1 2 3 4 5 6 7 8 9 10 11 12 13 14" at bounding box center [328, 354] width 111 height 33
click at [273, 351] on select "1 2 3 4 5 6 7 8 9 10 11 12 13 14" at bounding box center [328, 354] width 111 height 33
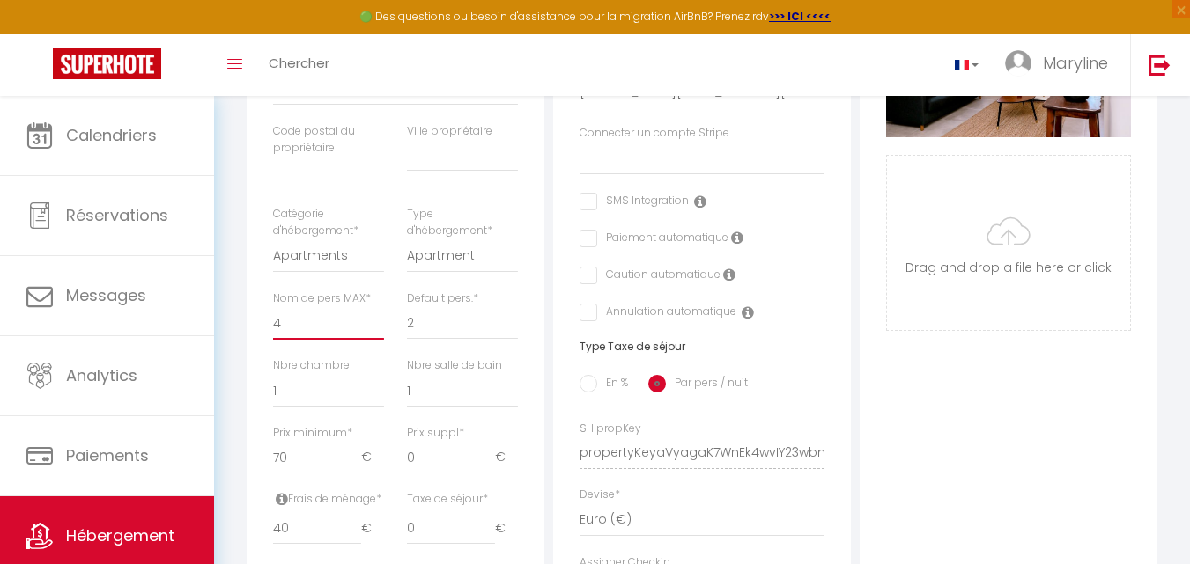
scroll to position [0, 0]
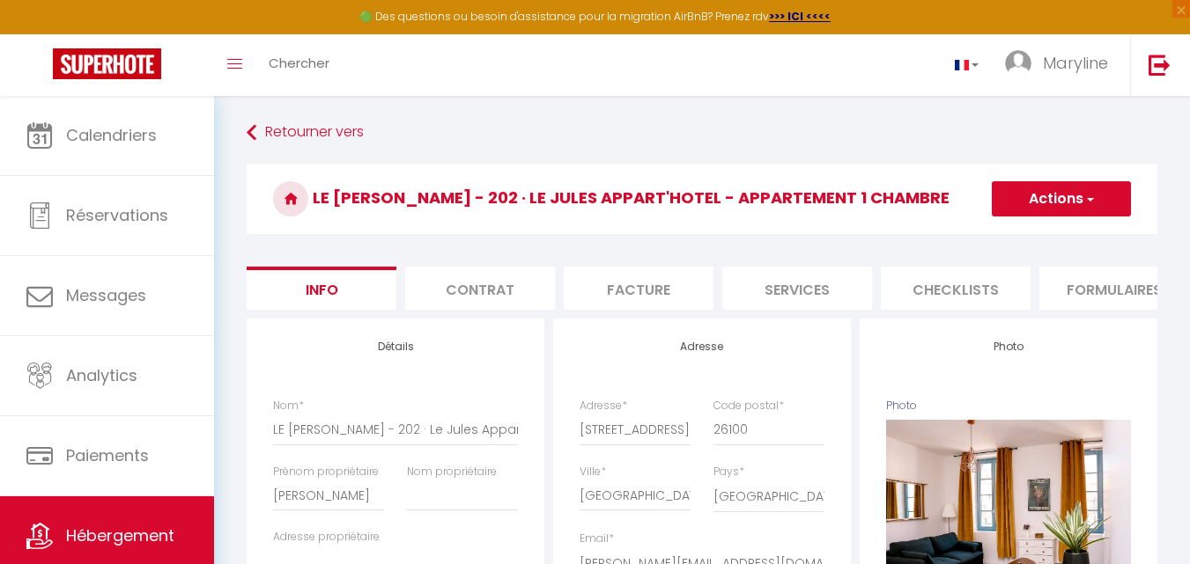
click at [1031, 200] on button "Actions" at bounding box center [1060, 198] width 139 height 35
click at [997, 235] on input "Enregistrer" at bounding box center [991, 238] width 65 height 18
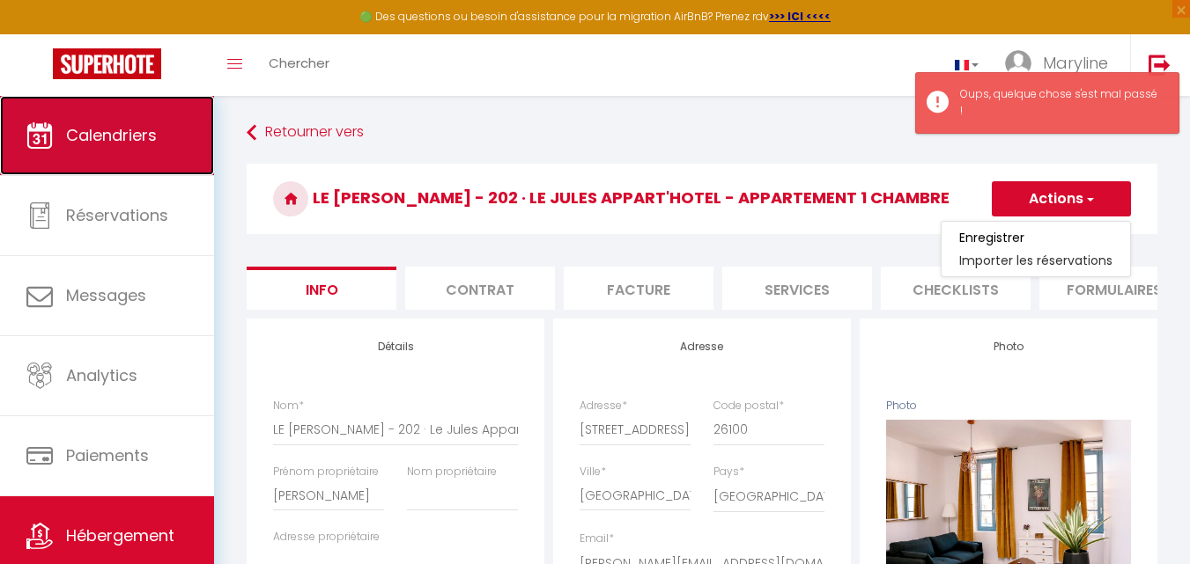
click at [104, 136] on span "Calendriers" at bounding box center [111, 135] width 91 height 22
